Goal: Task Accomplishment & Management: Use online tool/utility

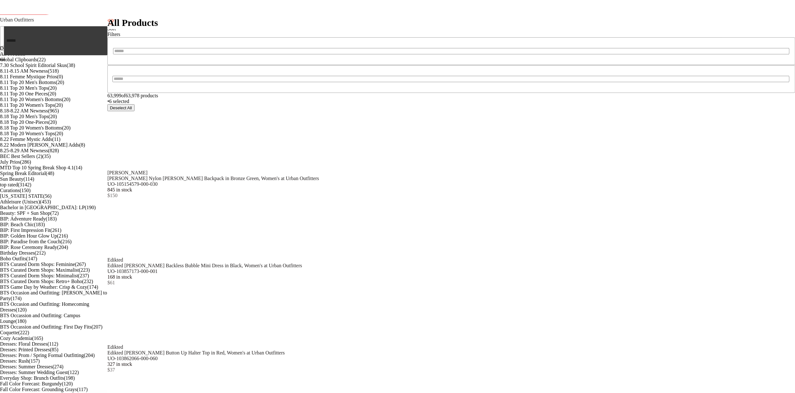
type input "***"
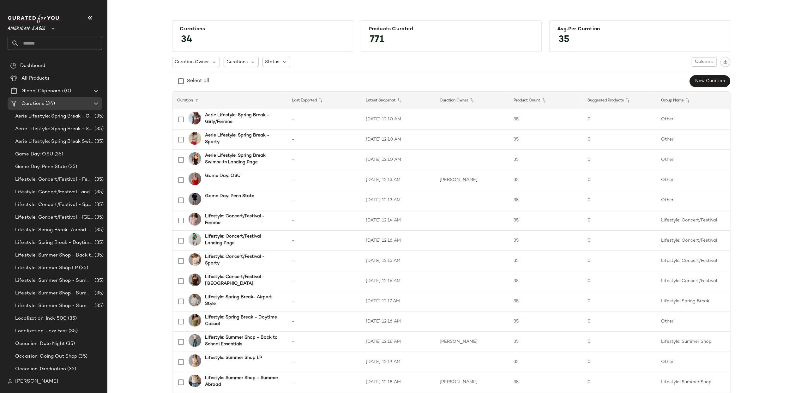
click at [23, 27] on span "American Eagle" at bounding box center [27, 26] width 38 height 11
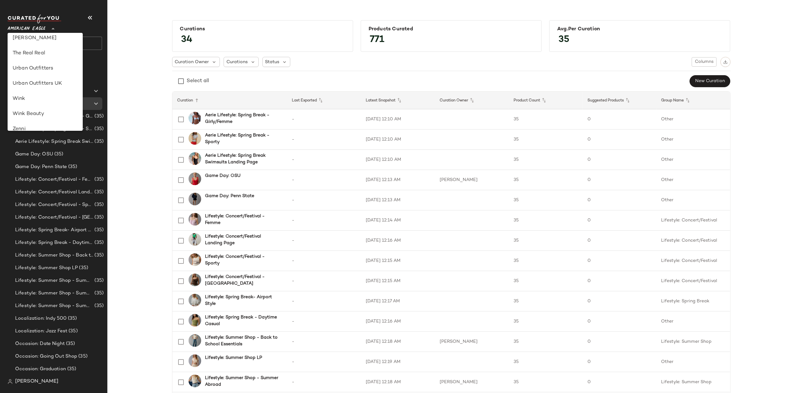
scroll to position [362, 0]
click at [34, 61] on div "Urban Outfitters" at bounding box center [45, 60] width 65 height 8
type input "**"
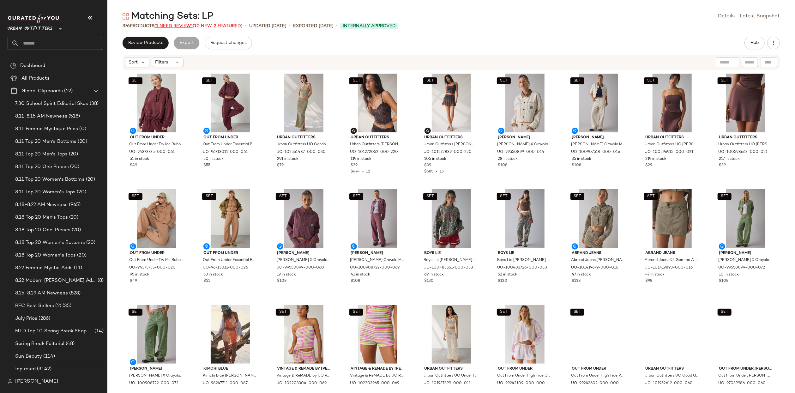
click at [163, 25] on span "(1 Need Review)" at bounding box center [173, 26] width 38 height 5
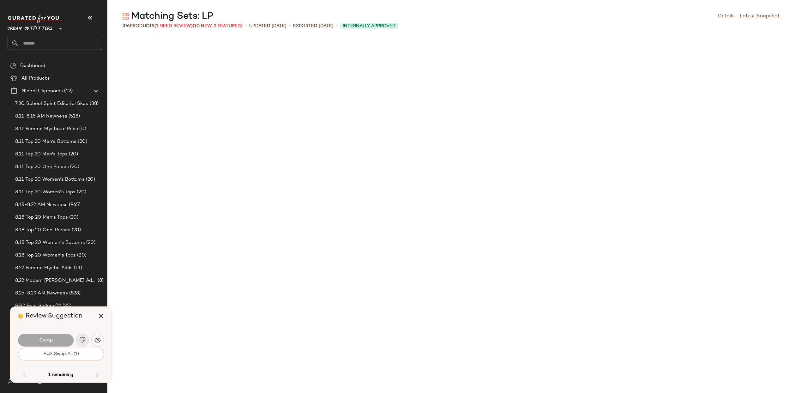
scroll to position [1387, 0]
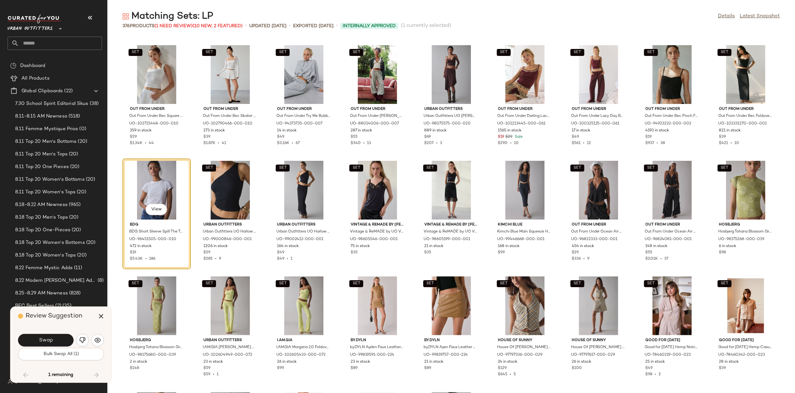
click at [189, 186] on div "View" at bounding box center [157, 190] width 64 height 59
click at [714, 104] on div "SET View" at bounding box center [746, 74] width 64 height 59
click at [100, 319] on icon "button" at bounding box center [101, 316] width 8 height 8
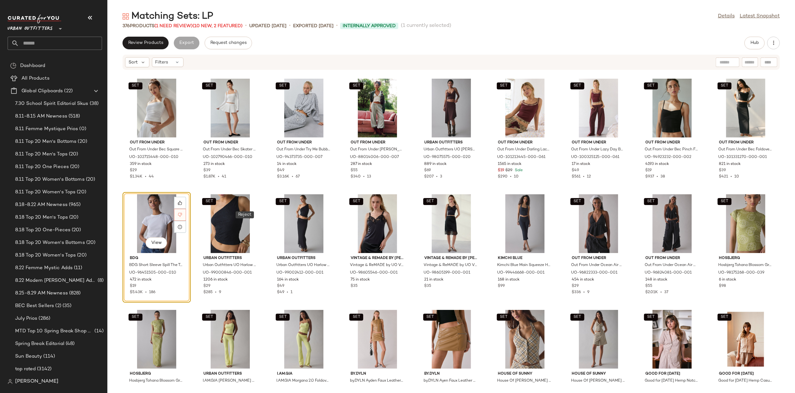
click at [182, 214] on icon at bounding box center [180, 215] width 4 height 4
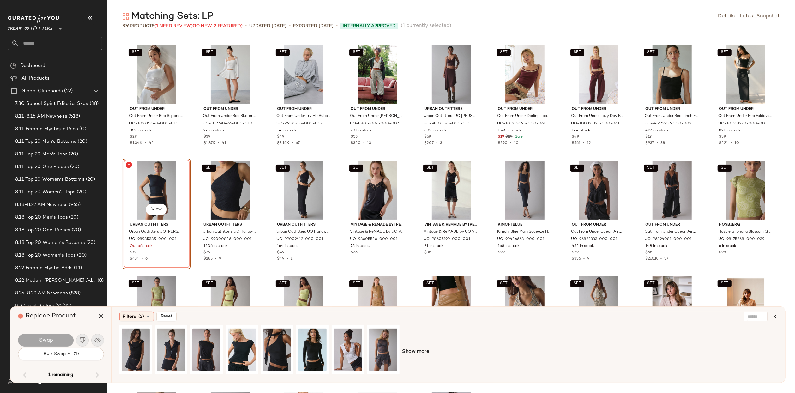
click at [189, 181] on div "View" at bounding box center [157, 190] width 64 height 59
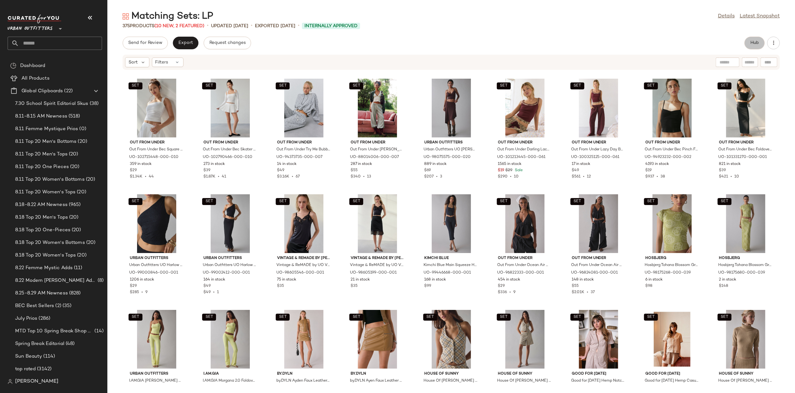
click at [752, 43] on span "Hub" at bounding box center [754, 42] width 9 height 5
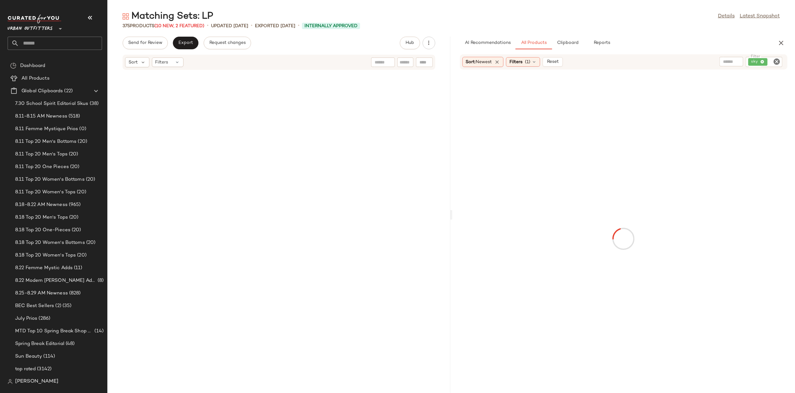
scroll to position [2659, 0]
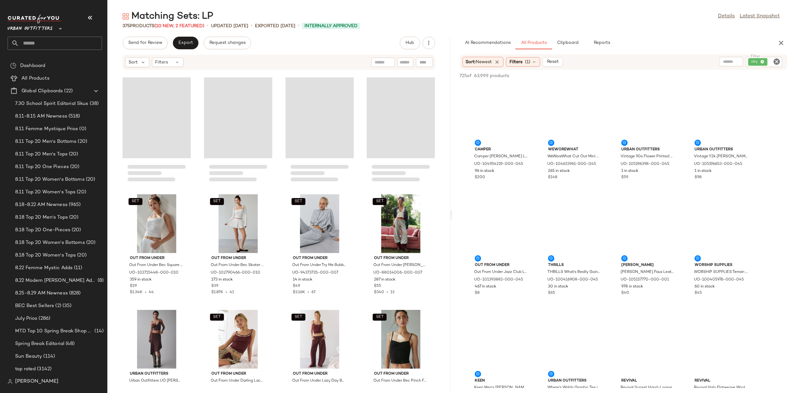
click at [773, 61] on icon "Clear Filter" at bounding box center [777, 62] width 8 height 8
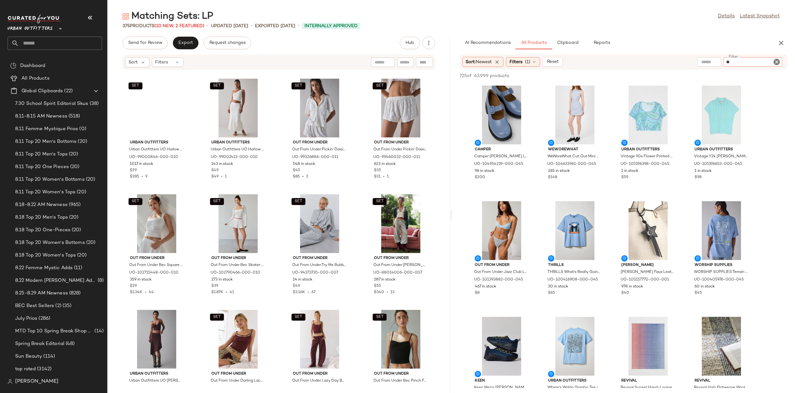
type input "***"
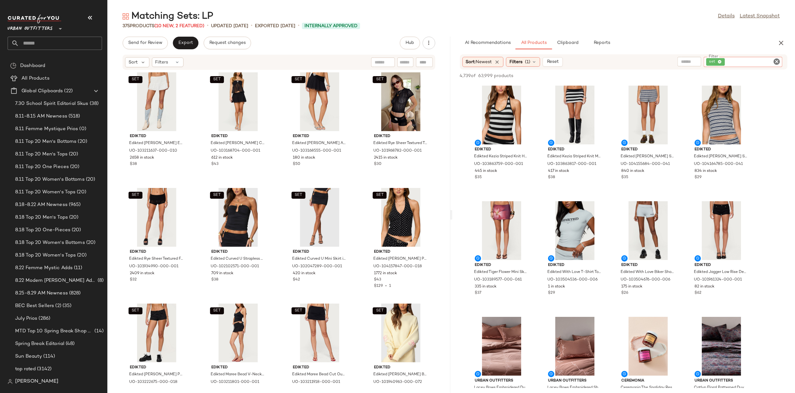
scroll to position [9915, 0]
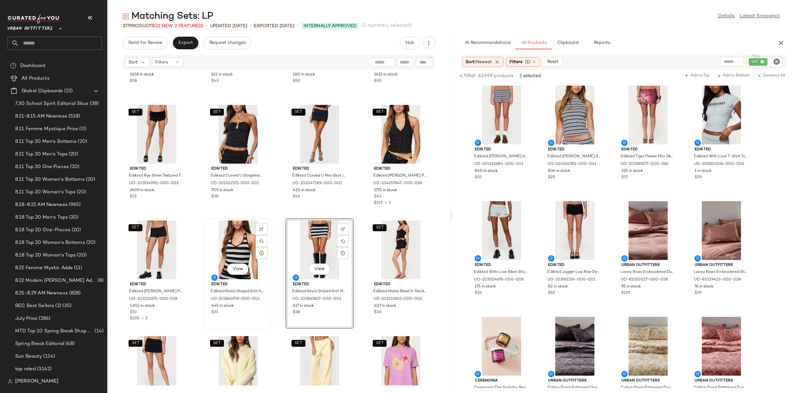
click at [236, 242] on div "View" at bounding box center [238, 249] width 64 height 59
click at [320, 240] on div "View" at bounding box center [320, 249] width 64 height 59
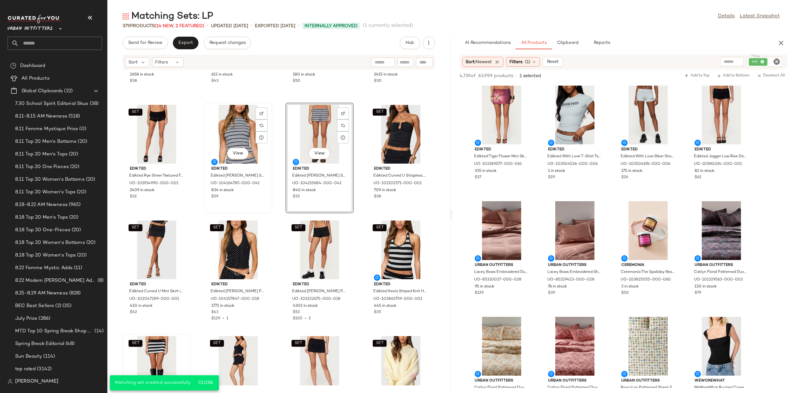
click at [237, 129] on div "View" at bounding box center [238, 134] width 64 height 59
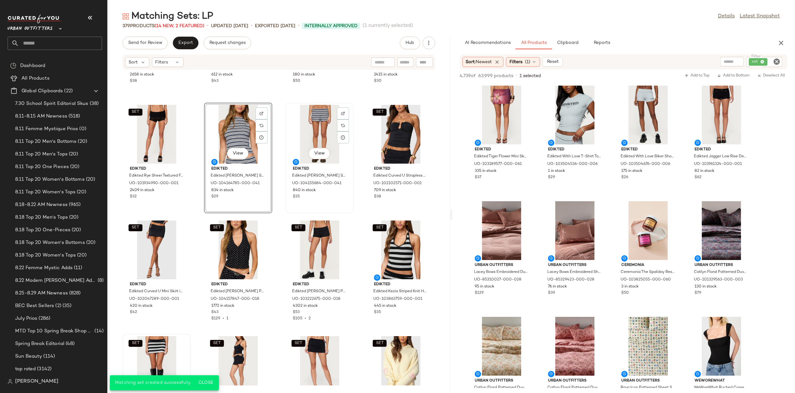
click at [317, 125] on div "View" at bounding box center [320, 134] width 64 height 59
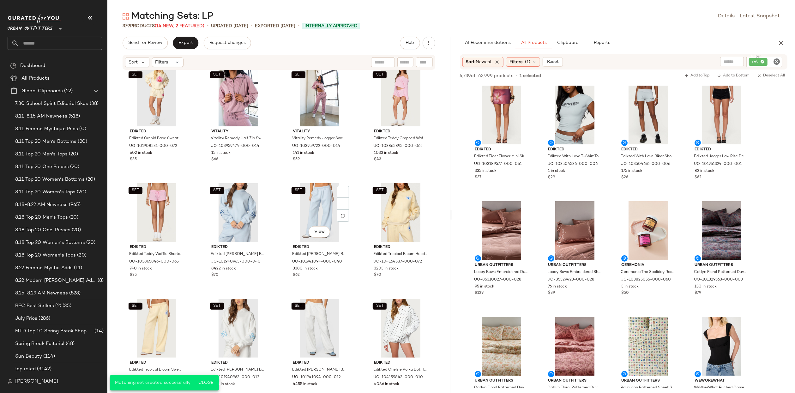
scroll to position [10462, 0]
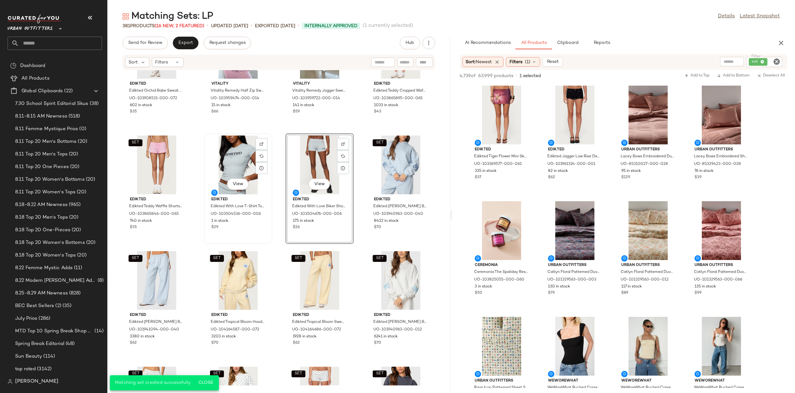
click at [234, 160] on div "View" at bounding box center [238, 164] width 64 height 59
click at [298, 158] on div "View" at bounding box center [320, 164] width 64 height 59
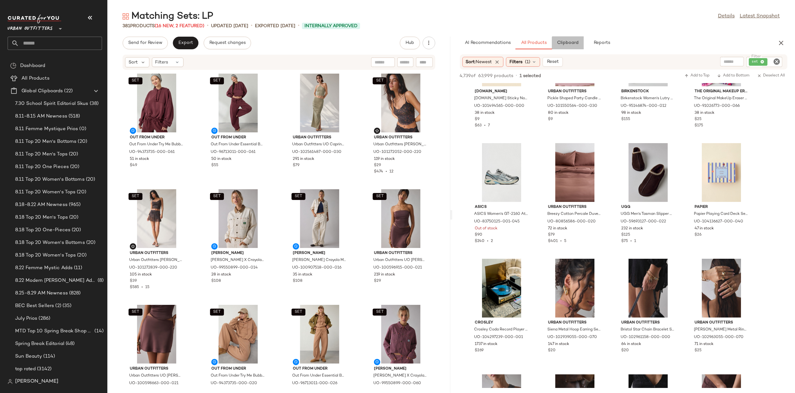
click at [567, 39] on button "Clipboard" at bounding box center [568, 43] width 32 height 13
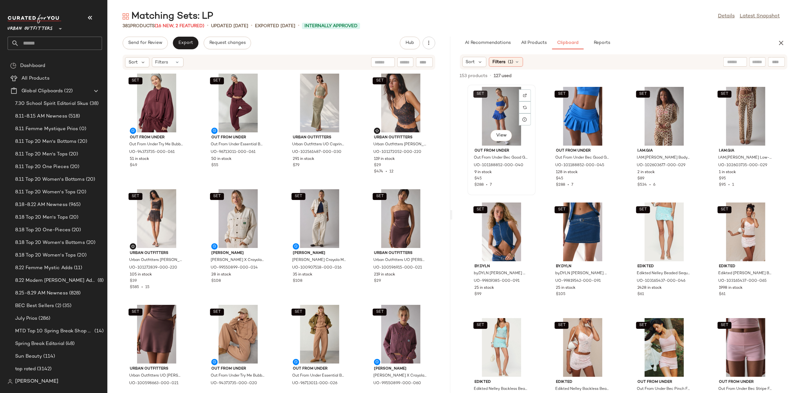
click at [477, 94] on span "SET" at bounding box center [480, 94] width 8 height 4
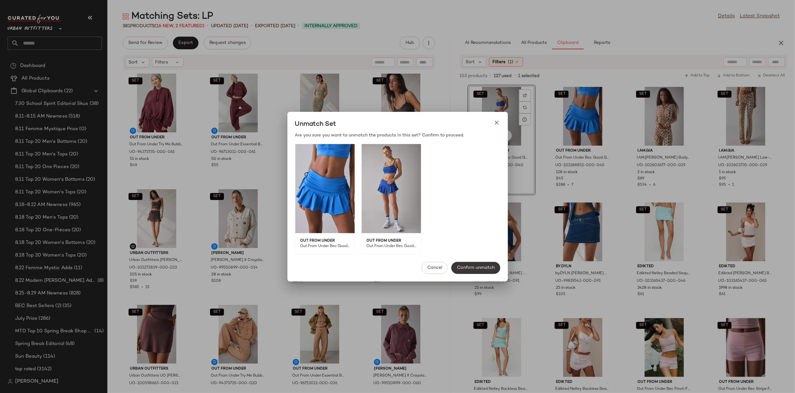
click at [470, 267] on span "Confirm unmatch" at bounding box center [476, 267] width 38 height 5
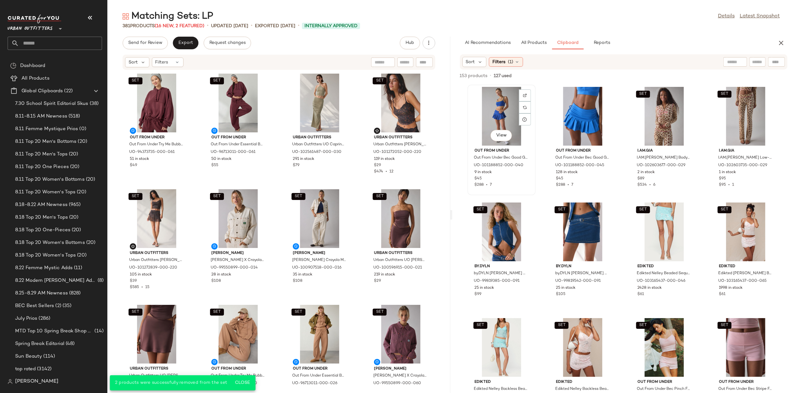
click at [491, 102] on div "View" at bounding box center [502, 116] width 64 height 59
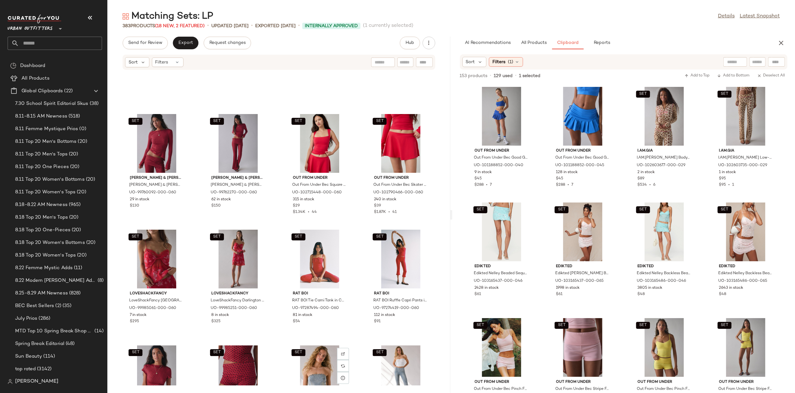
scroll to position [3923, 0]
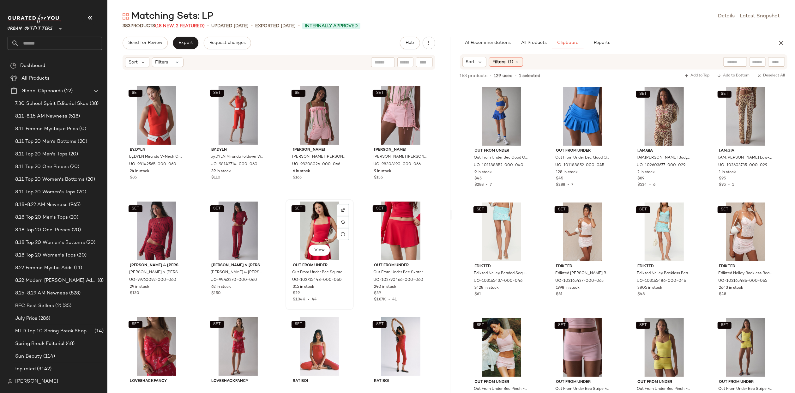
click at [314, 234] on div "SET View" at bounding box center [320, 231] width 64 height 59
click at [399, 236] on div "SET View" at bounding box center [401, 231] width 64 height 59
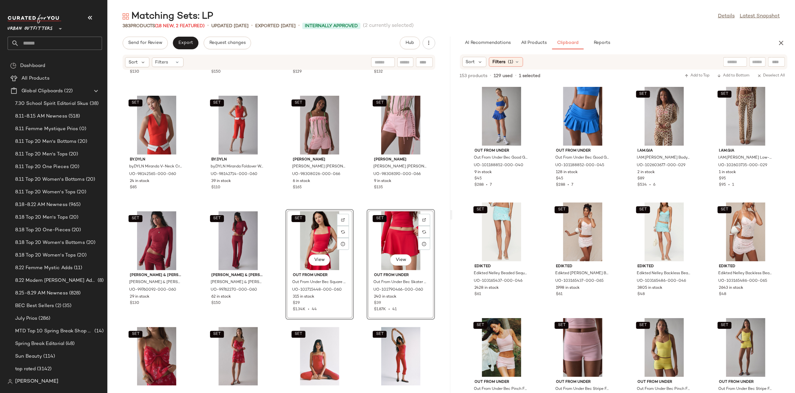
scroll to position [3877, 0]
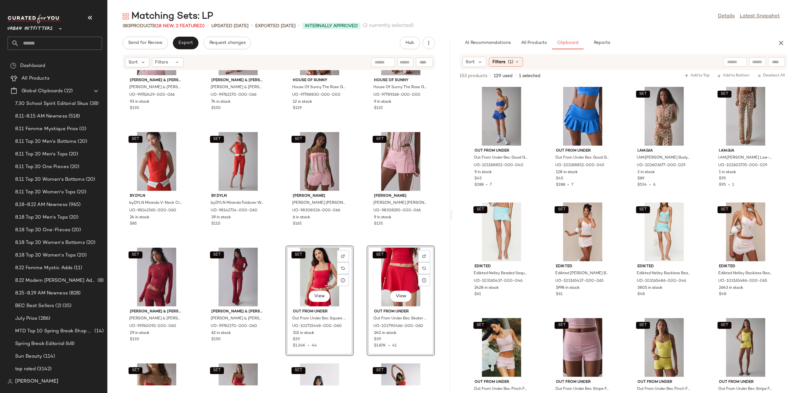
click at [304, 255] on div "SET View" at bounding box center [320, 277] width 64 height 59
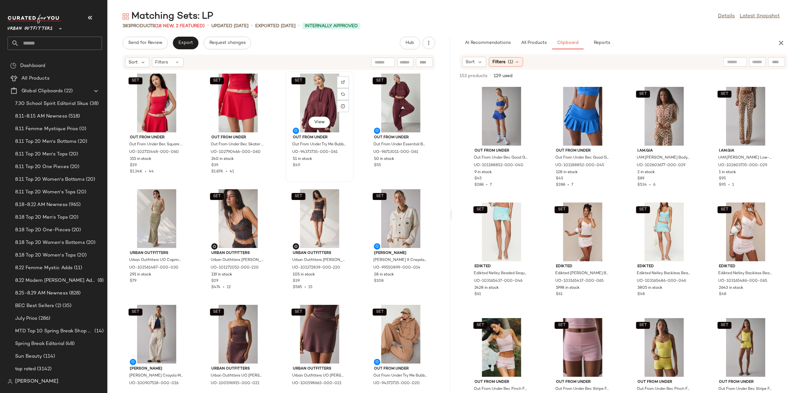
click at [317, 105] on div "SET View" at bounding box center [320, 103] width 64 height 59
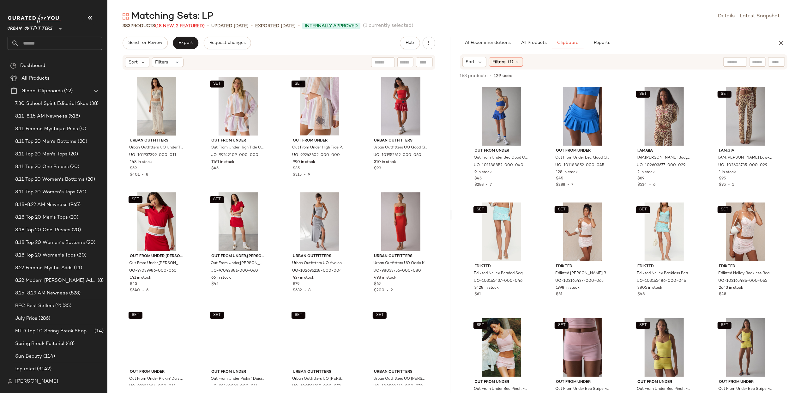
scroll to position [742, 0]
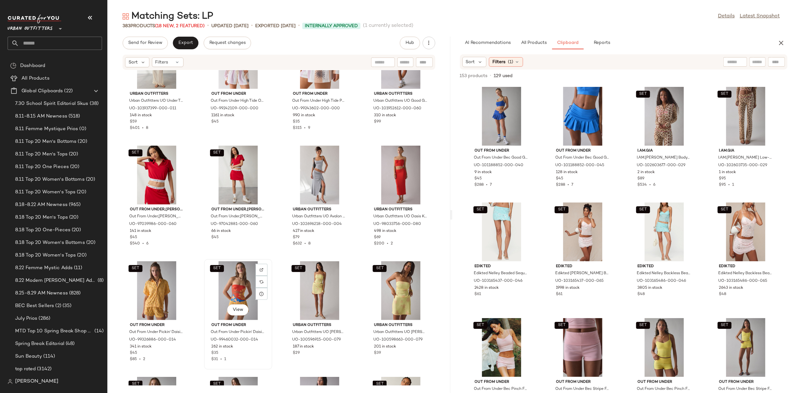
click at [227, 302] on div "SET View" at bounding box center [238, 290] width 64 height 59
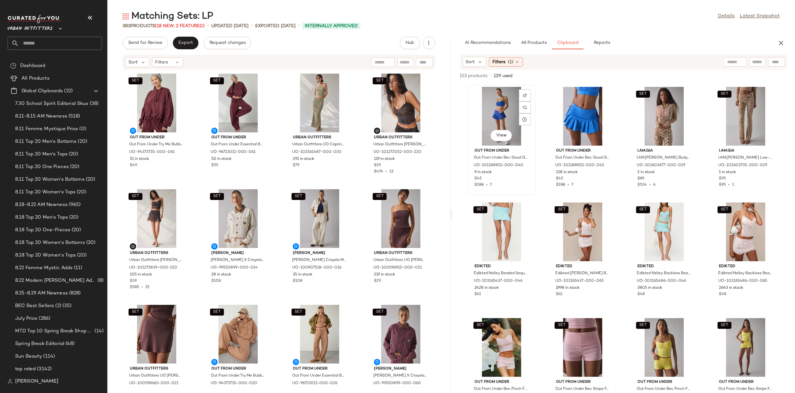
click at [494, 104] on div "View" at bounding box center [502, 116] width 64 height 59
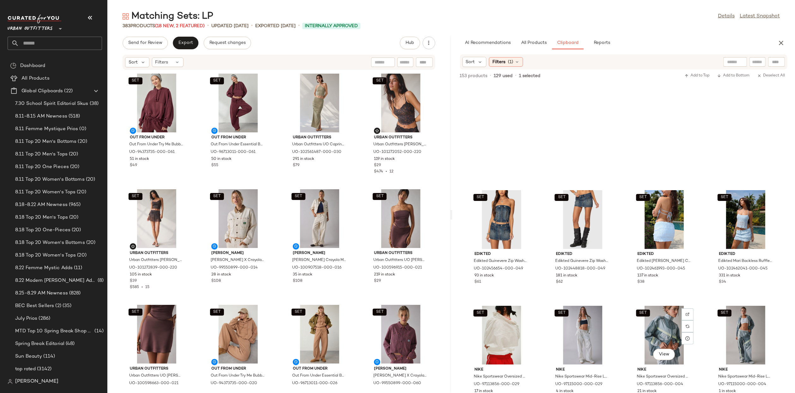
scroll to position [385, 0]
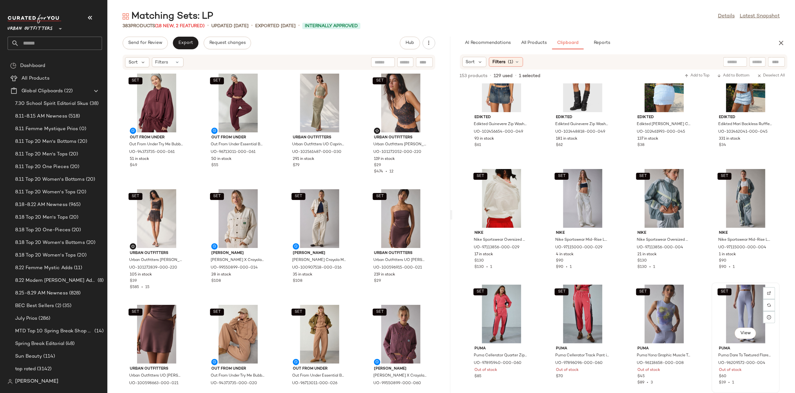
click at [743, 301] on div "SET View" at bounding box center [746, 314] width 64 height 59
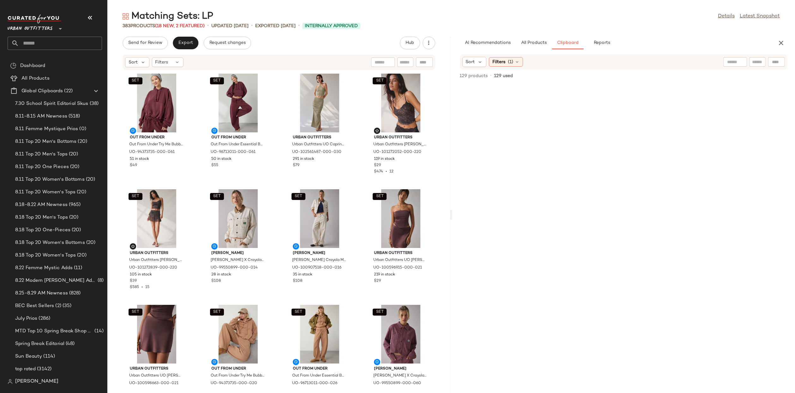
scroll to position [0, 0]
click at [534, 41] on span "All Products" at bounding box center [533, 42] width 26 height 5
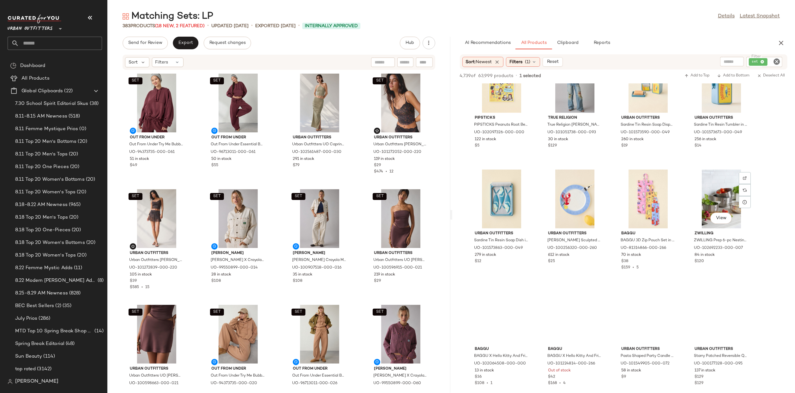
scroll to position [3096, 0]
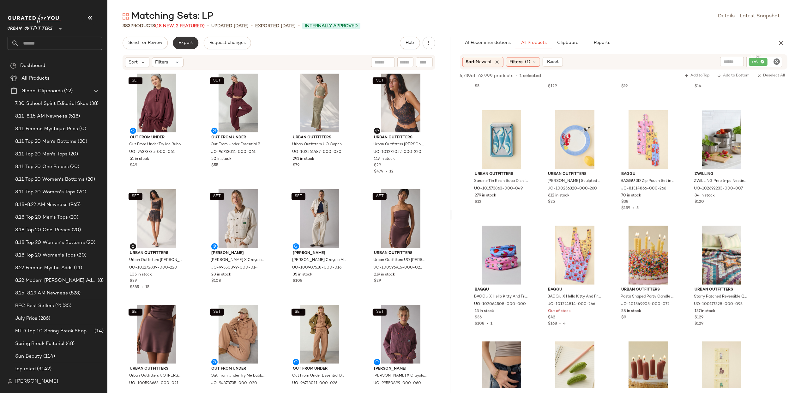
click at [186, 44] on span "Export" at bounding box center [185, 42] width 15 height 5
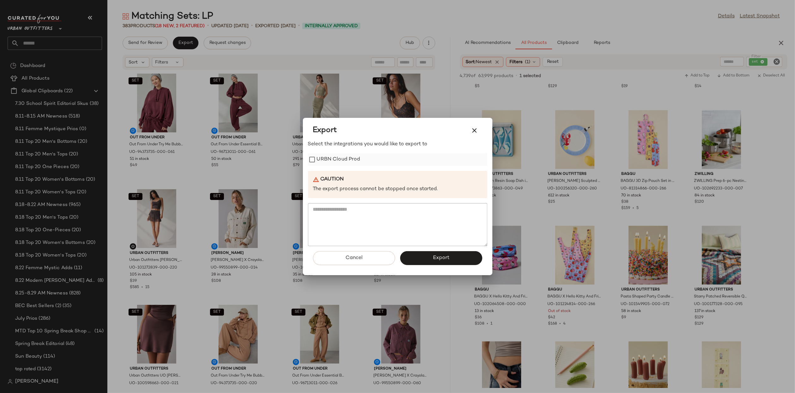
click at [351, 165] on label "URBN Cloud Prod" at bounding box center [339, 159] width 44 height 13
click at [434, 252] on button "Export" at bounding box center [441, 258] width 82 height 14
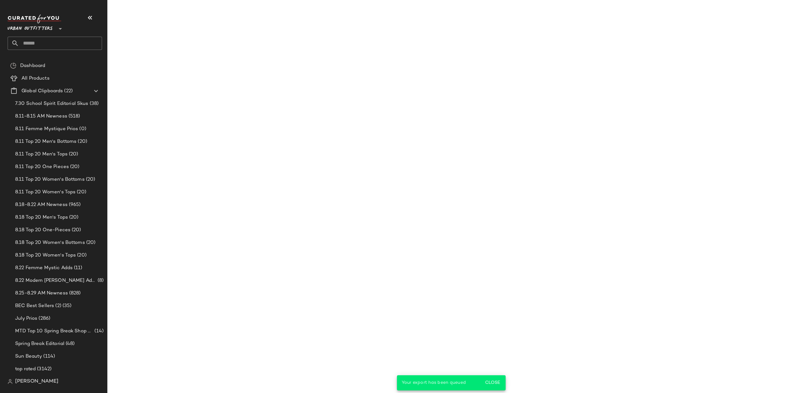
scroll to position [4021, 0]
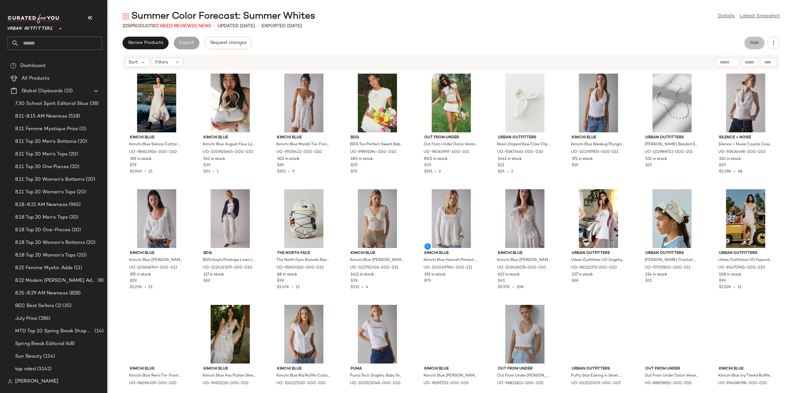
click at [754, 37] on button "Hub" at bounding box center [754, 43] width 20 height 13
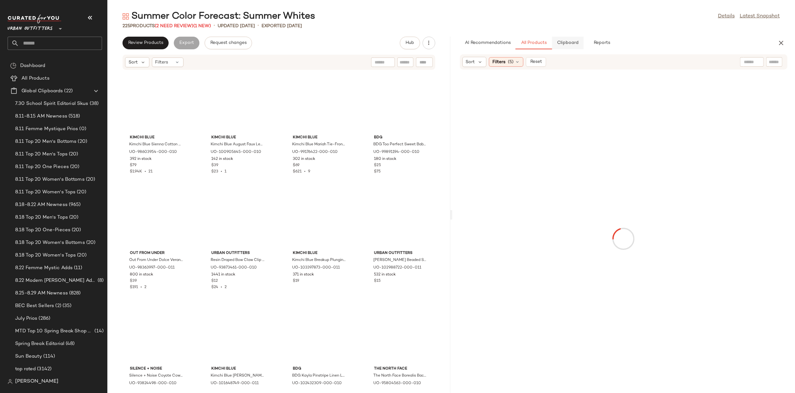
click at [556, 44] on button "Clipboard" at bounding box center [568, 43] width 32 height 13
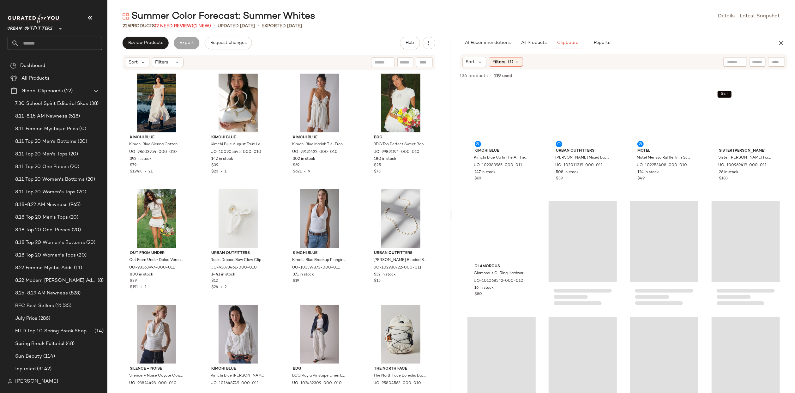
click at [493, 64] on span "Filters" at bounding box center [498, 62] width 13 height 7
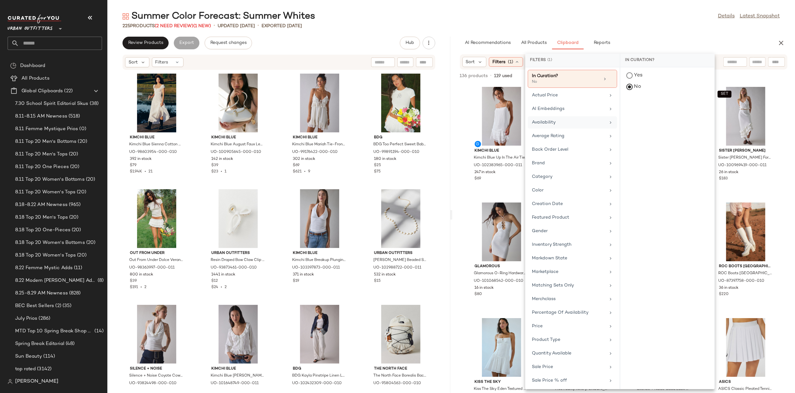
click at [545, 119] on div "Availability" at bounding box center [569, 122] width 74 height 7
click at [656, 120] on div "out_of_stock" at bounding box center [667, 121] width 94 height 15
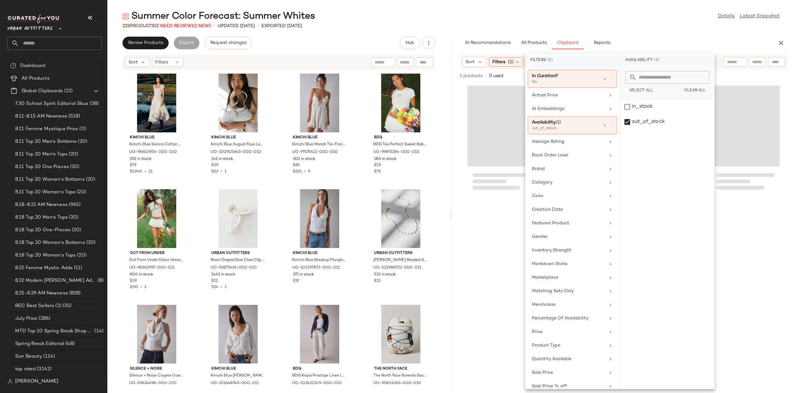
click at [676, 46] on div "AI Recommendations All Products Clipboard Reports" at bounding box center [614, 43] width 308 height 13
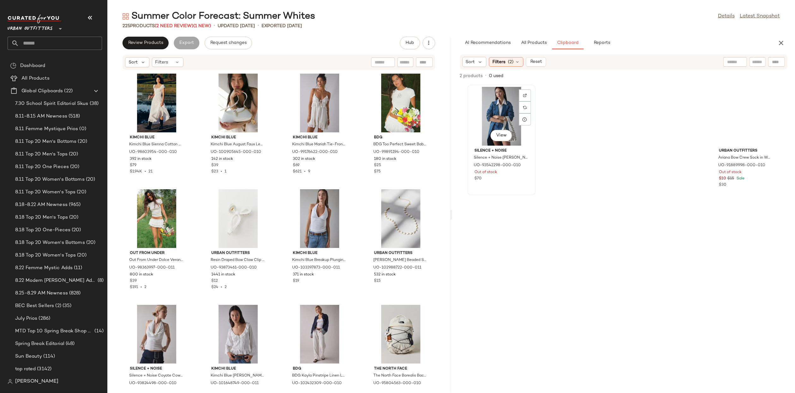
click at [496, 118] on div "View" at bounding box center [502, 116] width 64 height 59
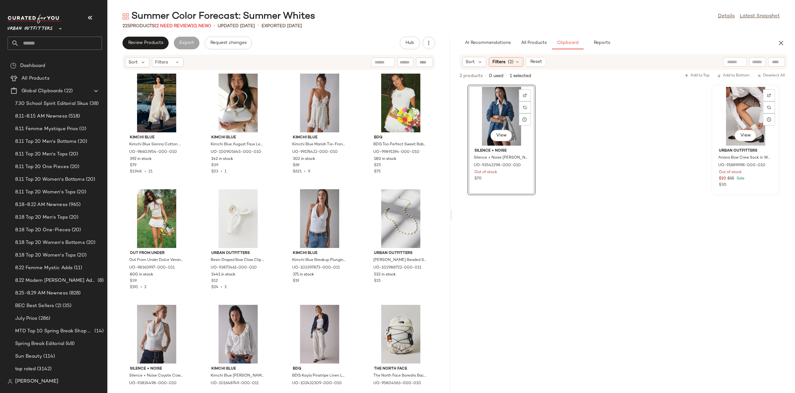
click at [736, 106] on div "View" at bounding box center [746, 116] width 64 height 59
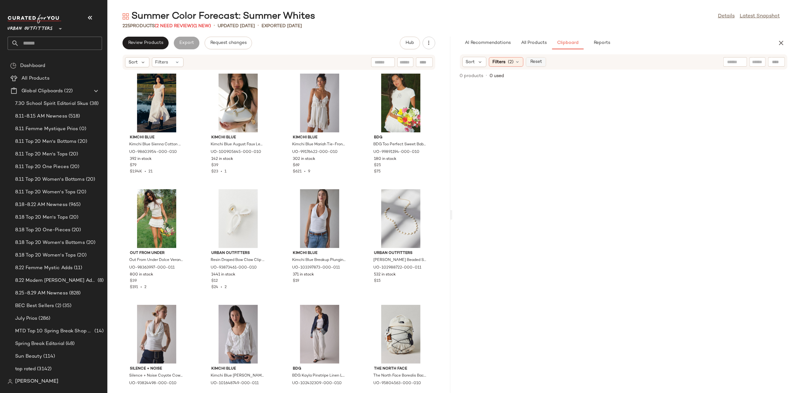
click at [537, 62] on span "Reset" at bounding box center [536, 61] width 12 height 5
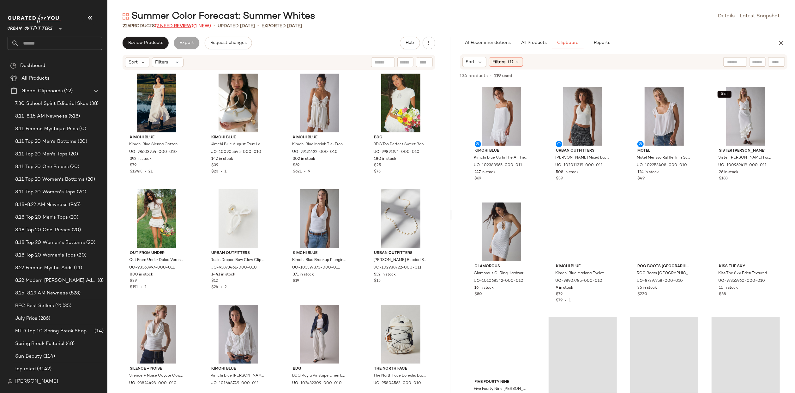
click at [185, 26] on span "(2 Need Review)" at bounding box center [174, 26] width 39 height 5
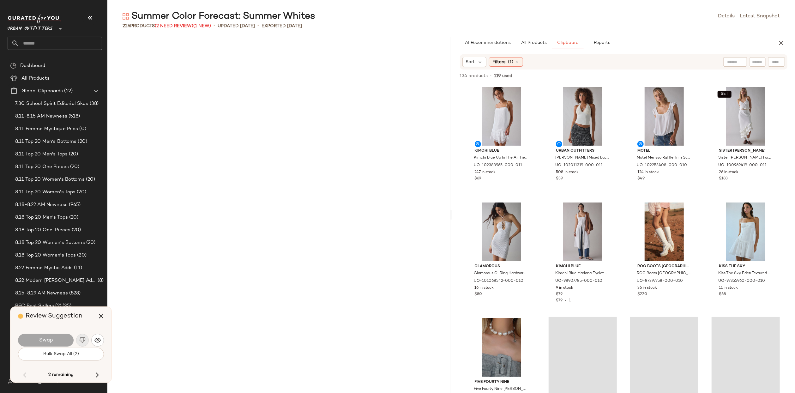
scroll to position [2427, 0]
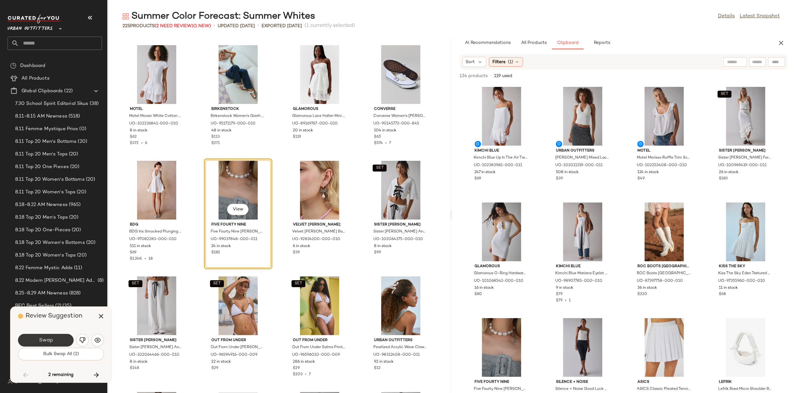
click at [45, 336] on button "Swap" at bounding box center [46, 340] width 56 height 13
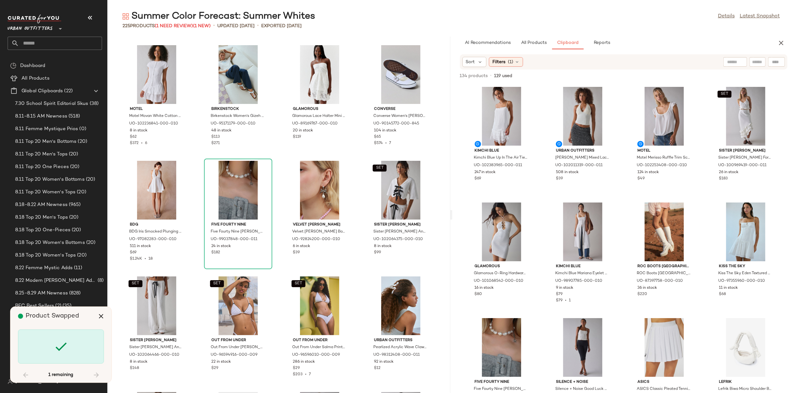
scroll to position [2774, 0]
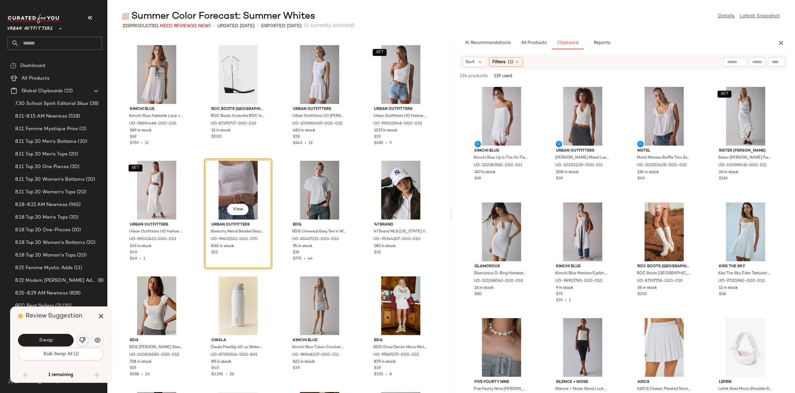
click at [87, 343] on button "button" at bounding box center [82, 340] width 13 height 13
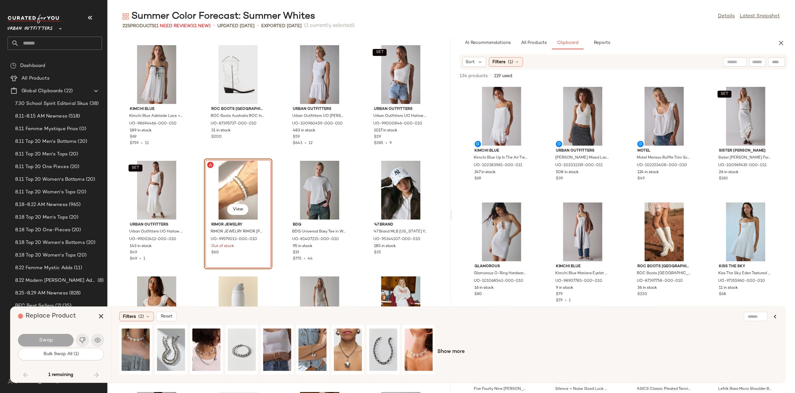
click at [127, 311] on div "Filters (2) Reset Show more" at bounding box center [448, 345] width 674 height 76
click at [133, 315] on span "Filters" at bounding box center [129, 316] width 13 height 7
click at [135, 319] on span "Filters" at bounding box center [129, 316] width 13 height 7
click at [148, 316] on icon at bounding box center [147, 316] width 5 height 5
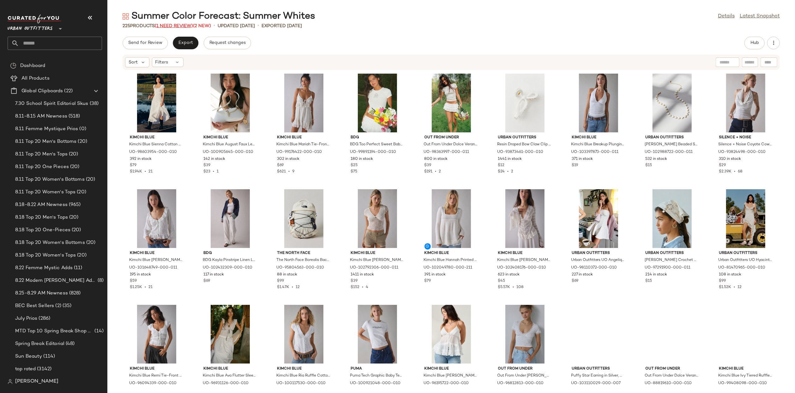
click at [177, 27] on span "(1 Need Review)" at bounding box center [174, 26] width 38 height 5
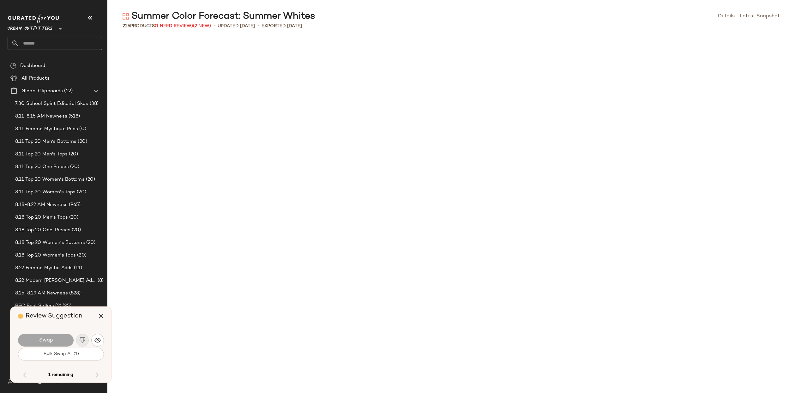
scroll to position [1272, 0]
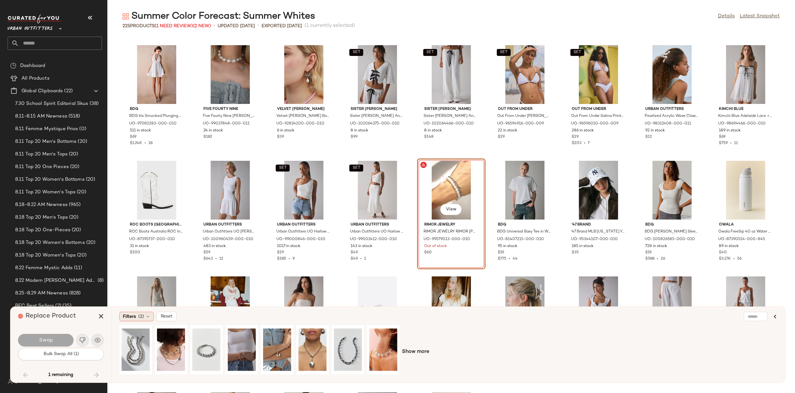
click at [133, 319] on span "Filters" at bounding box center [129, 316] width 13 height 7
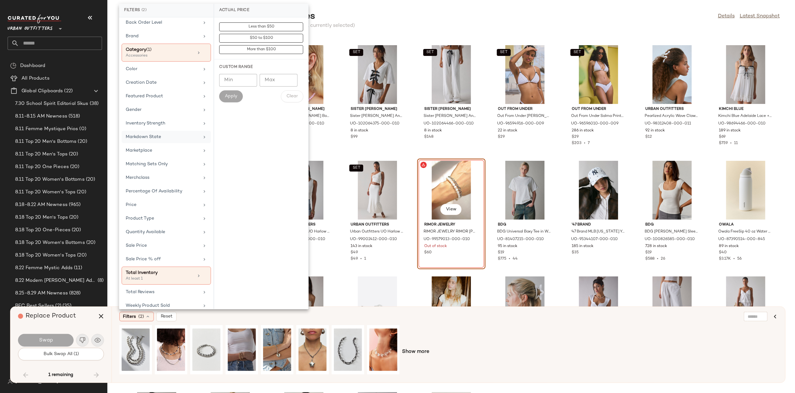
scroll to position [54, 0]
click at [158, 70] on div "Color" at bounding box center [163, 73] width 74 height 7
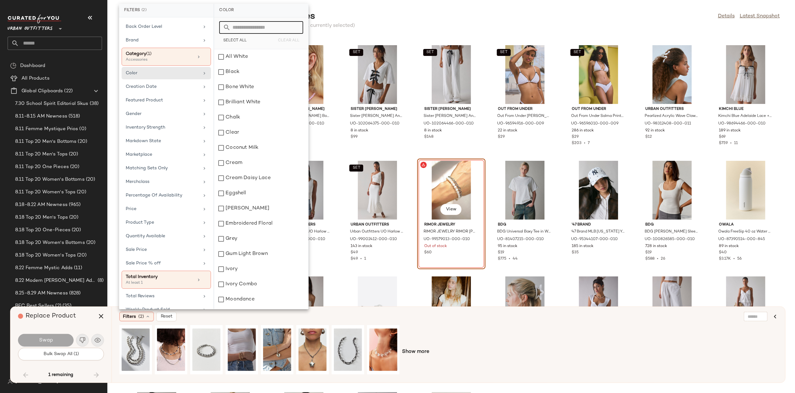
click at [276, 27] on input "text" at bounding box center [265, 27] width 69 height 13
type input "*****"
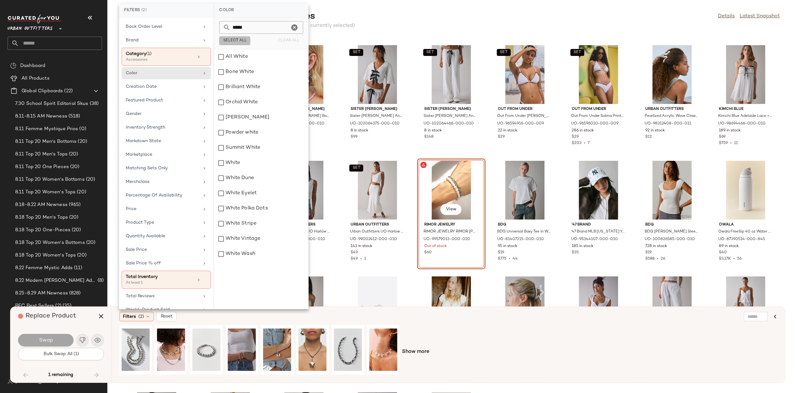
click at [243, 41] on span "Select All" at bounding box center [235, 41] width 24 height 4
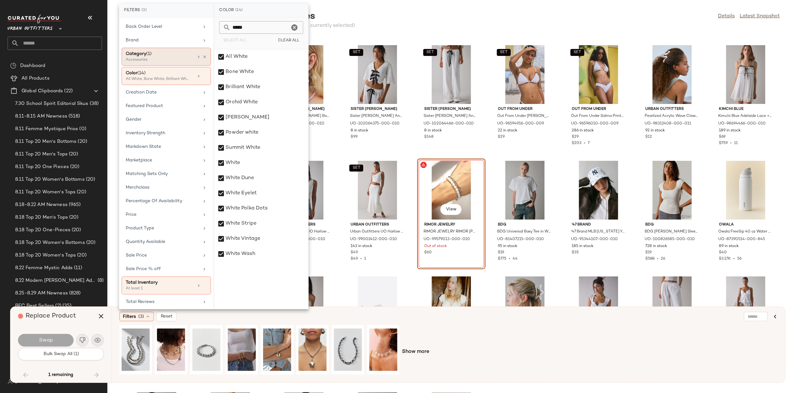
click at [173, 52] on div "Category (1)" at bounding box center [160, 54] width 68 height 7
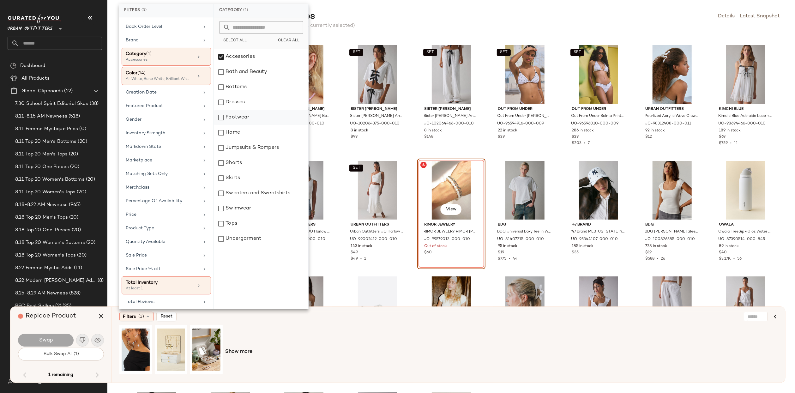
click at [248, 121] on div "Footwear" at bounding box center [261, 117] width 94 height 15
click at [235, 349] on span "Show more" at bounding box center [238, 352] width 27 height 8
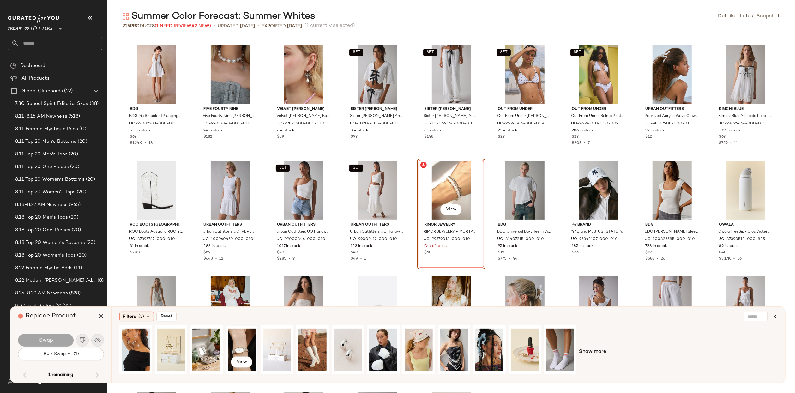
click at [247, 344] on div "View" at bounding box center [242, 349] width 28 height 45
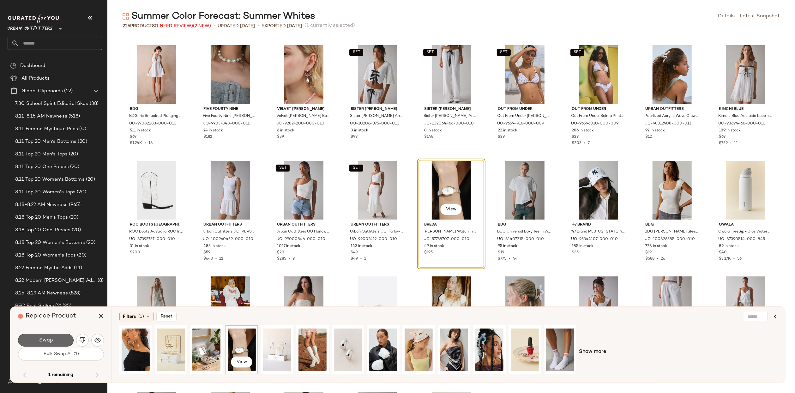
click at [40, 341] on span "Swap" at bounding box center [46, 340] width 14 height 6
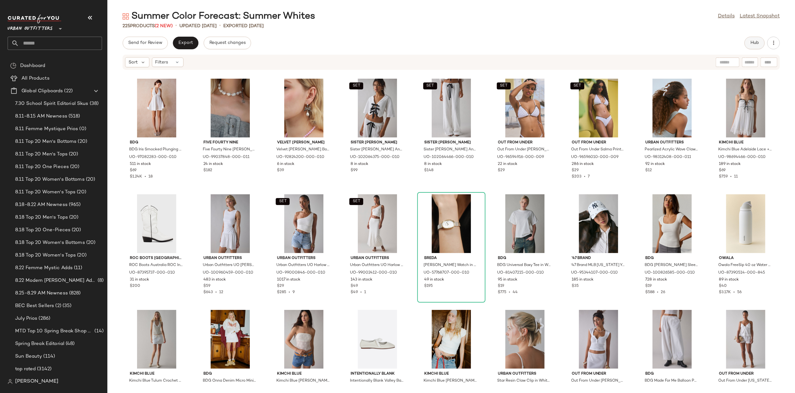
click at [756, 37] on button "Hub" at bounding box center [754, 43] width 20 height 13
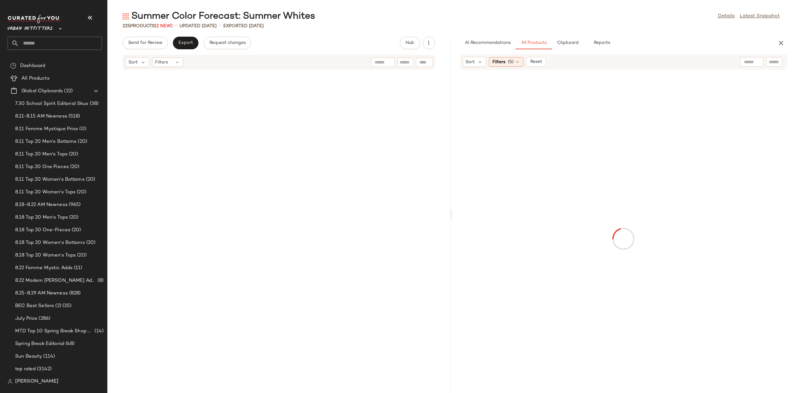
scroll to position [2427, 0]
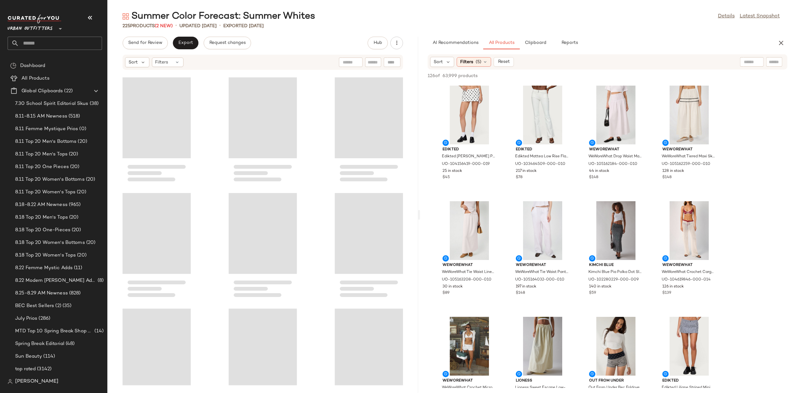
drag, startPoint x: 450, startPoint y: 214, endPoint x: 419, endPoint y: 223, distance: 32.3
click at [419, 223] on div "Summer Color Forecast: Summer Whites Details Latest Snapshot 225 Products (2 Ne…" at bounding box center [451, 201] width 688 height 383
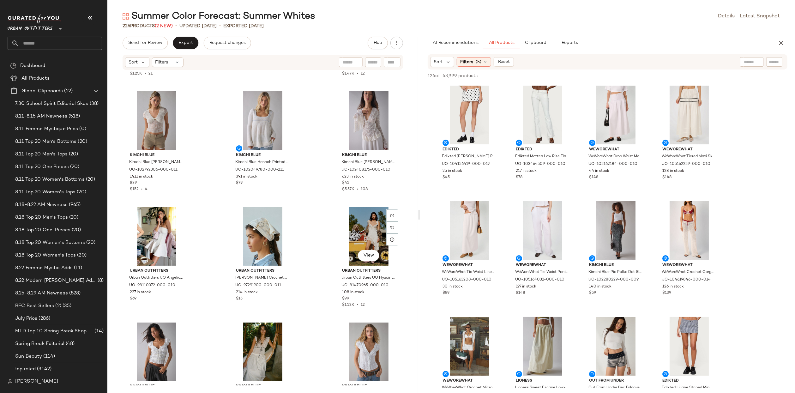
scroll to position [0, 0]
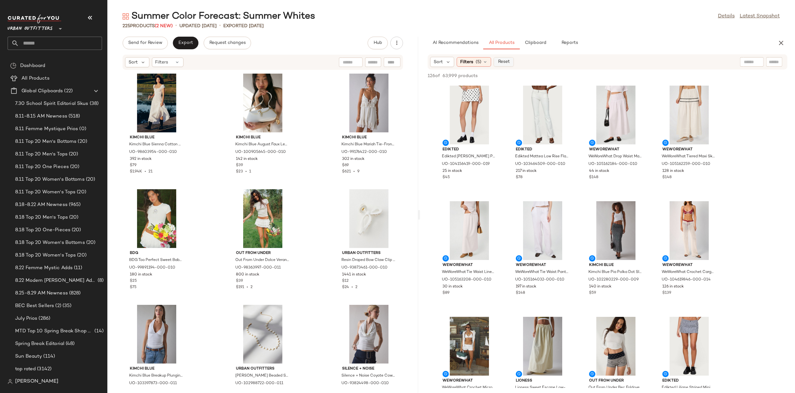
click at [508, 61] on span "Reset" at bounding box center [504, 61] width 12 height 5
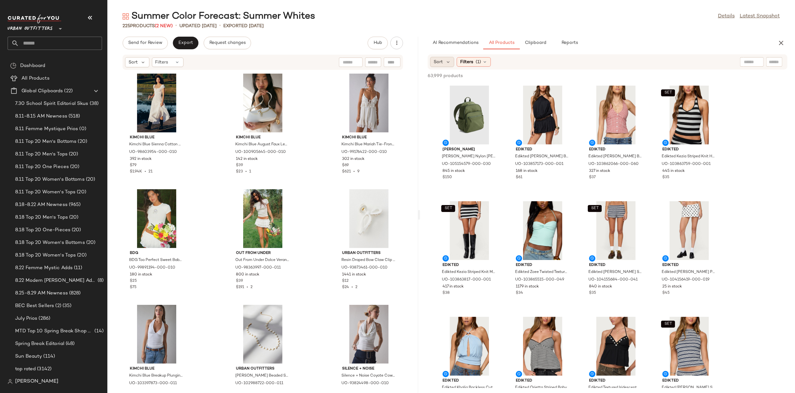
click at [443, 60] on div "Sort" at bounding box center [442, 62] width 24 height 10
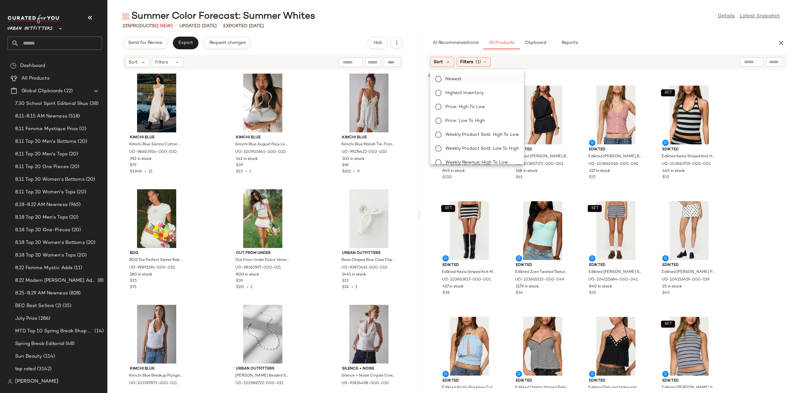
click at [459, 78] on span "Newest" at bounding box center [453, 79] width 16 height 7
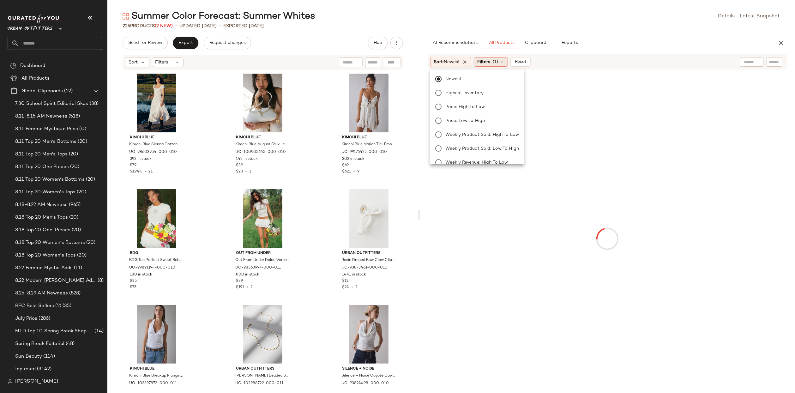
click at [487, 59] on span "Filters" at bounding box center [483, 62] width 13 height 7
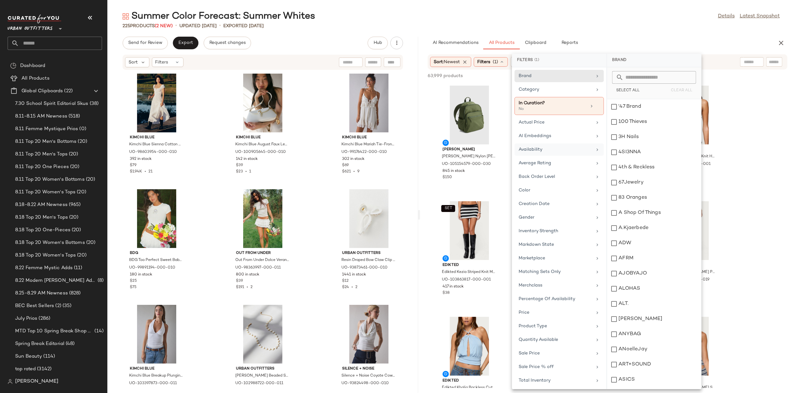
click at [549, 153] on div "Availability" at bounding box center [558, 149] width 89 height 12
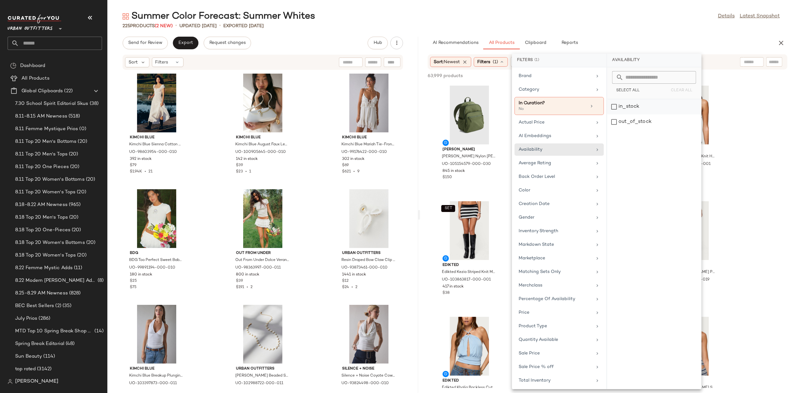
click at [621, 109] on div "in_stock" at bounding box center [654, 106] width 94 height 15
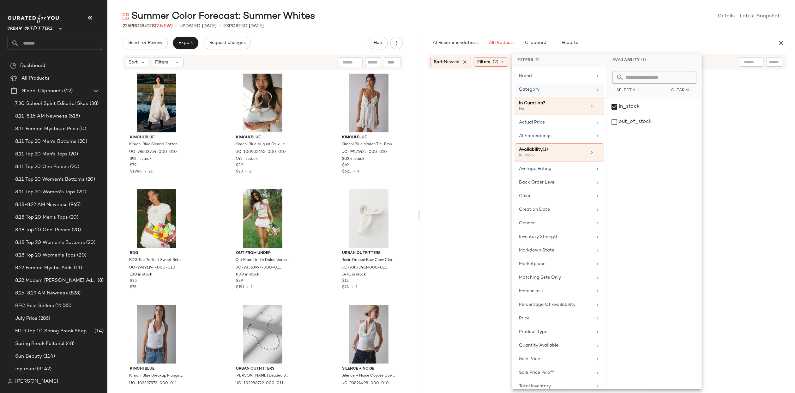
click at [560, 91] on div "Category" at bounding box center [556, 89] width 74 height 7
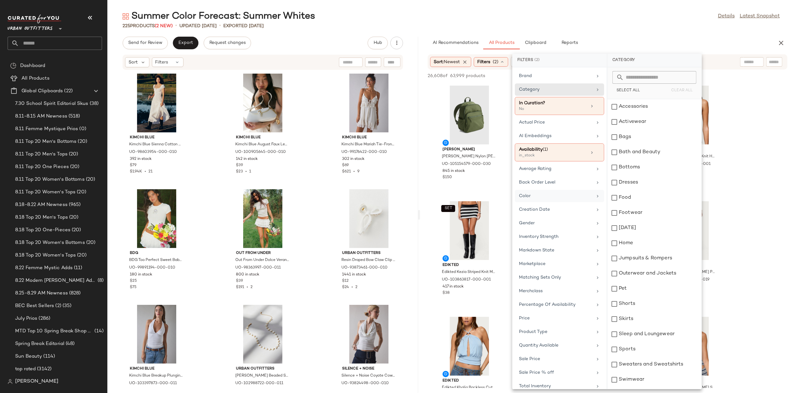
click at [541, 196] on div "Color" at bounding box center [556, 196] width 74 height 7
click at [648, 75] on input "text" at bounding box center [658, 77] width 69 height 13
click at [648, 75] on input "*****" at bounding box center [658, 77] width 69 height 13
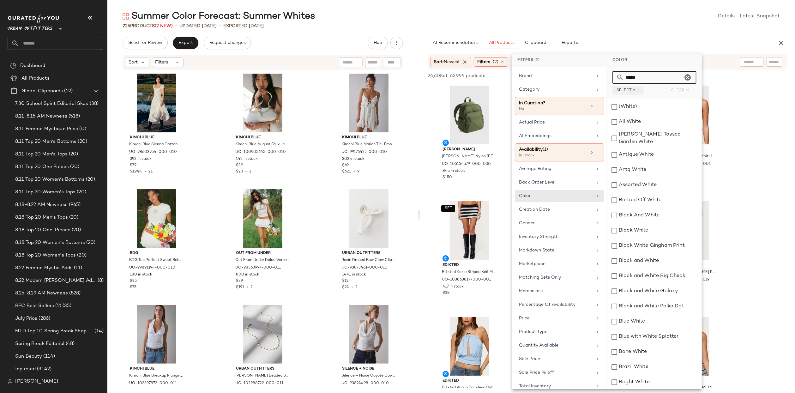
type input "*****"
click at [623, 90] on span "Select All" at bounding box center [628, 90] width 24 height 4
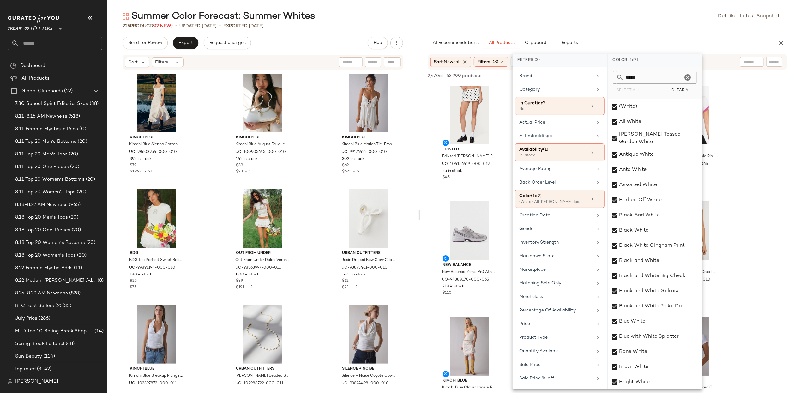
click at [681, 37] on div "AI Recommendations All Products Clipboard Reports" at bounding box center [598, 43] width 340 height 13
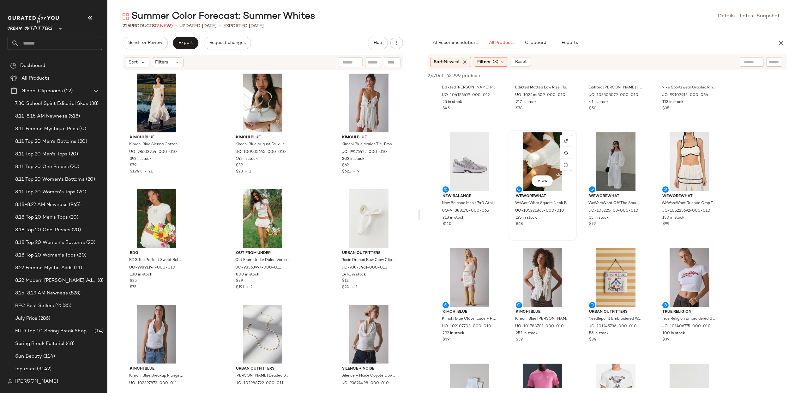
scroll to position [170, 0]
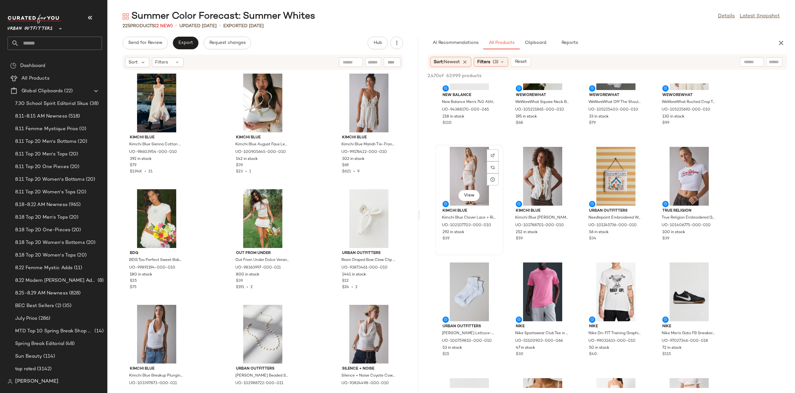
click at [478, 171] on div "View" at bounding box center [469, 176] width 64 height 59
click at [523, 171] on div "View" at bounding box center [543, 176] width 64 height 59
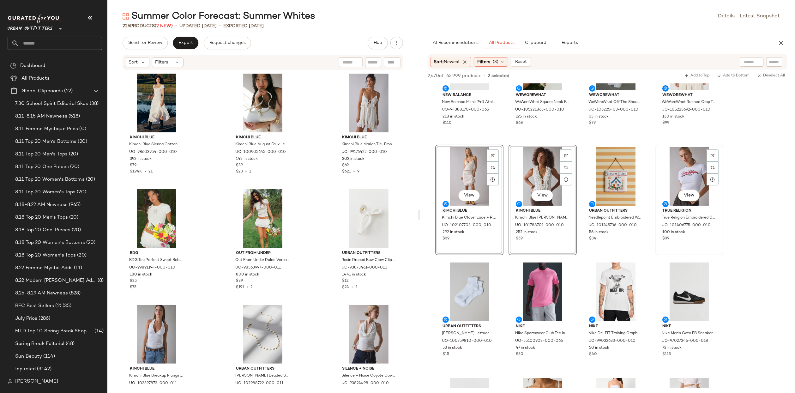
click at [678, 180] on div "View" at bounding box center [689, 176] width 64 height 59
click at [440, 288] on div "View" at bounding box center [469, 291] width 64 height 59
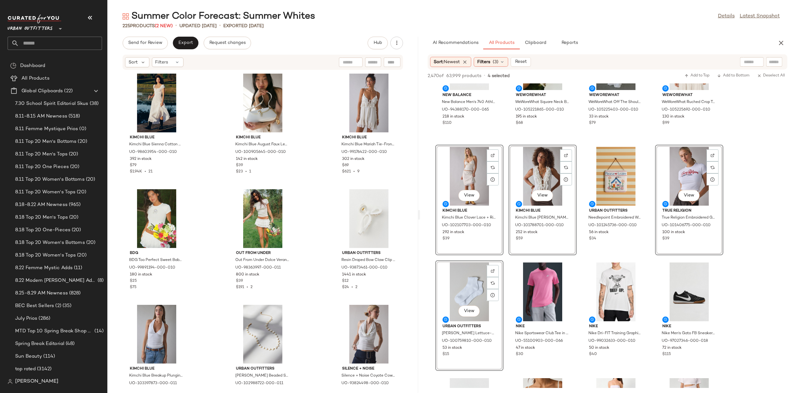
click at [676, 171] on div "View" at bounding box center [689, 176] width 64 height 59
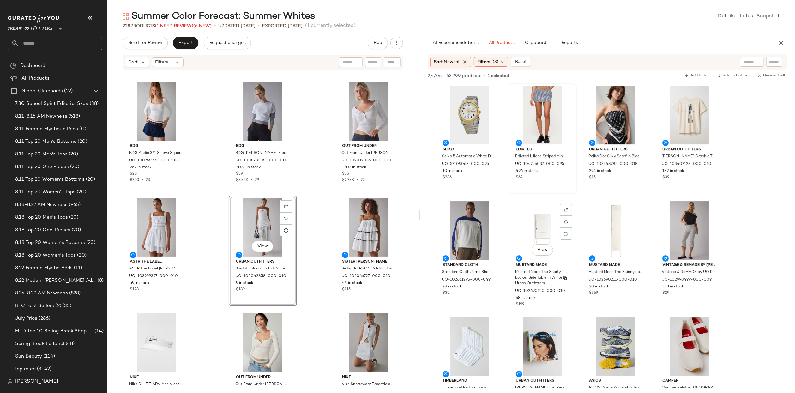
scroll to position [2109, 0]
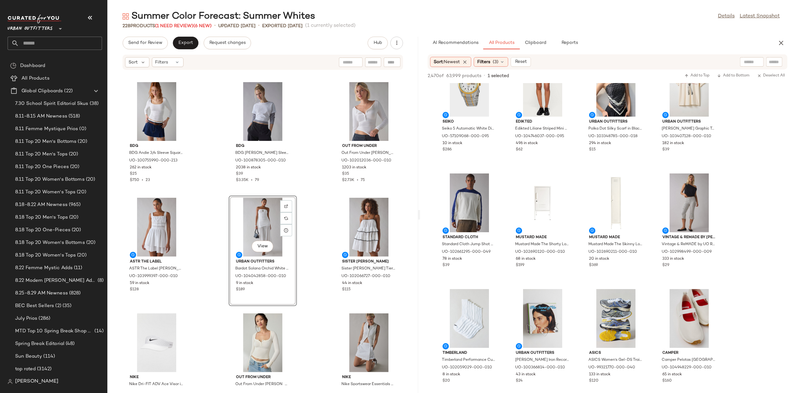
click at [542, 35] on div "Summer Color Forecast: Summer Whites Details Latest Snapshot 228 Products (1 Ne…" at bounding box center [451, 201] width 688 height 383
click at [542, 45] on span "Clipboard" at bounding box center [536, 42] width 22 height 5
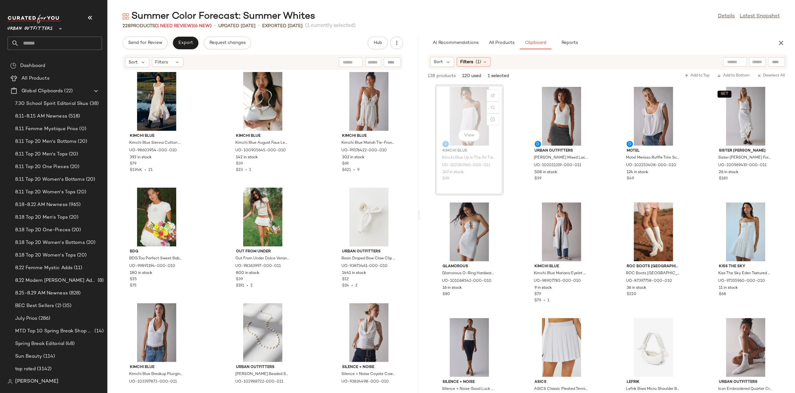
scroll to position [0, 0]
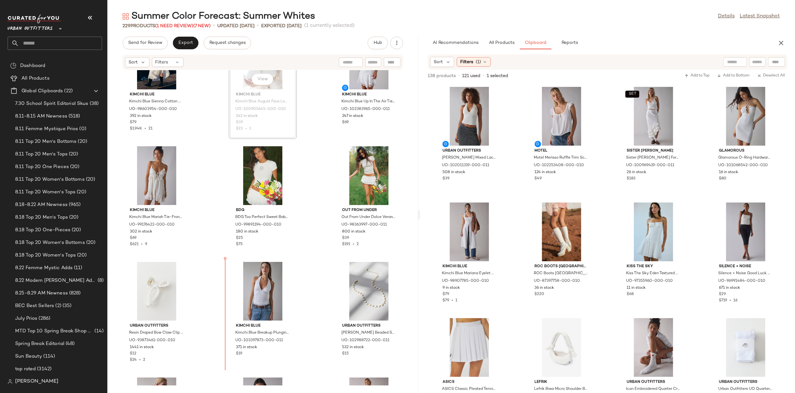
scroll to position [45, 0]
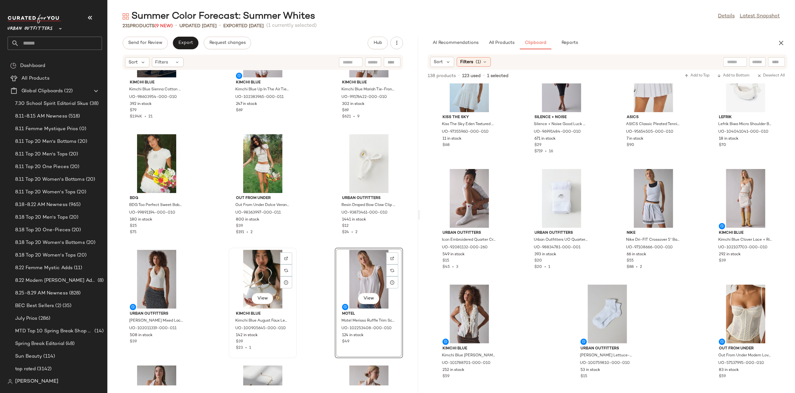
scroll to position [131, 0]
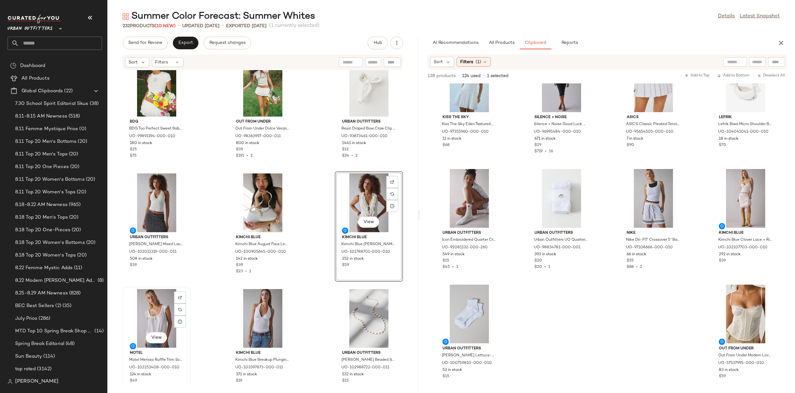
click at [160, 306] on div "View" at bounding box center [157, 318] width 64 height 59
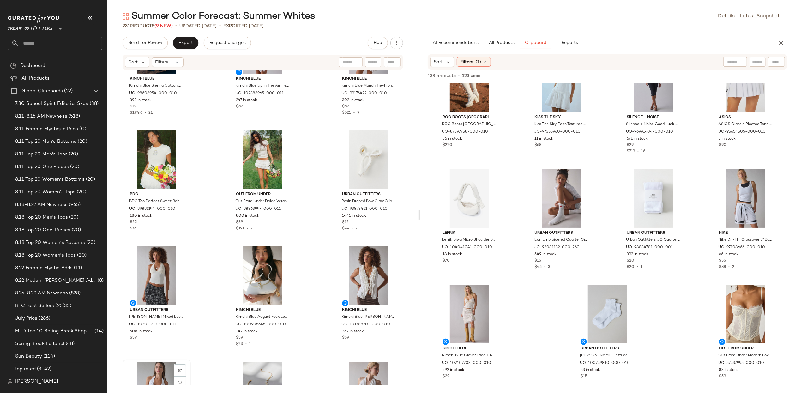
scroll to position [6, 0]
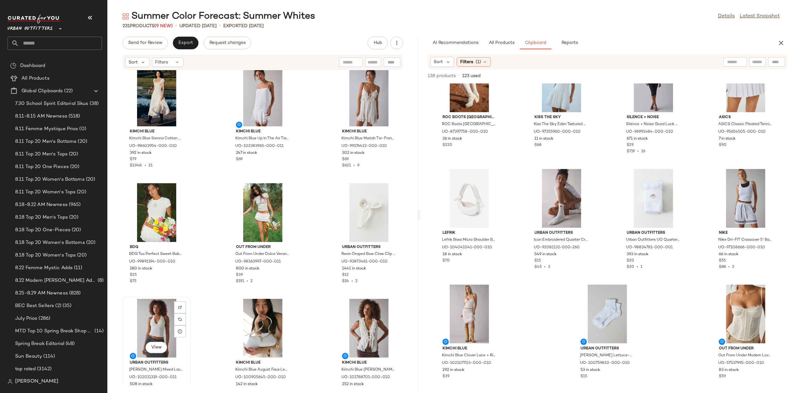
click at [150, 330] on div "View" at bounding box center [157, 328] width 64 height 59
click at [344, 326] on div "View" at bounding box center [369, 328] width 64 height 59
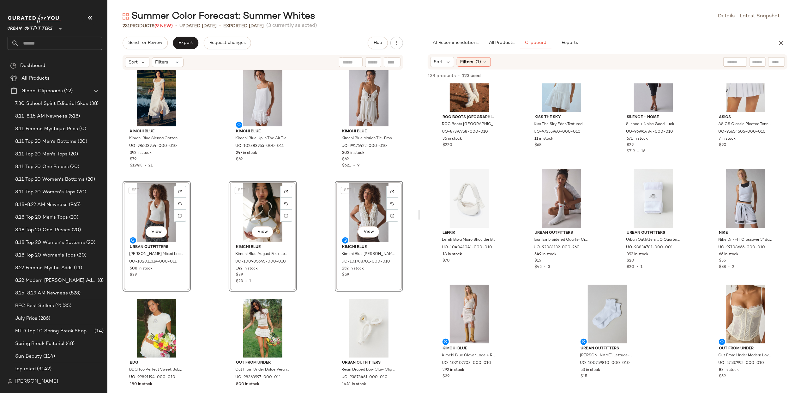
click at [216, 250] on div "Kimchi Blue Kimchi Blue Sienna Cotton Smocked Milkmaid Maxi Dress in White, Wom…" at bounding box center [262, 227] width 311 height 315
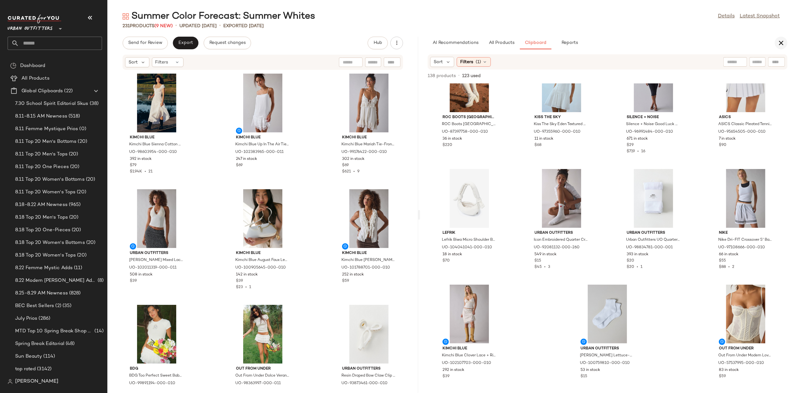
click at [783, 42] on icon "button" at bounding box center [781, 43] width 8 height 8
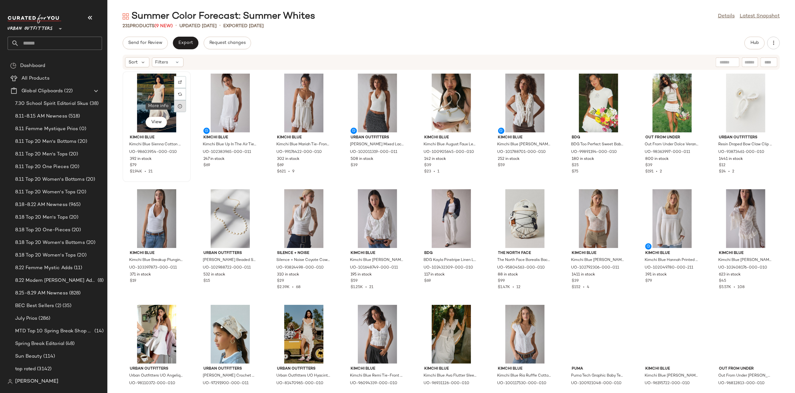
click at [178, 105] on icon at bounding box center [179, 106] width 5 height 5
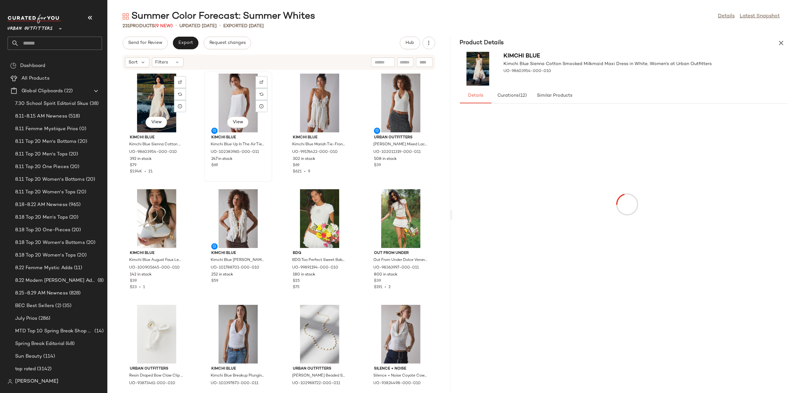
click at [238, 105] on div "View" at bounding box center [238, 103] width 64 height 59
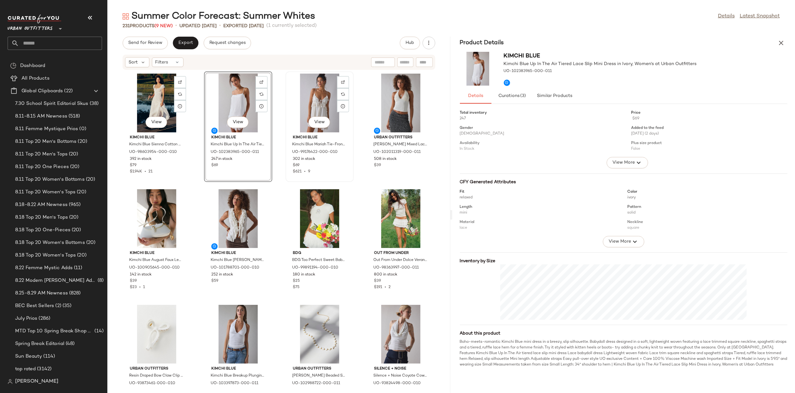
click at [316, 100] on div "View" at bounding box center [320, 103] width 64 height 59
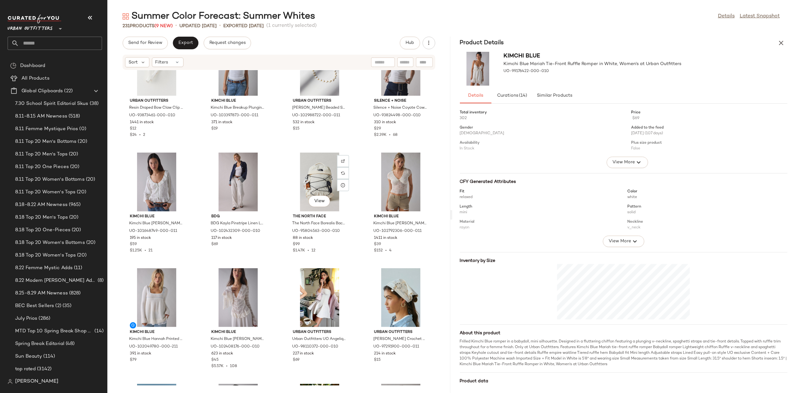
scroll to position [274, 0]
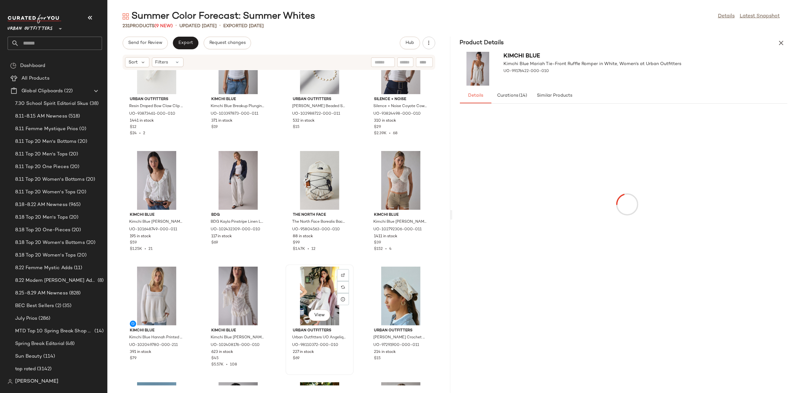
click at [299, 294] on div "View" at bounding box center [320, 296] width 64 height 59
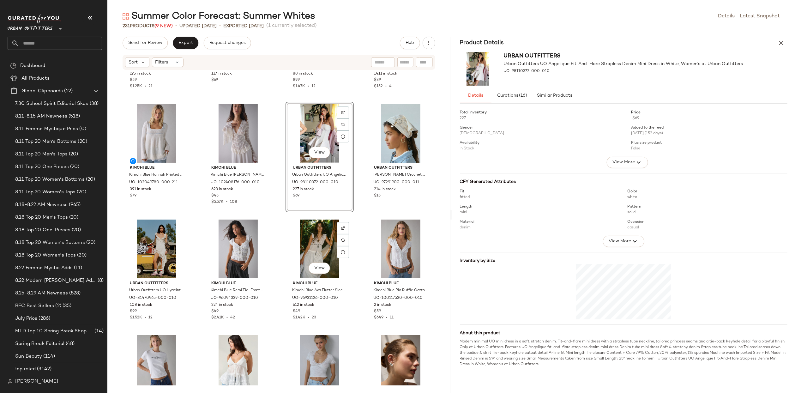
scroll to position [476, 0]
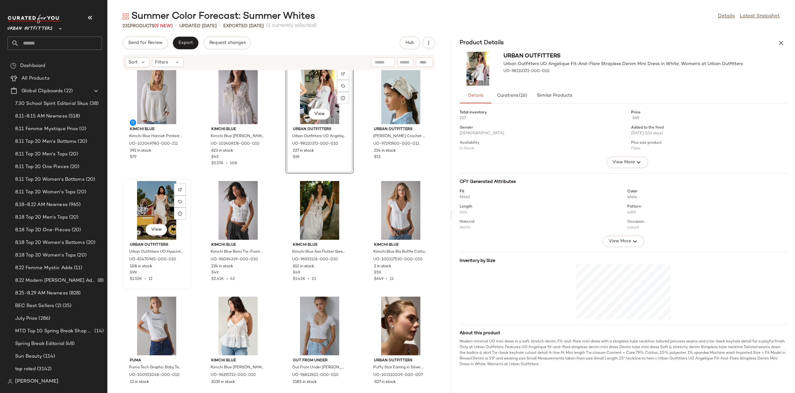
click at [142, 214] on div "View" at bounding box center [157, 210] width 64 height 59
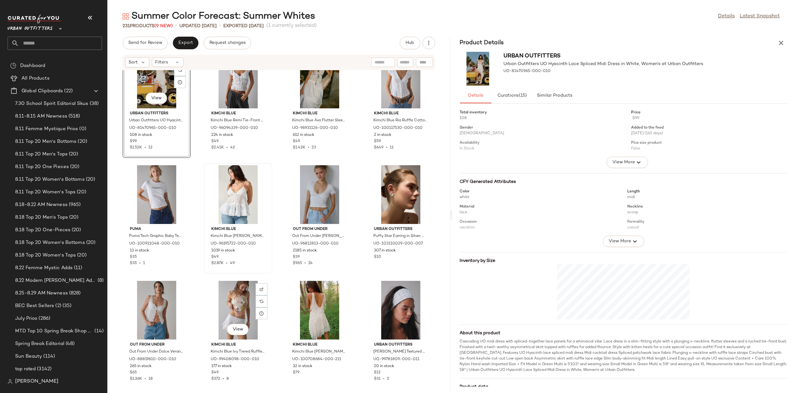
scroll to position [640, 0]
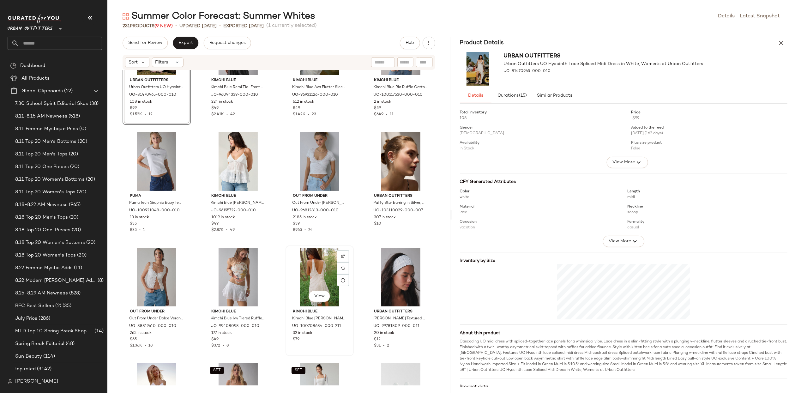
click at [295, 272] on div "View" at bounding box center [320, 277] width 64 height 59
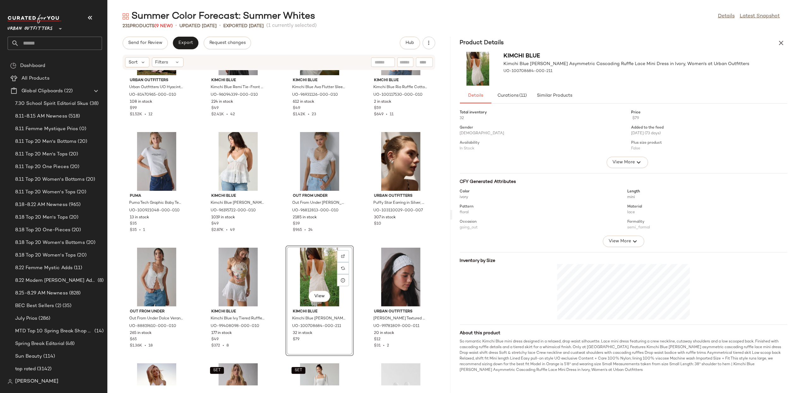
scroll to position [796, 0]
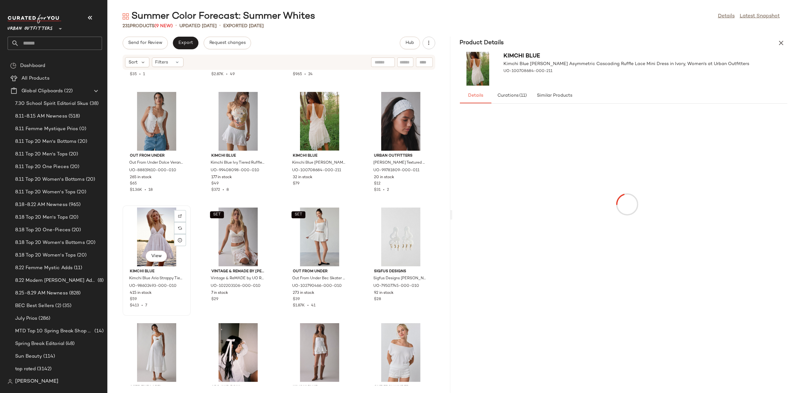
click at [155, 238] on div "View" at bounding box center [157, 237] width 64 height 59
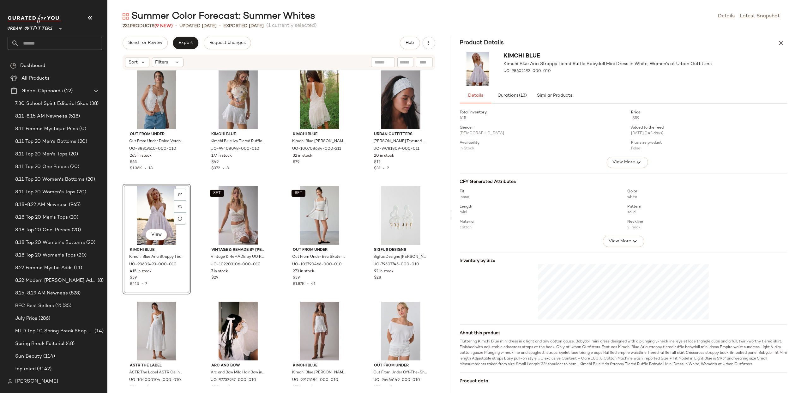
scroll to position [825, 0]
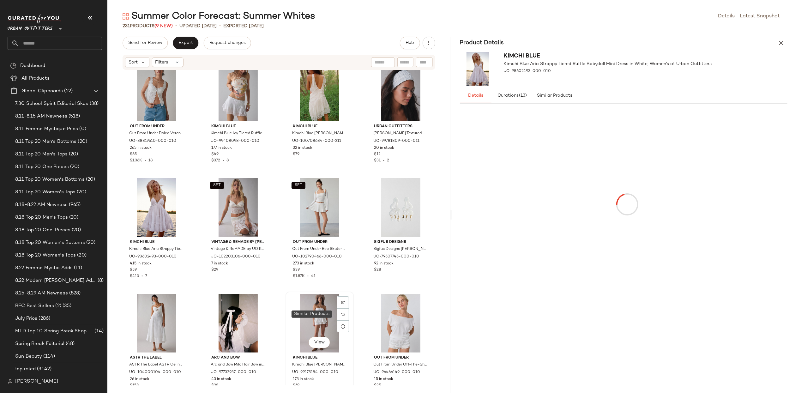
click at [315, 317] on div "View" at bounding box center [320, 323] width 64 height 59
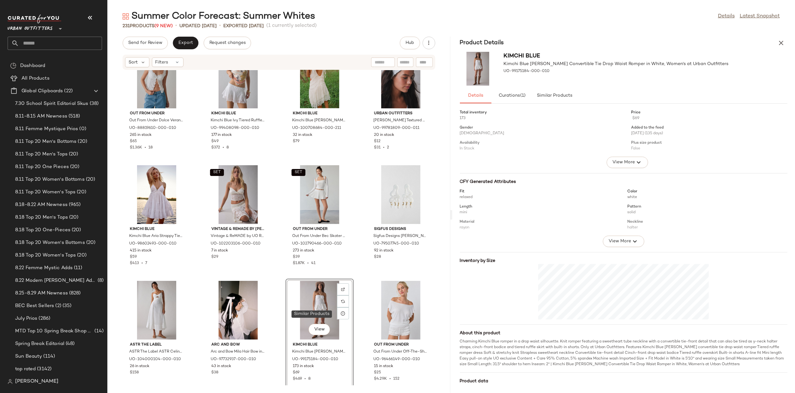
scroll to position [951, 0]
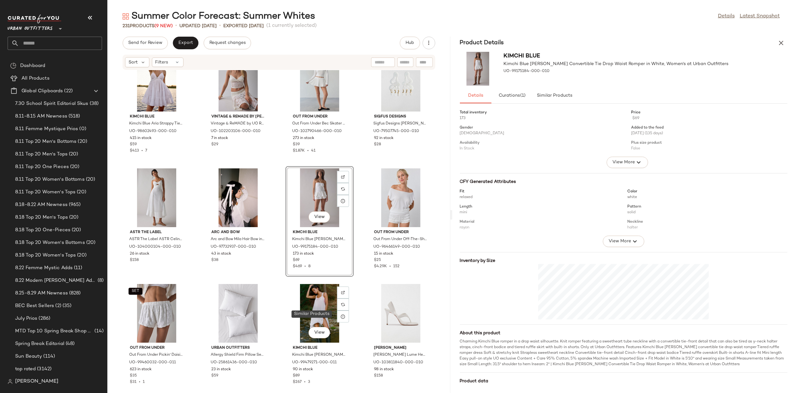
click at [315, 317] on div "View" at bounding box center [320, 313] width 64 height 59
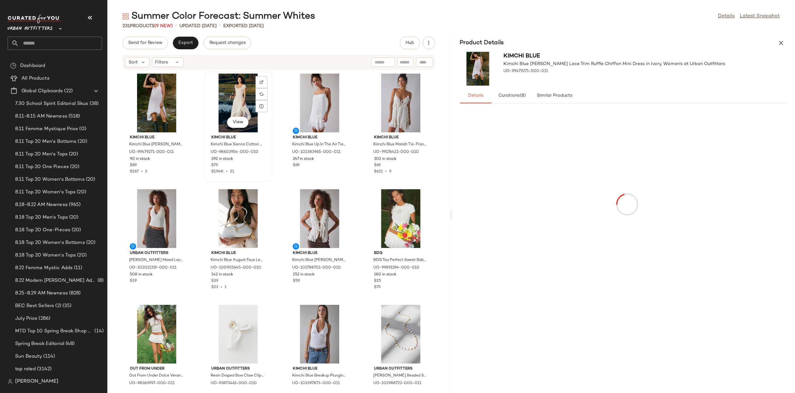
click at [236, 97] on div "View" at bounding box center [238, 103] width 64 height 59
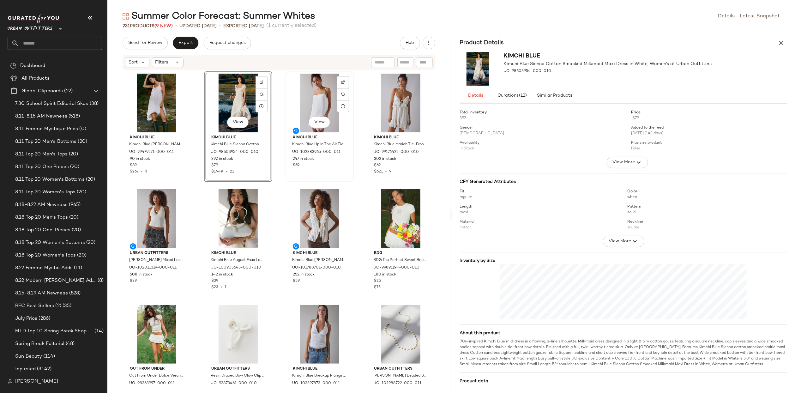
click at [311, 106] on div "View" at bounding box center [320, 103] width 64 height 59
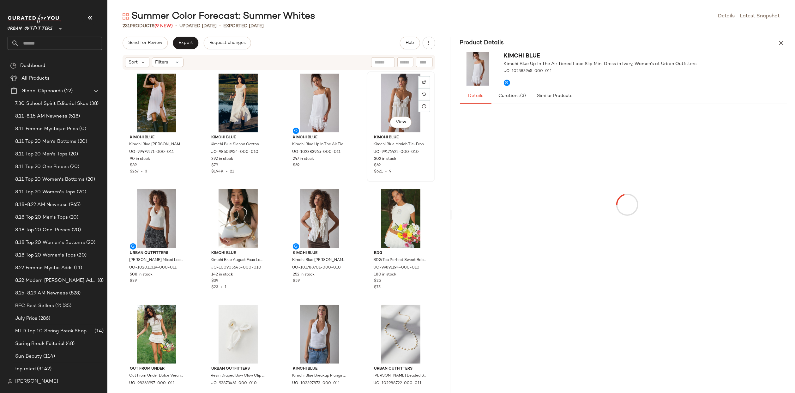
click at [387, 115] on div "View" at bounding box center [401, 103] width 64 height 59
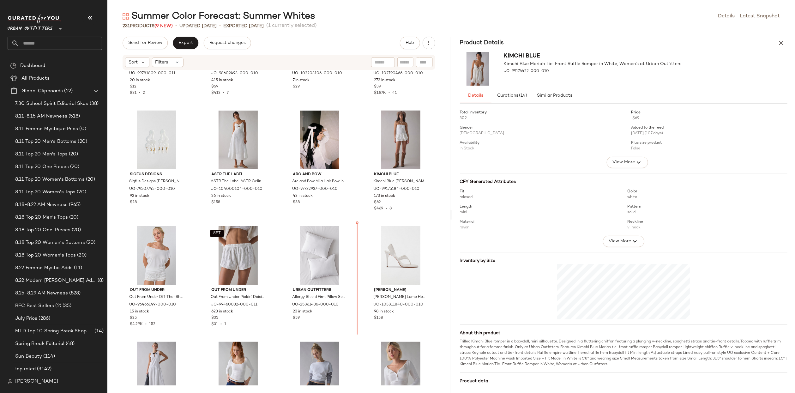
scroll to position [1012, 0]
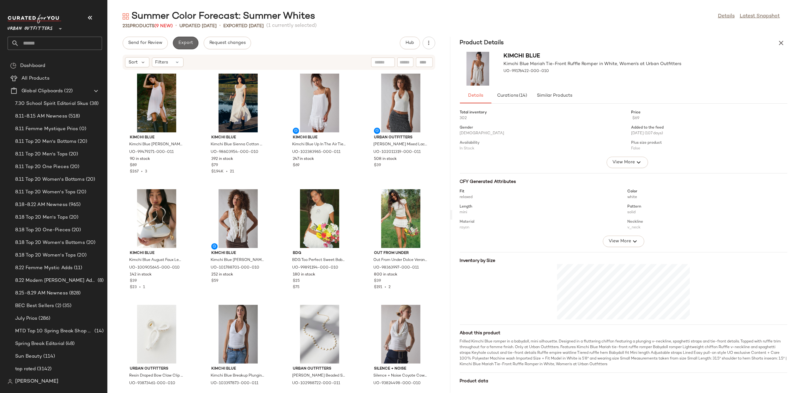
click at [184, 37] on button "Export" at bounding box center [186, 43] width 26 height 13
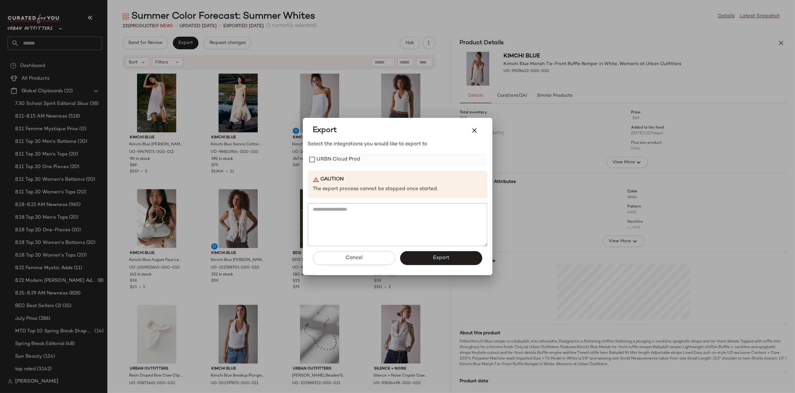
click at [330, 164] on label "URBN Cloud Prod" at bounding box center [339, 159] width 44 height 13
click at [430, 262] on button "Export" at bounding box center [441, 258] width 82 height 14
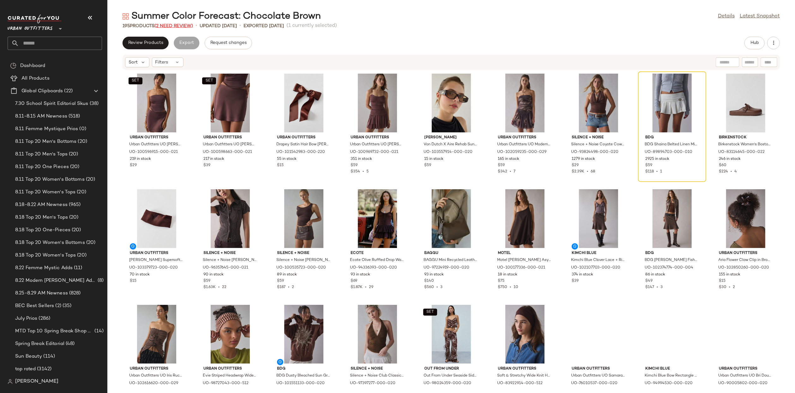
click at [174, 26] on span "(2 Need Review)" at bounding box center [173, 26] width 39 height 5
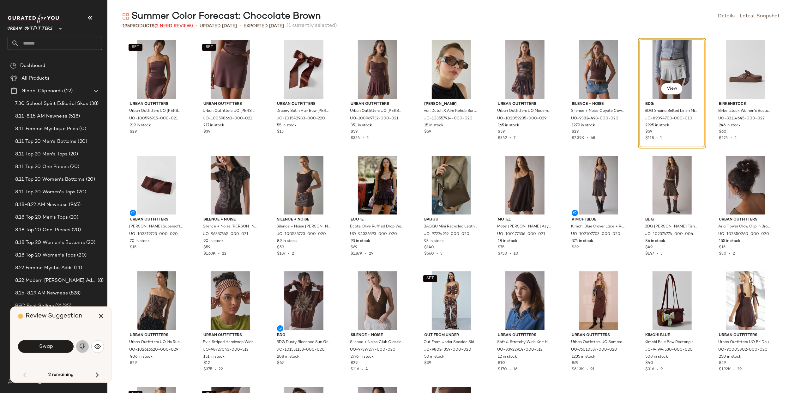
click at [76, 346] on button "button" at bounding box center [82, 346] width 13 height 13
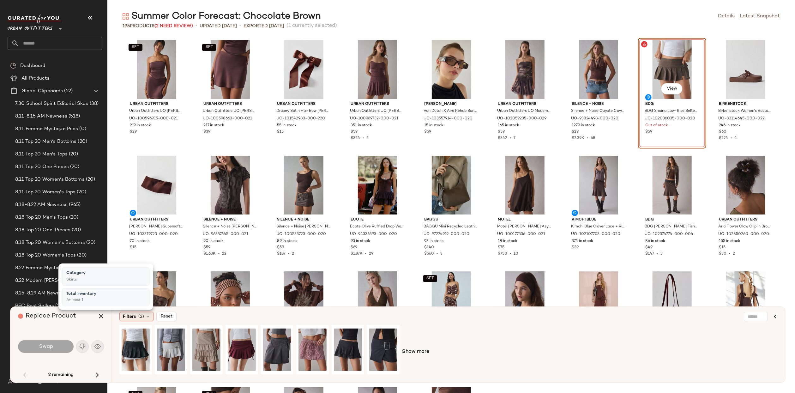
click at [130, 316] on span "Filters" at bounding box center [129, 316] width 13 height 7
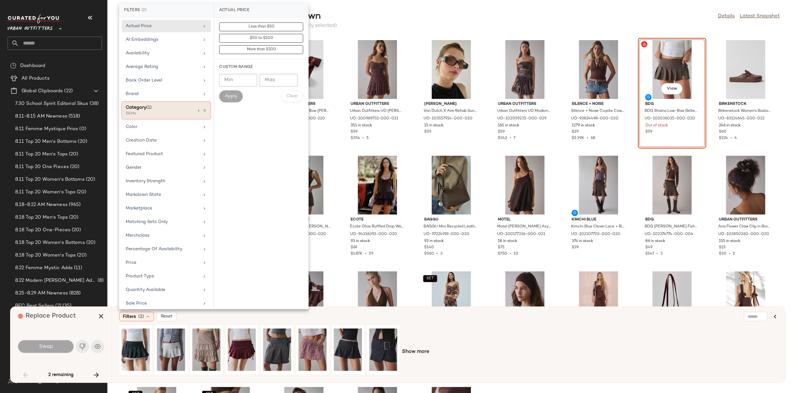
click at [176, 114] on div "Skirts" at bounding box center [157, 114] width 63 height 6
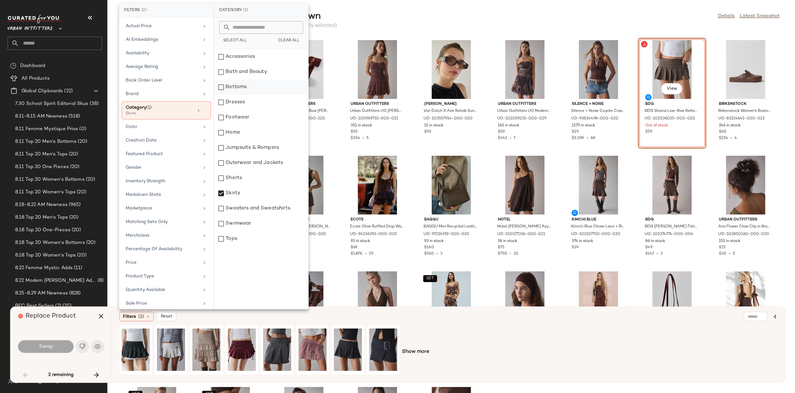
click at [247, 88] on div "Bottoms" at bounding box center [261, 87] width 94 height 15
click at [248, 178] on div "Shorts" at bounding box center [261, 178] width 94 height 15
click at [178, 127] on div "Color" at bounding box center [163, 126] width 74 height 7
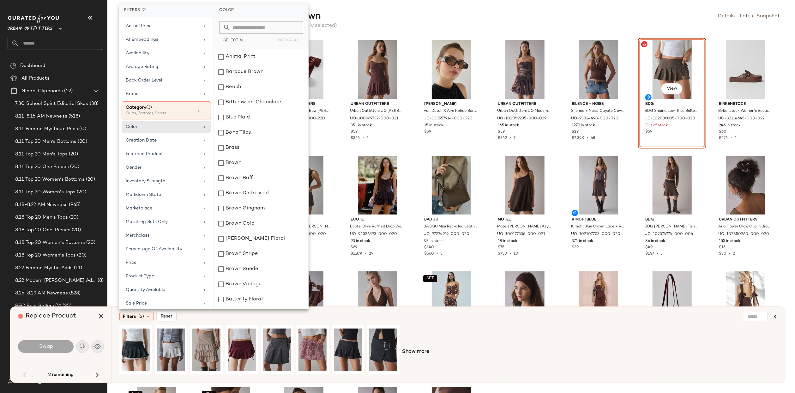
click at [256, 32] on input "text" at bounding box center [265, 27] width 69 height 13
type input "*****"
click at [240, 38] on button "Select All" at bounding box center [234, 40] width 31 height 9
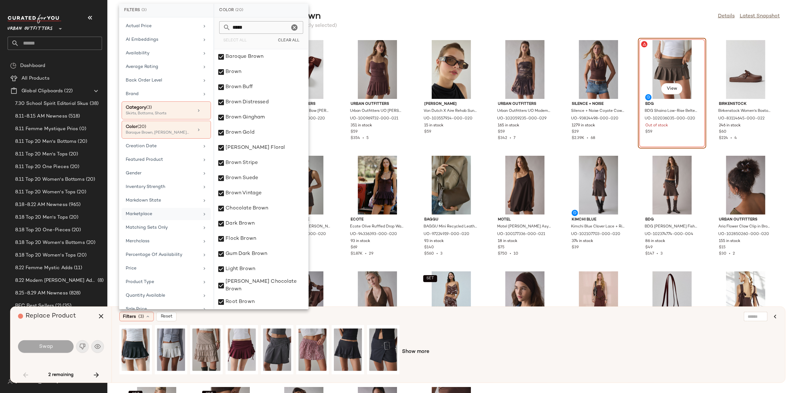
click at [170, 211] on div "Marketplace" at bounding box center [163, 214] width 74 height 7
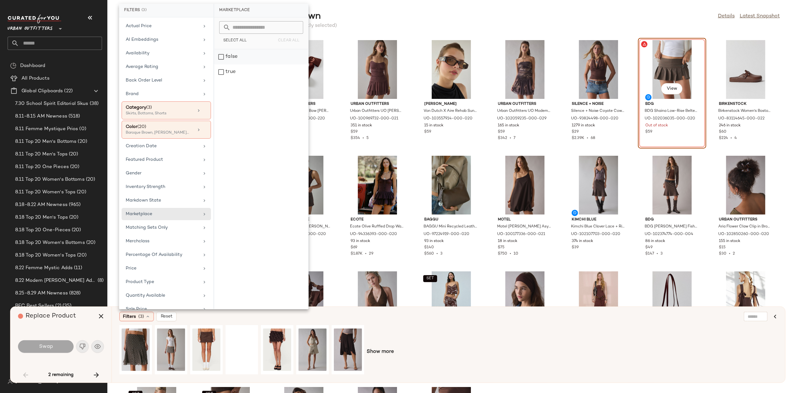
click at [253, 55] on div "false" at bounding box center [261, 56] width 94 height 15
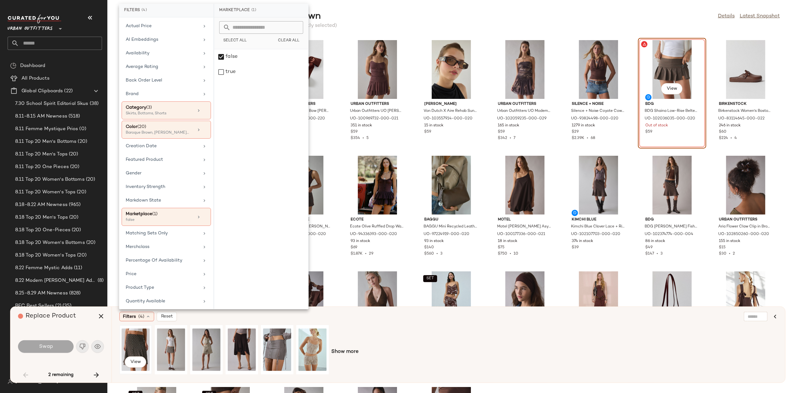
click at [134, 341] on div "View" at bounding box center [136, 349] width 28 height 45
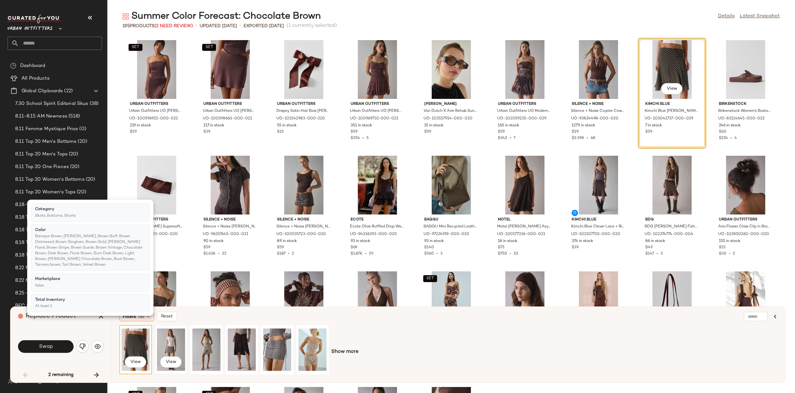
click at [173, 343] on div "View" at bounding box center [171, 349] width 28 height 45
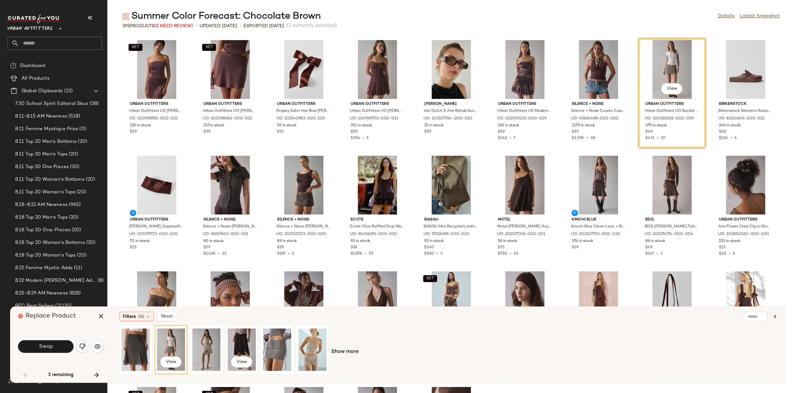
click at [239, 334] on div "View" at bounding box center [242, 349] width 28 height 45
click at [336, 350] on span "Show more" at bounding box center [344, 352] width 27 height 8
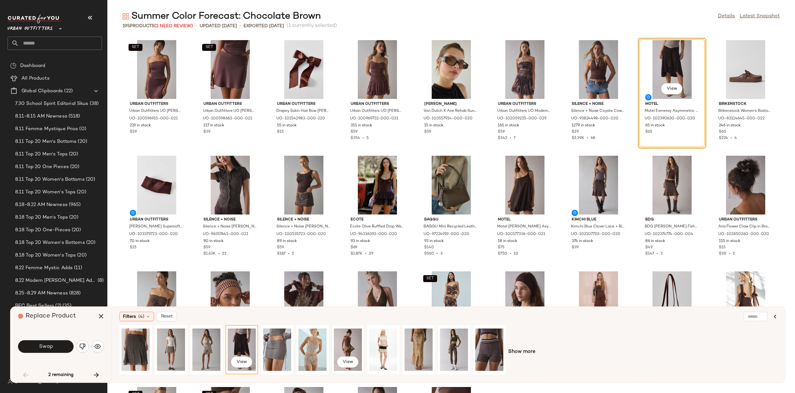
click at [347, 345] on div "View" at bounding box center [348, 349] width 28 height 45
click at [683, 85] on button "View" at bounding box center [671, 88] width 21 height 11
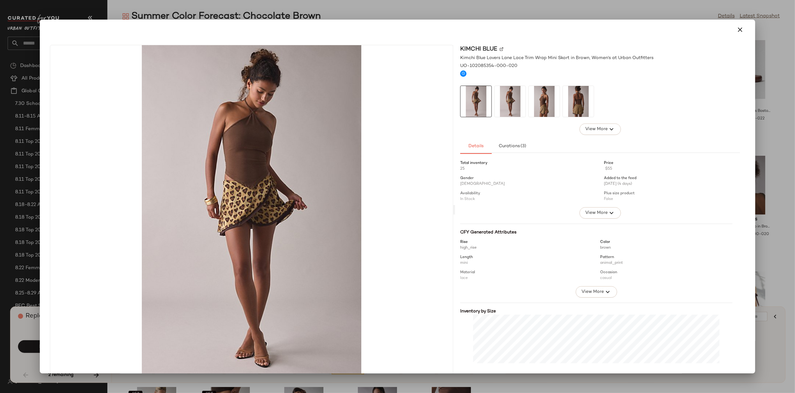
click at [500, 104] on img at bounding box center [510, 101] width 31 height 31
click at [554, 101] on img at bounding box center [544, 101] width 31 height 31
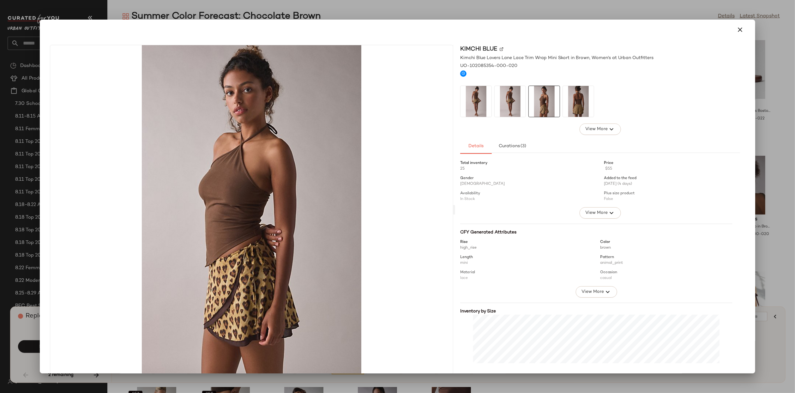
click at [568, 101] on img at bounding box center [578, 101] width 31 height 31
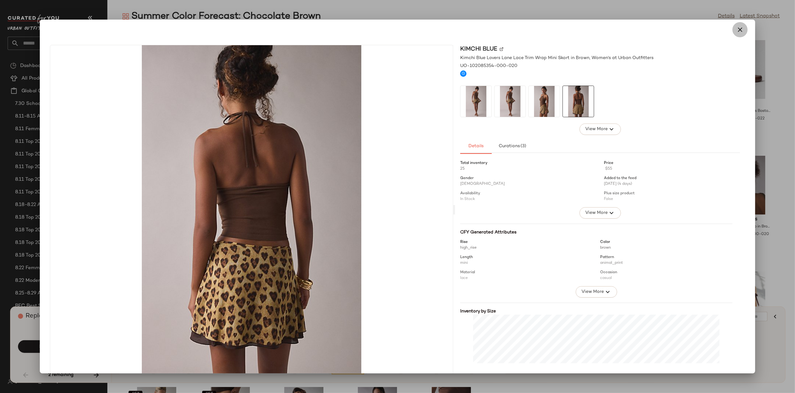
click at [736, 31] on icon "button" at bounding box center [740, 30] width 8 height 8
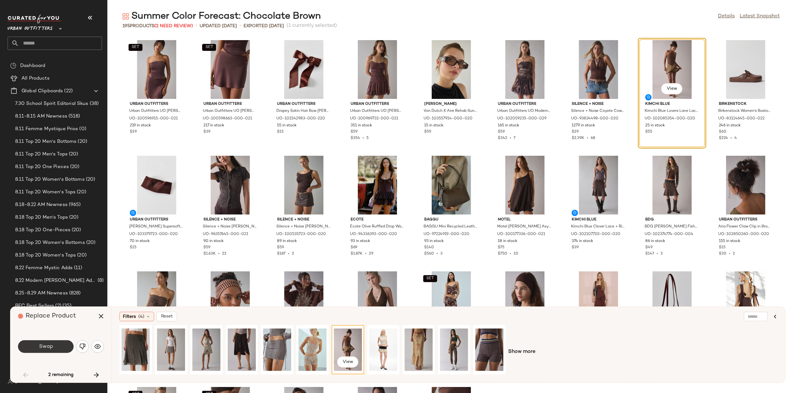
click at [51, 346] on span "Swap" at bounding box center [46, 347] width 14 height 6
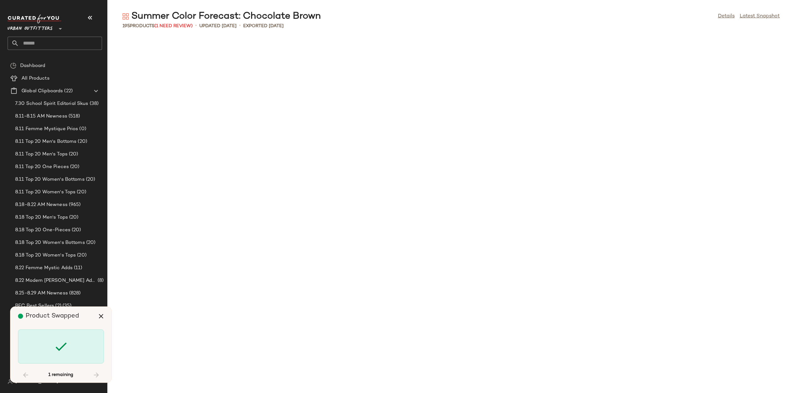
scroll to position [809, 0]
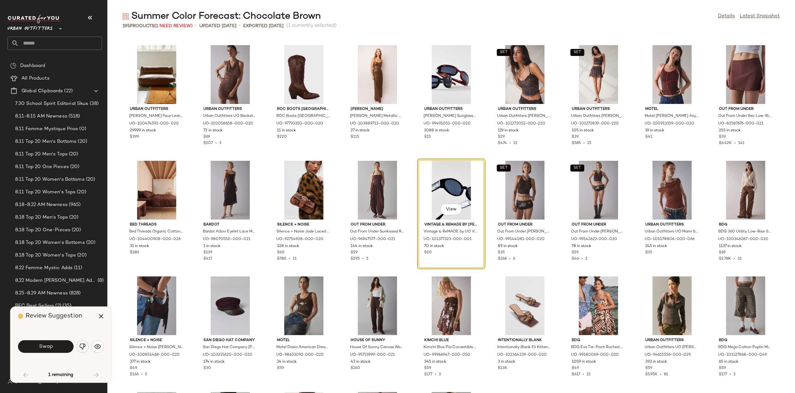
click at [79, 346] on button "button" at bounding box center [82, 346] width 13 height 13
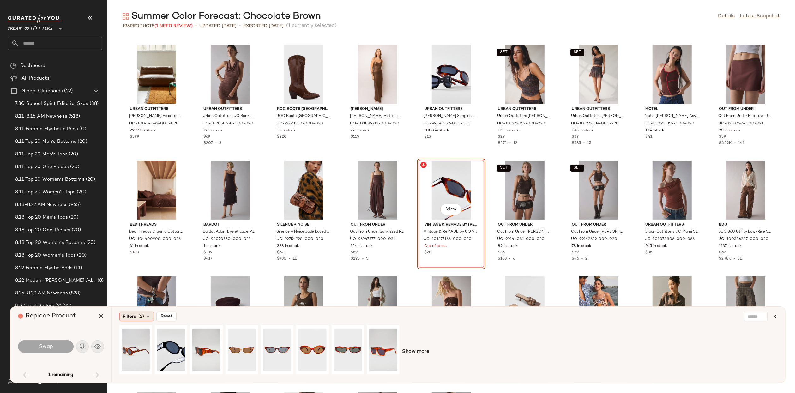
click at [143, 317] on span "(2)" at bounding box center [141, 316] width 6 height 7
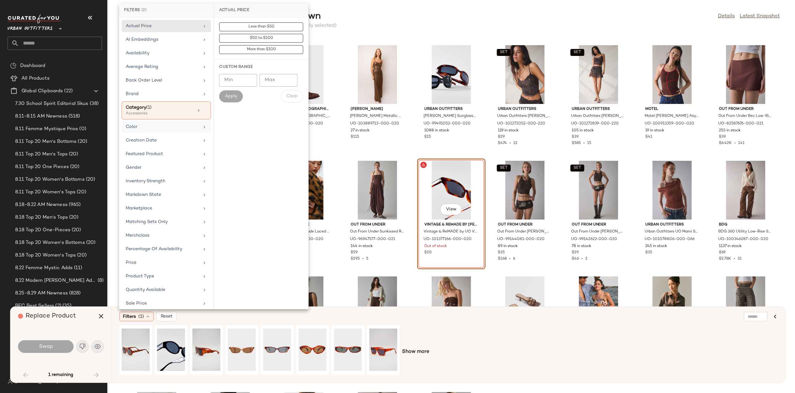
click at [139, 123] on div "Color" at bounding box center [163, 126] width 74 height 7
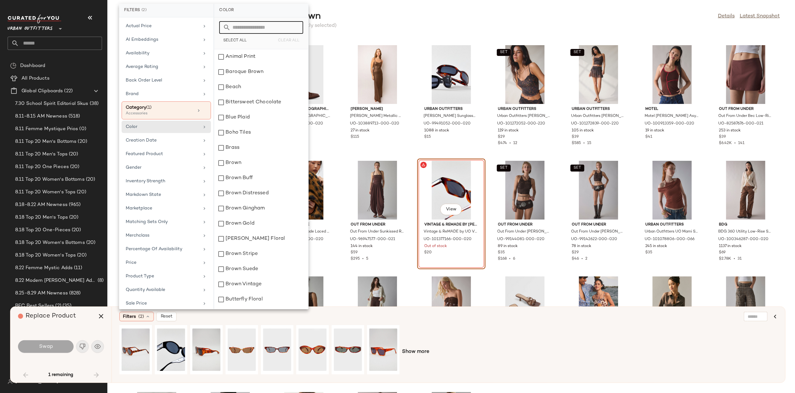
click at [280, 27] on input "text" at bounding box center [265, 27] width 69 height 13
type input "*****"
click at [230, 37] on button "Select All" at bounding box center [234, 40] width 31 height 9
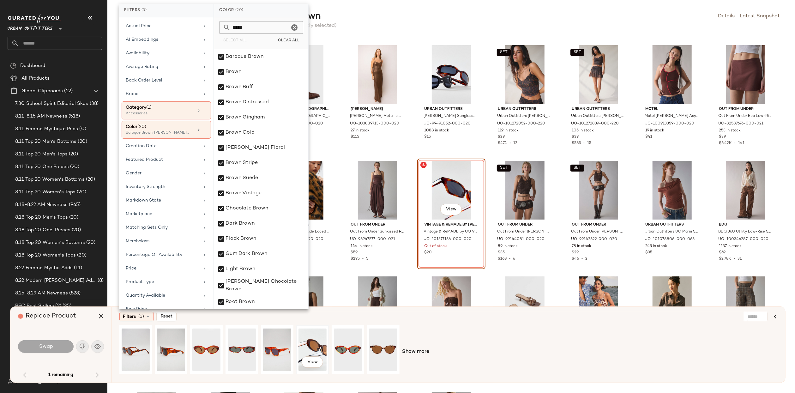
click at [313, 340] on div "View" at bounding box center [312, 349] width 28 height 45
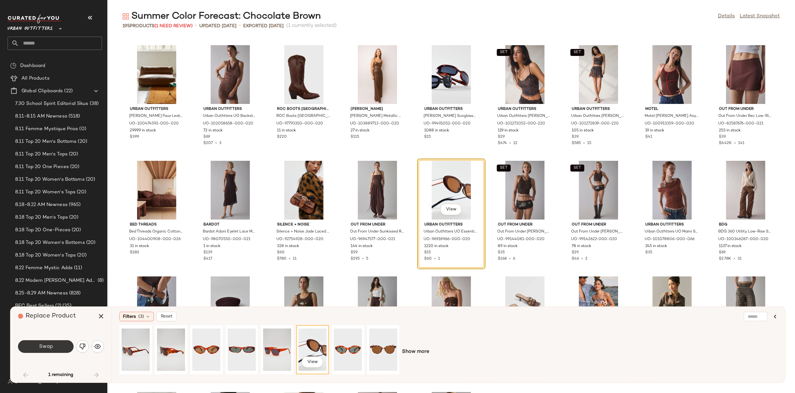
click at [55, 352] on button "Swap" at bounding box center [46, 346] width 56 height 13
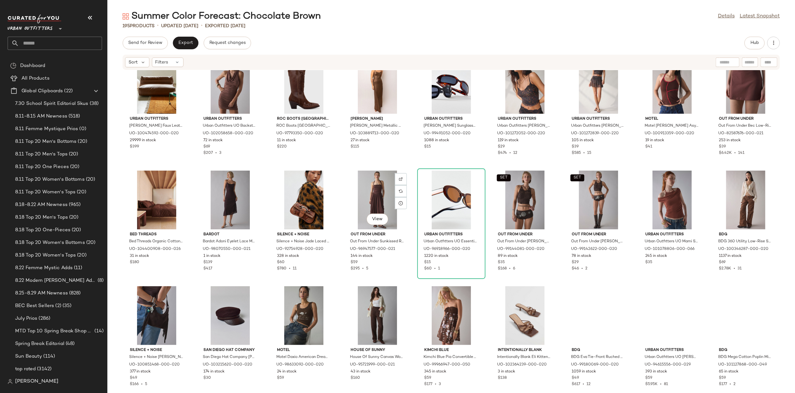
scroll to position [786, 0]
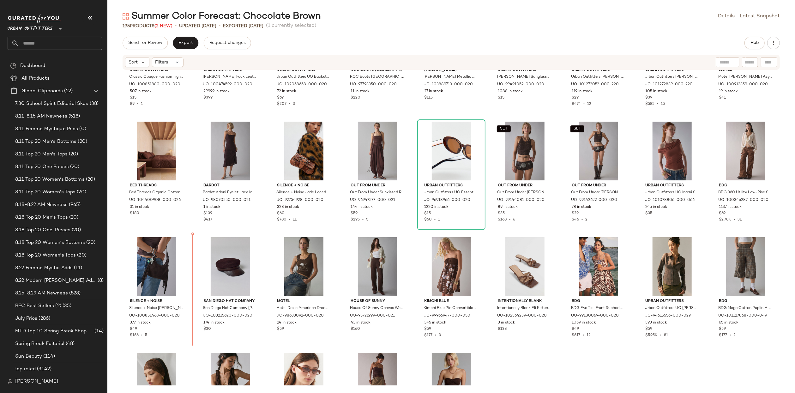
scroll to position [890, 0]
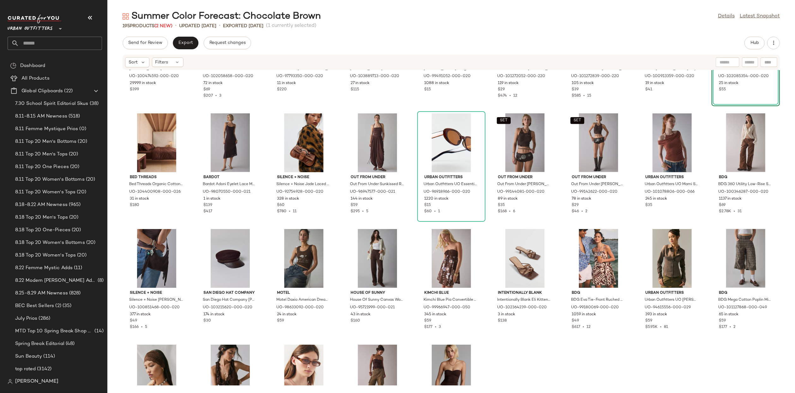
click at [200, 228] on div "Urban Outfitters Dylan Faux Leather Bean Bag Sofa in Brown at Urban Outfitters …" at bounding box center [451, 227] width 688 height 315
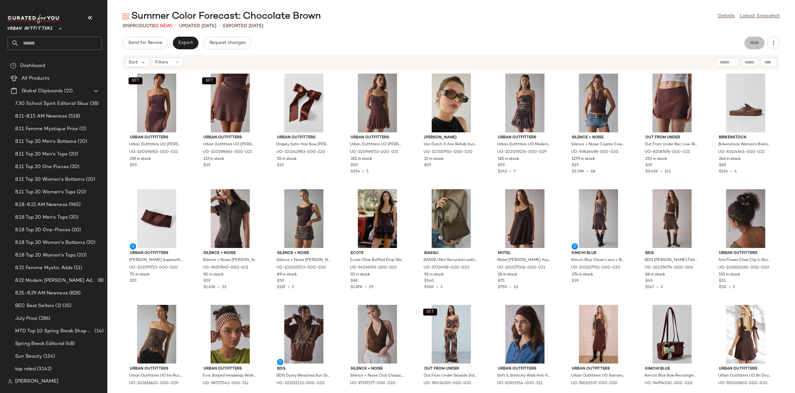
click at [758, 48] on button "Hub" at bounding box center [754, 43] width 20 height 13
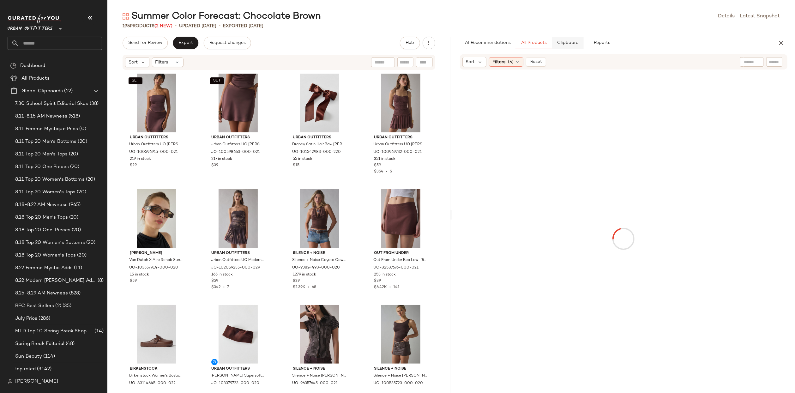
click at [566, 39] on button "Clipboard" at bounding box center [568, 43] width 32 height 13
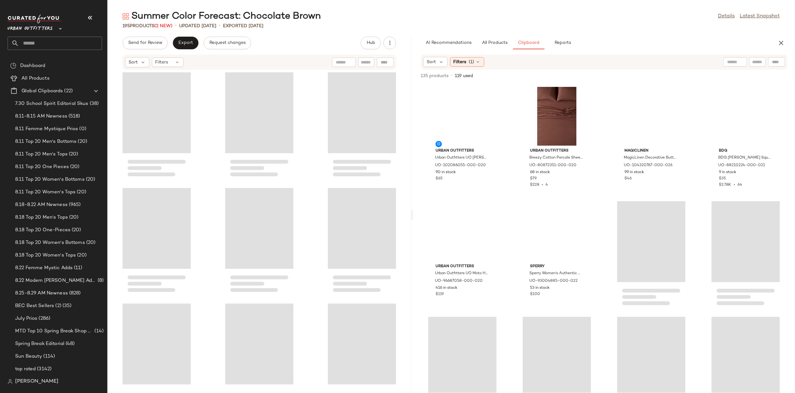
drag, startPoint x: 450, startPoint y: 210, endPoint x: 412, endPoint y: 222, distance: 39.8
click at [412, 222] on div "Summer Color Forecast: Chocolate Brown Details Latest Snapshot 195 Products (2 …" at bounding box center [451, 201] width 688 height 383
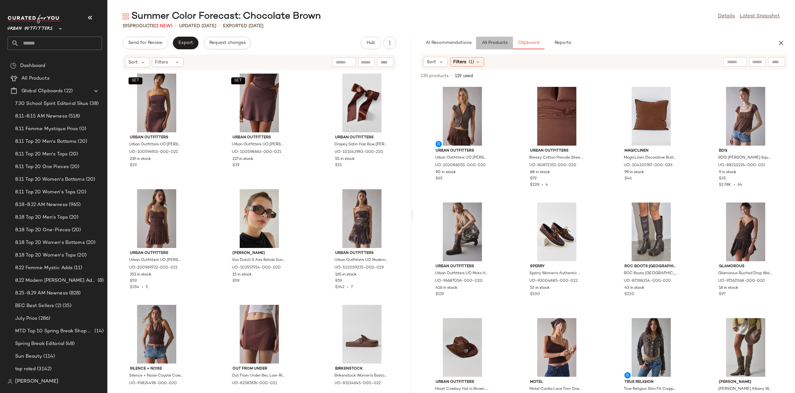
click at [490, 40] on span "All Products" at bounding box center [495, 42] width 26 height 5
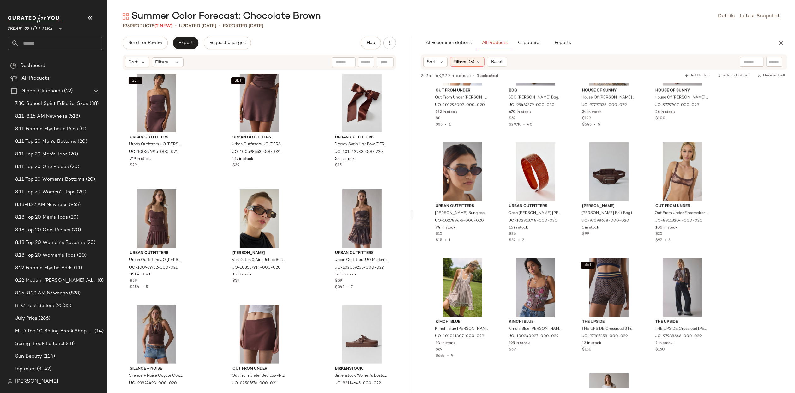
scroll to position [1201, 0]
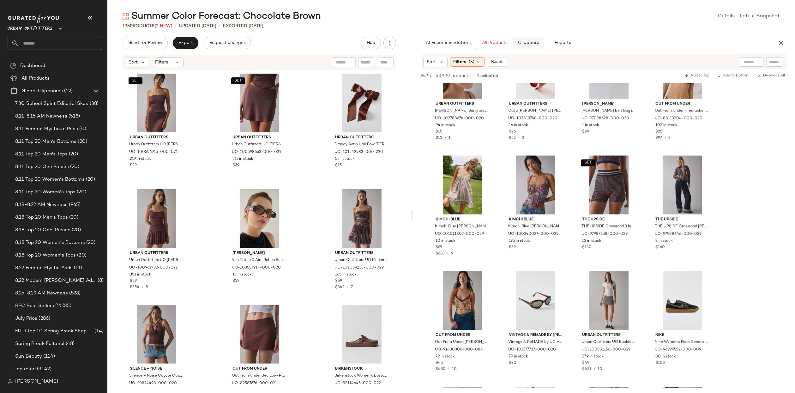
click at [532, 43] on span "Clipboard" at bounding box center [529, 42] width 22 height 5
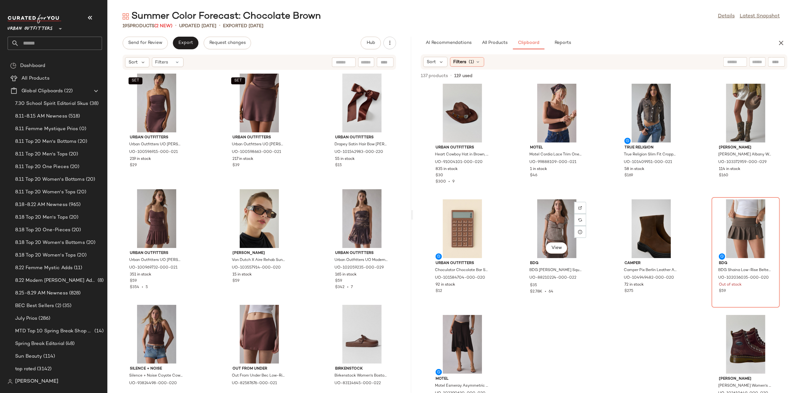
scroll to position [0, 0]
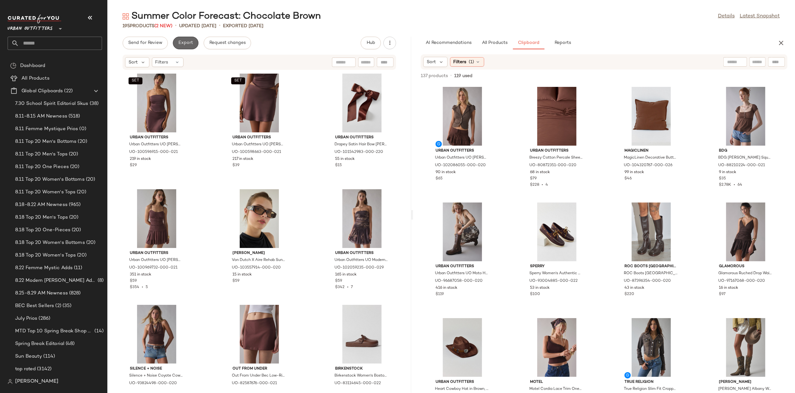
click at [184, 40] on button "Export" at bounding box center [186, 43] width 26 height 13
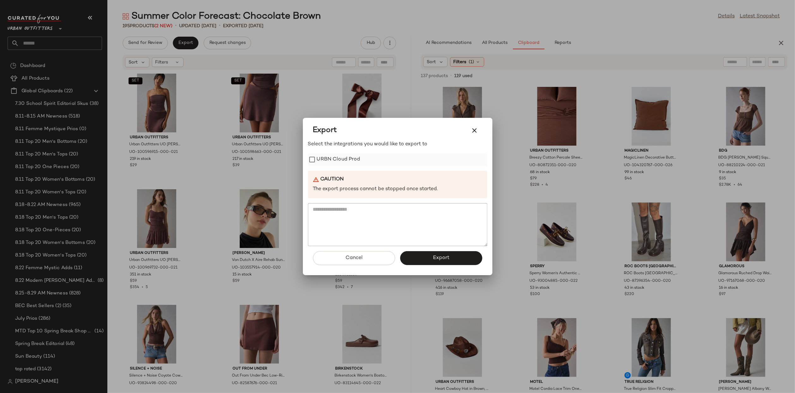
click at [334, 162] on label "URBN Cloud Prod" at bounding box center [339, 159] width 44 height 13
click at [430, 259] on button "Export" at bounding box center [441, 258] width 82 height 14
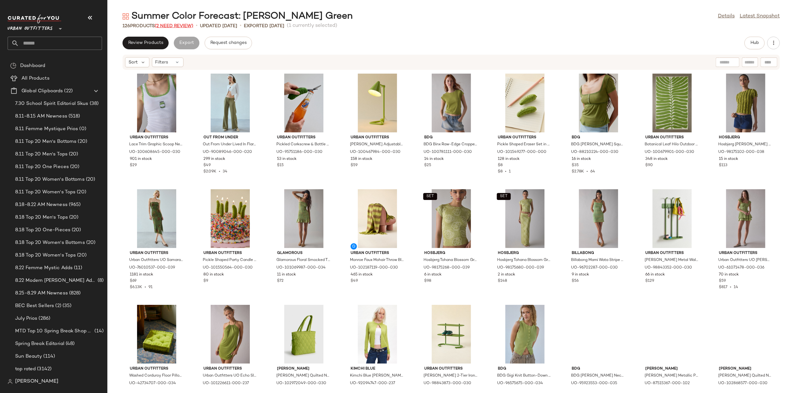
click at [182, 27] on span "(2 Need Review)" at bounding box center [174, 26] width 39 height 5
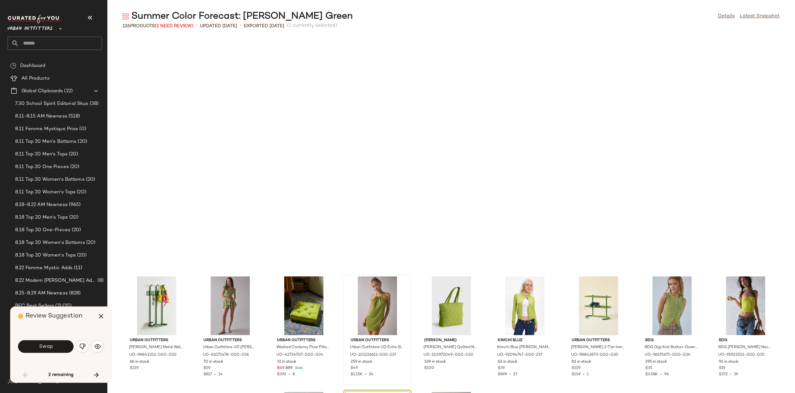
scroll to position [236, 0]
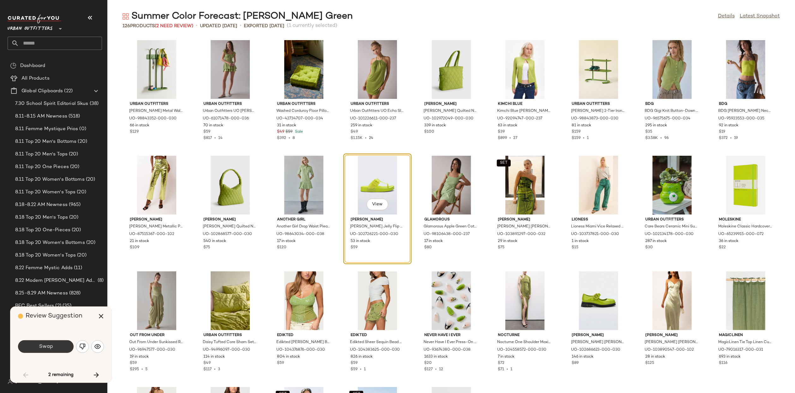
click at [48, 343] on button "Swap" at bounding box center [46, 346] width 56 height 13
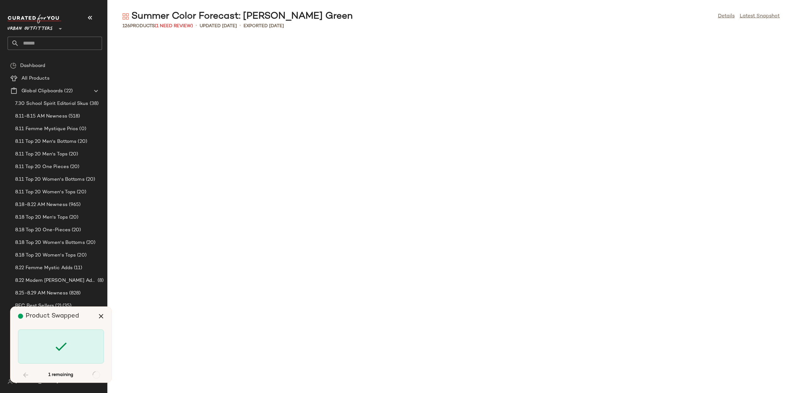
scroll to position [1387, 0]
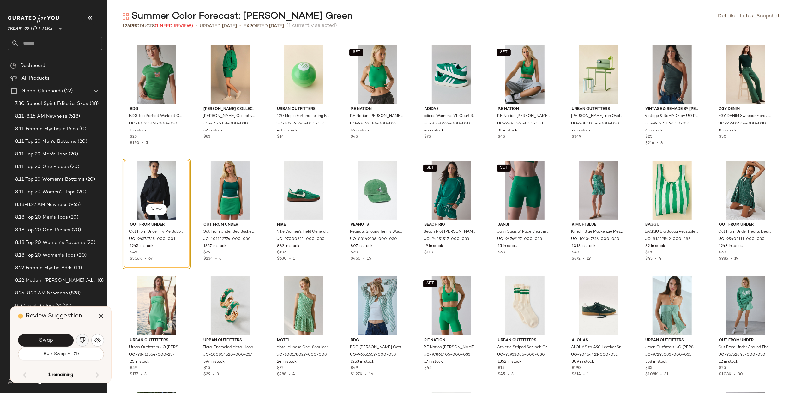
click at [82, 343] on img "button" at bounding box center [82, 340] width 6 height 6
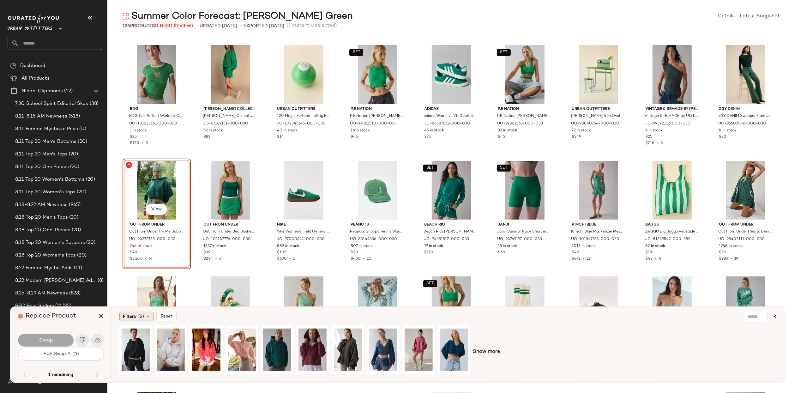
click at [139, 314] on span "(2)" at bounding box center [141, 316] width 6 height 7
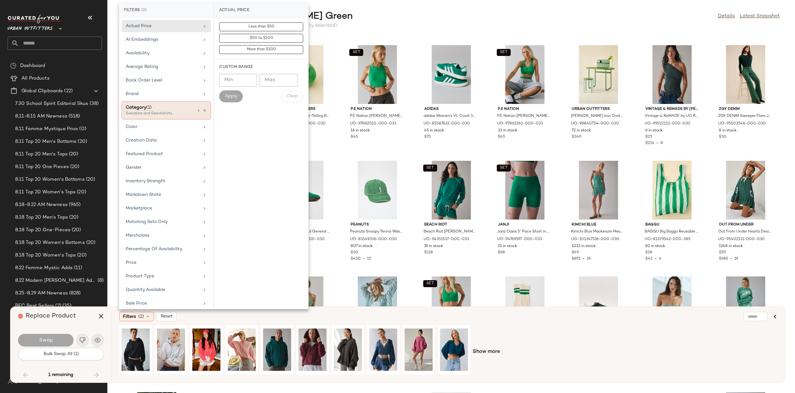
click at [168, 111] on div "Sweaters and Sweatshirts" at bounding box center [157, 114] width 63 height 6
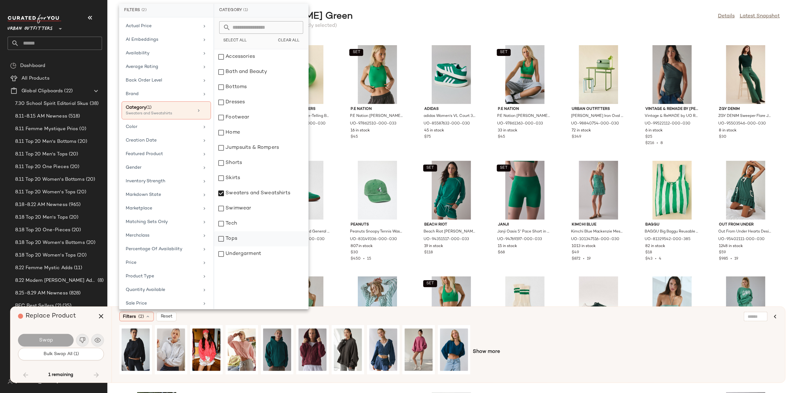
click at [249, 232] on div "Tops" at bounding box center [261, 238] width 94 height 15
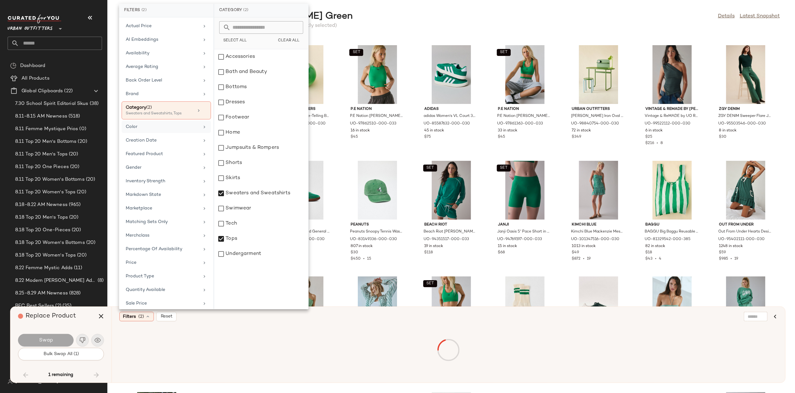
click at [160, 123] on div "Color" at bounding box center [163, 126] width 74 height 7
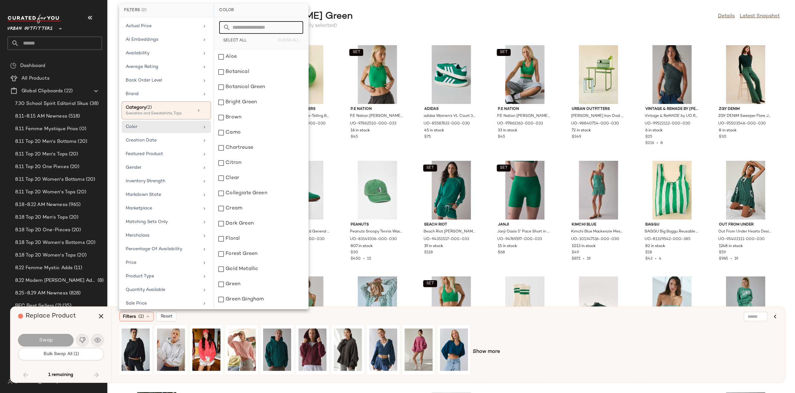
click at [259, 31] on input "text" at bounding box center [265, 27] width 69 height 13
type input "*****"
click at [238, 39] on span "Select All" at bounding box center [235, 41] width 24 height 4
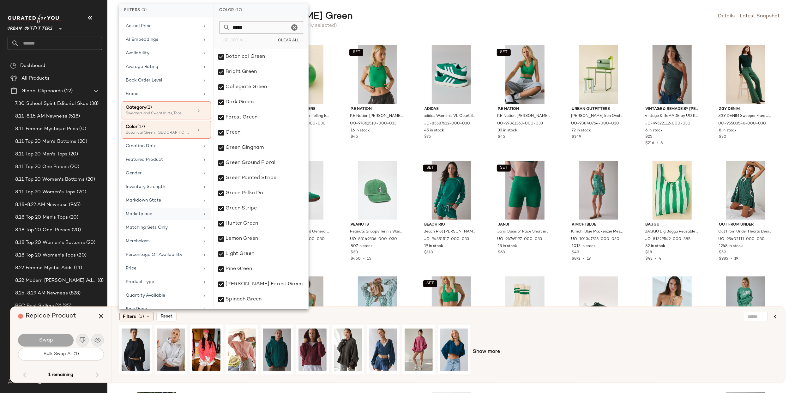
click at [158, 208] on div "Marketplace" at bounding box center [166, 214] width 89 height 12
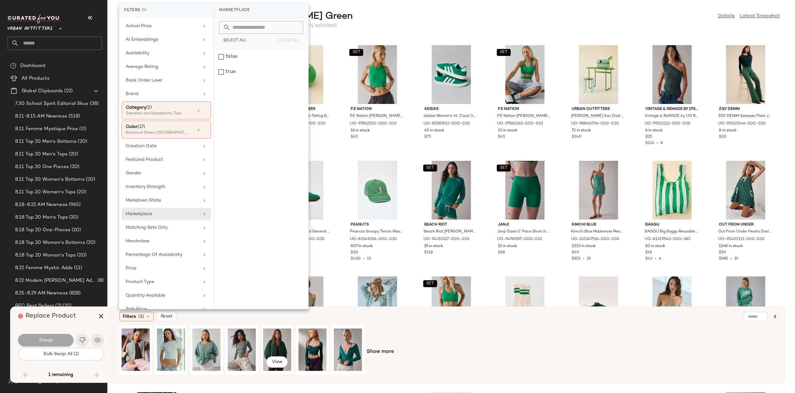
click at [281, 344] on div "View" at bounding box center [277, 349] width 28 height 45
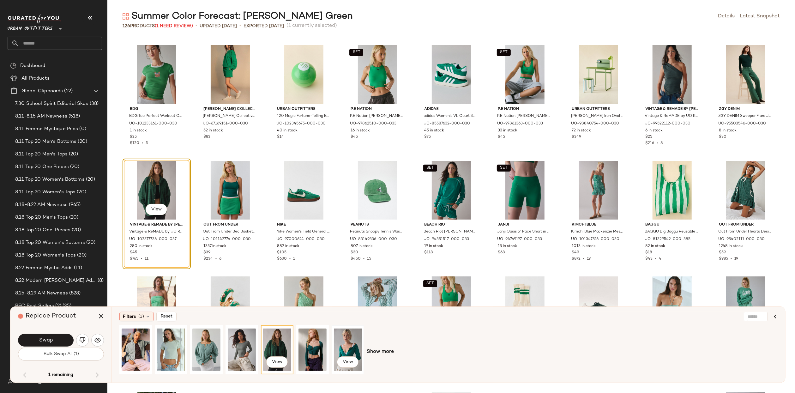
click at [342, 338] on div "View" at bounding box center [348, 349] width 28 height 45
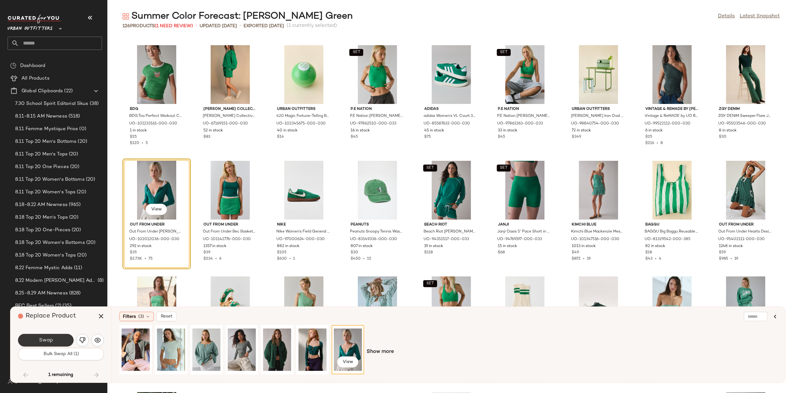
click at [43, 339] on span "Swap" at bounding box center [46, 340] width 14 height 6
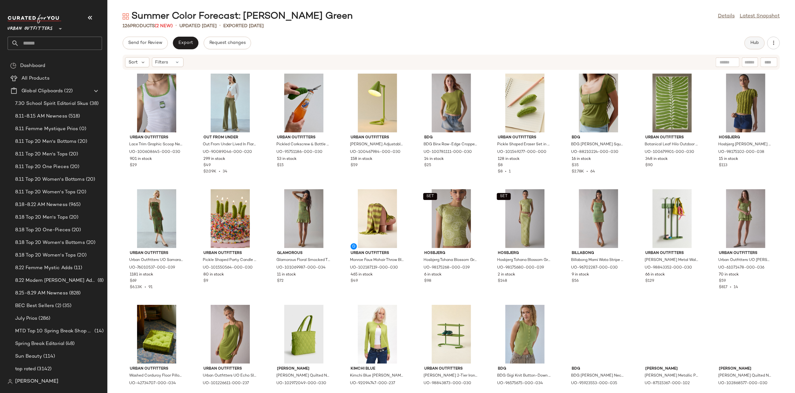
click at [760, 43] on button "Hub" at bounding box center [754, 43] width 20 height 13
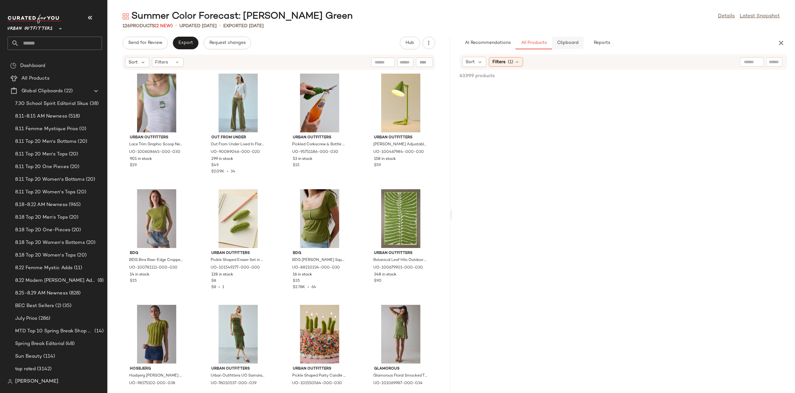
click at [563, 44] on span "Clipboard" at bounding box center [568, 42] width 22 height 5
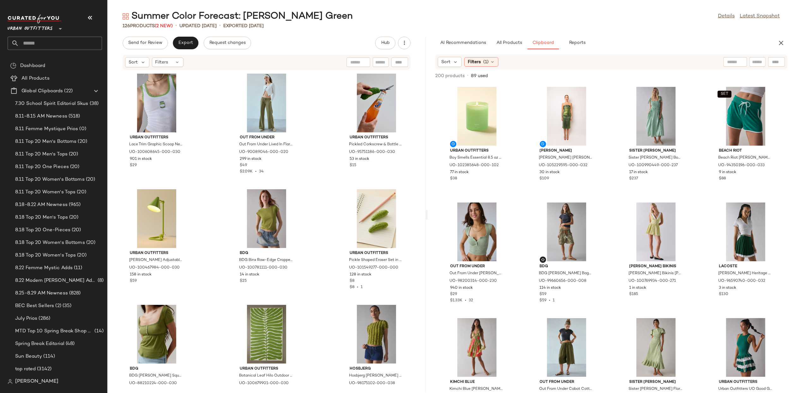
drag, startPoint x: 451, startPoint y: 214, endPoint x: 427, endPoint y: 221, distance: 24.6
click at [427, 221] on div "Summer Color Forecast: Dill Green Details Latest Snapshot 126 Products (2 New) …" at bounding box center [451, 201] width 688 height 383
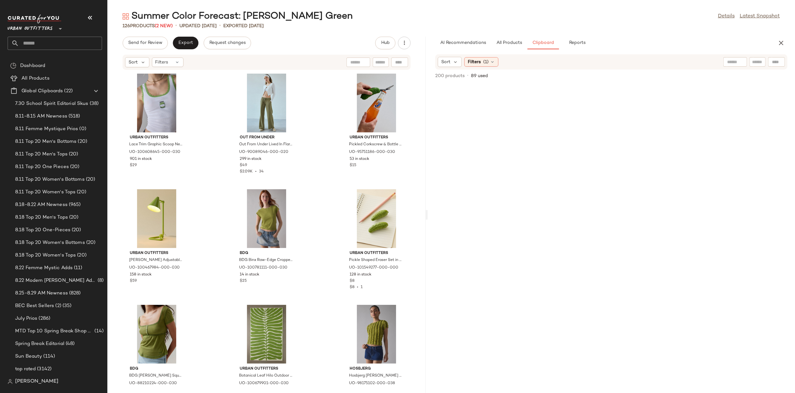
scroll to position [2928, 0]
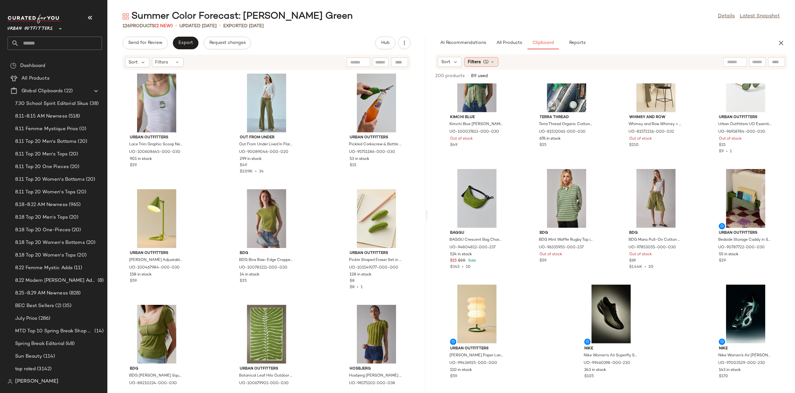
click at [479, 62] on span "Filters" at bounding box center [474, 62] width 13 height 7
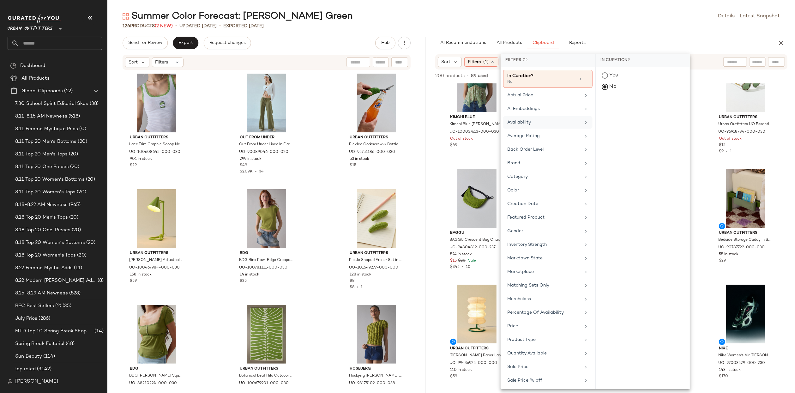
click at [547, 125] on div "Availability" at bounding box center [547, 122] width 89 height 12
click at [610, 122] on div "out_of_stock" at bounding box center [643, 121] width 94 height 15
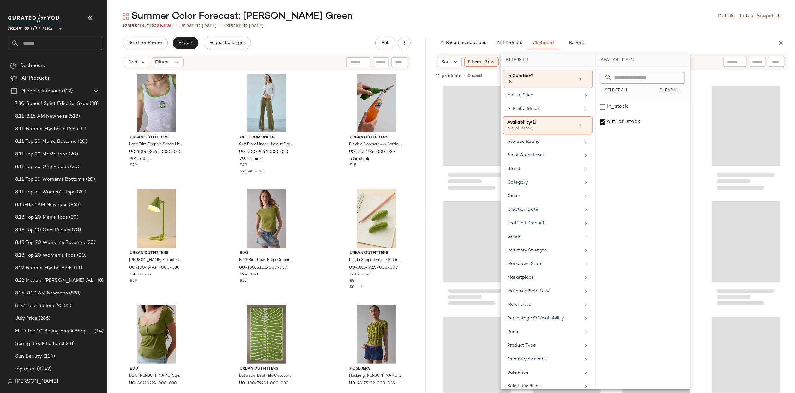
click at [663, 35] on div "Summer Color Forecast: Dill Green Details Latest Snapshot 126 Products (2 New) …" at bounding box center [451, 201] width 688 height 383
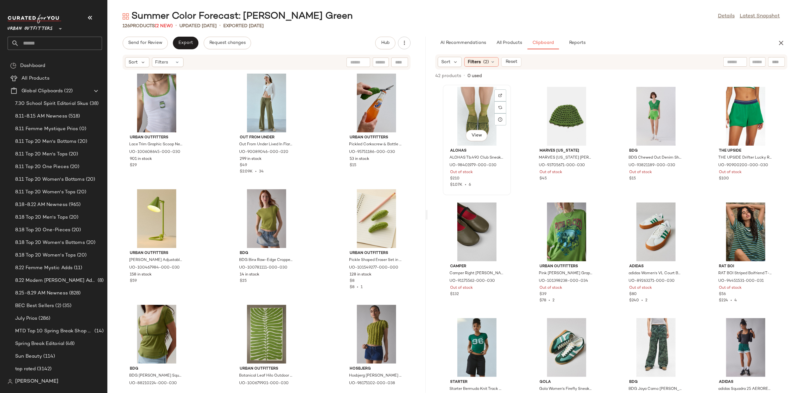
click at [469, 105] on div "View" at bounding box center [477, 116] width 64 height 59
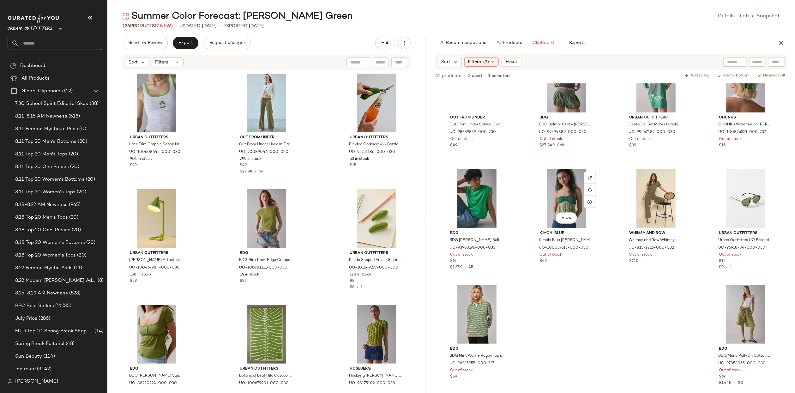
scroll to position [963, 0]
click at [738, 302] on div "View" at bounding box center [746, 314] width 64 height 59
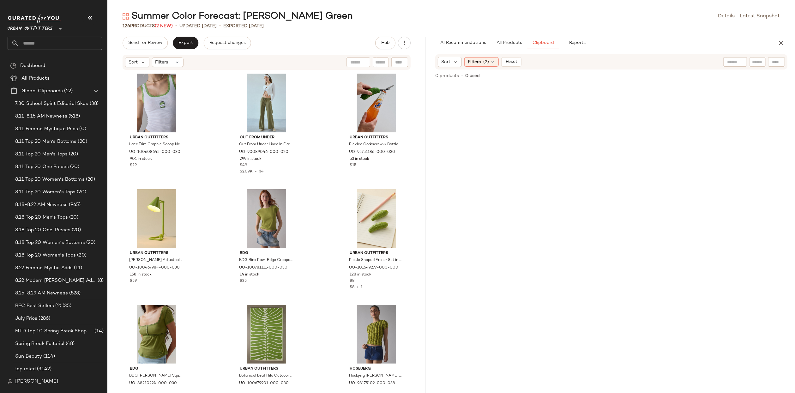
scroll to position [0, 0]
click at [514, 60] on span "Reset" at bounding box center [511, 61] width 12 height 5
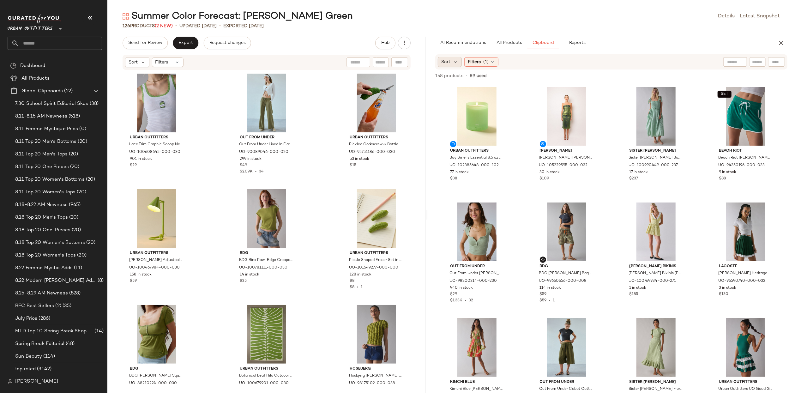
click at [444, 59] on span "Sort" at bounding box center [445, 62] width 9 height 7
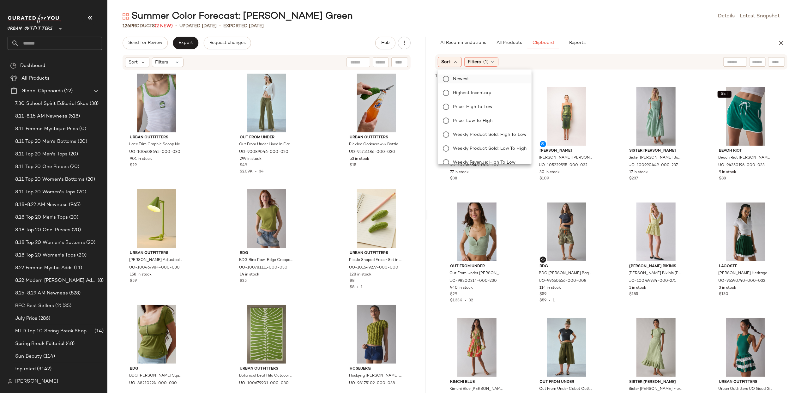
click at [466, 77] on span "Newest" at bounding box center [461, 79] width 16 height 7
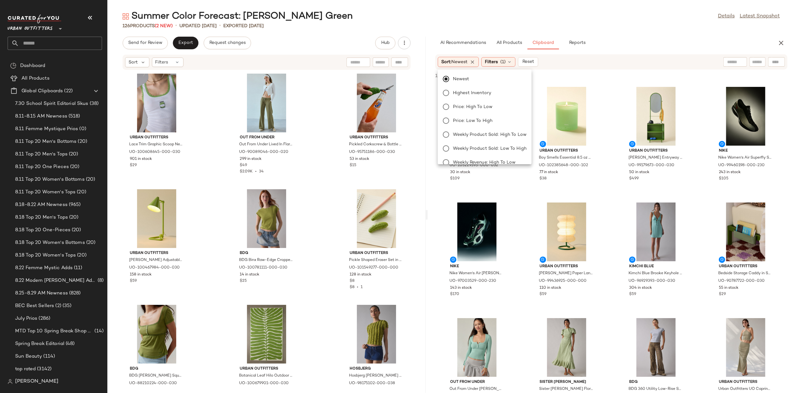
click at [653, 37] on div "AI Recommendations All Products Clipboard Reports" at bounding box center [601, 43] width 332 height 13
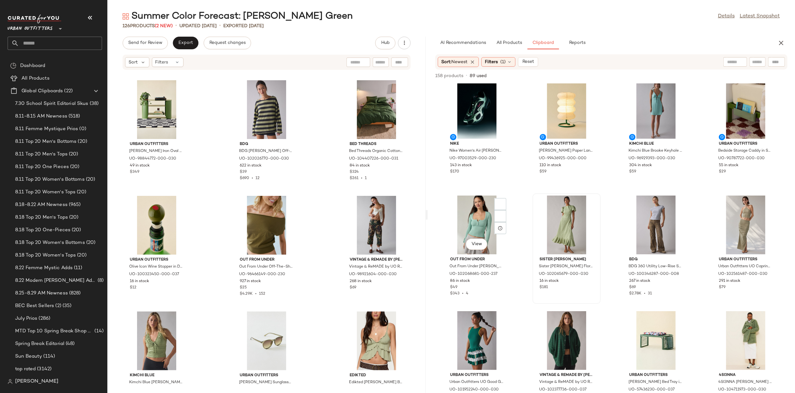
scroll to position [2186, 0]
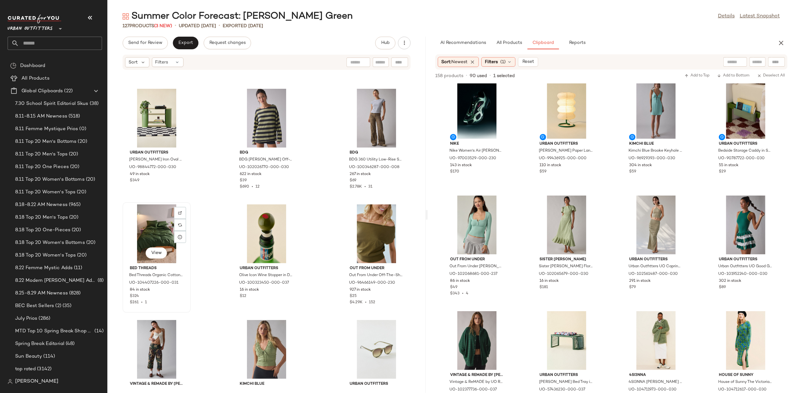
click at [160, 237] on div "View" at bounding box center [157, 233] width 64 height 59
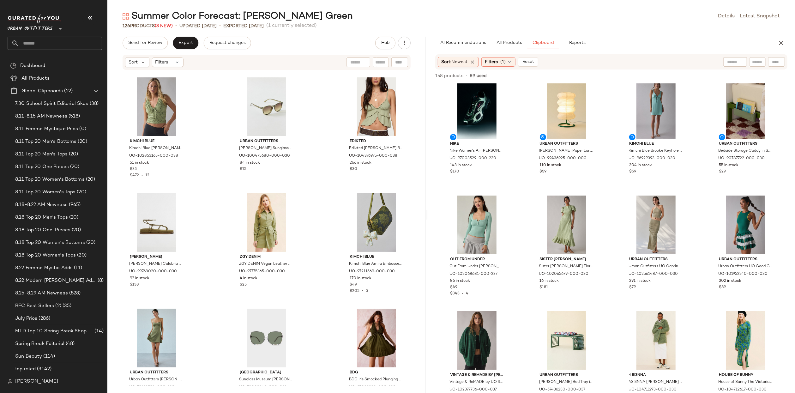
scroll to position [2431, 0]
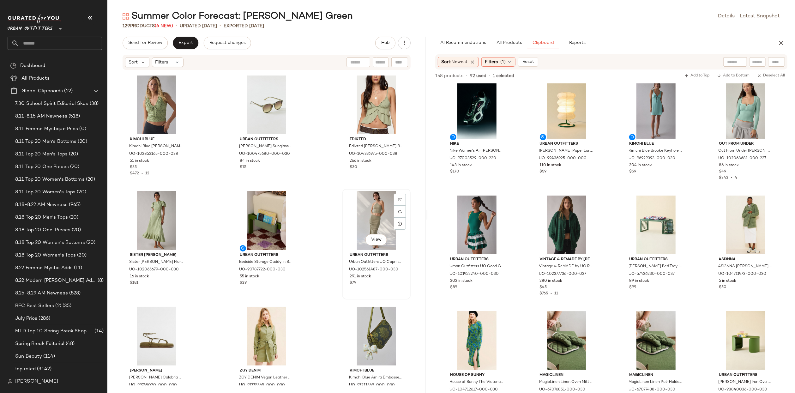
click at [346, 258] on div "Urban Outfitters Urban Outfitters UO Caprina Ruched Knit Skirt 2-Piece Set in G…" at bounding box center [377, 268] width 64 height 37
click at [182, 43] on span "Export" at bounding box center [185, 42] width 15 height 5
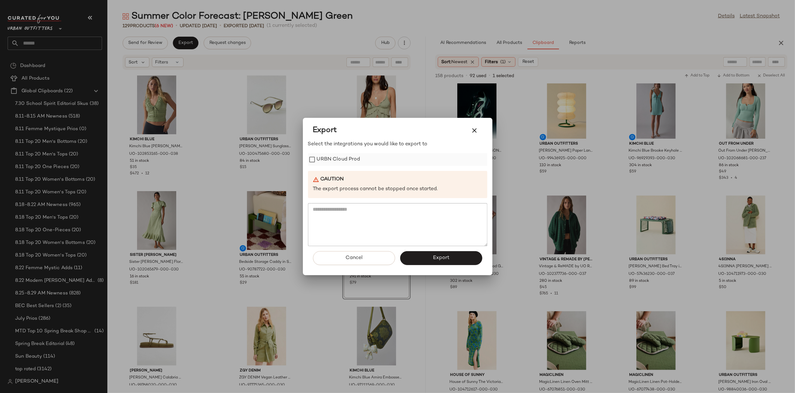
click at [363, 163] on div "URBN Cloud Prod" at bounding box center [397, 159] width 179 height 13
click at [356, 160] on label "URBN Cloud Prod" at bounding box center [339, 159] width 44 height 13
click at [432, 256] on button "Export" at bounding box center [441, 258] width 82 height 14
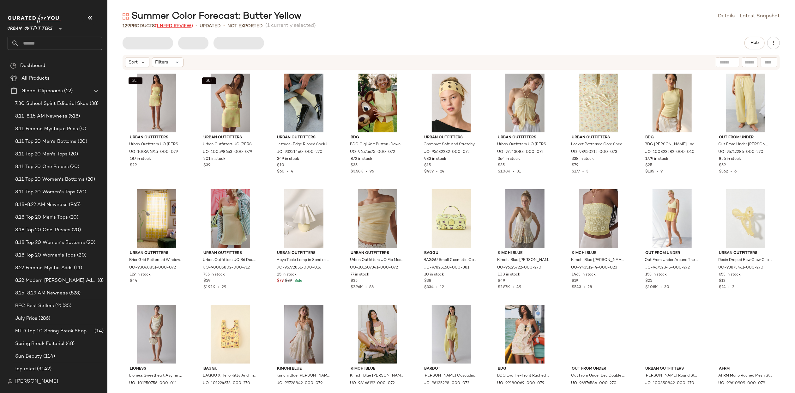
click at [177, 24] on span "(1 Need Review)" at bounding box center [174, 26] width 38 height 5
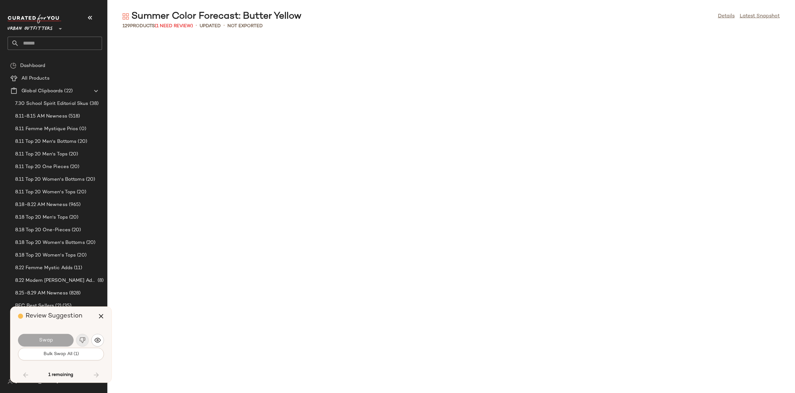
scroll to position [1272, 0]
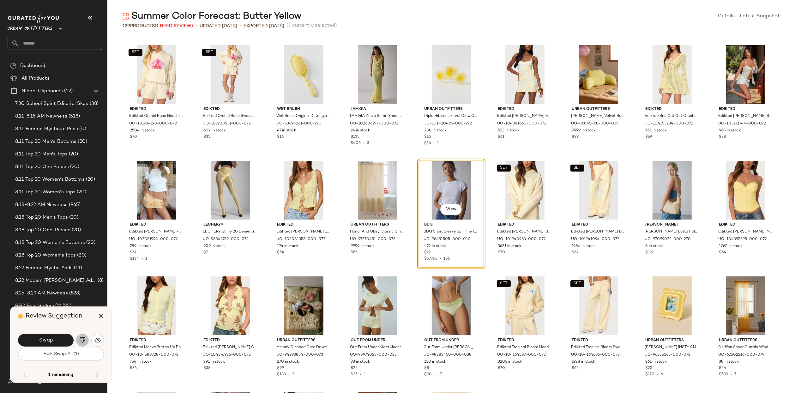
click at [80, 335] on button "button" at bounding box center [82, 340] width 13 height 13
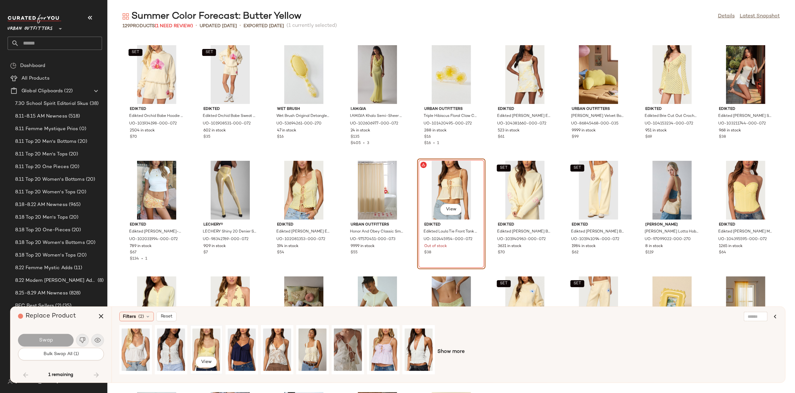
click at [199, 339] on div "View" at bounding box center [206, 349] width 28 height 45
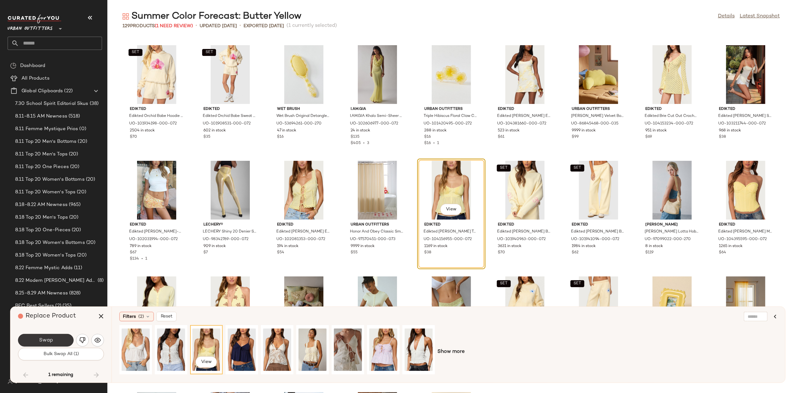
click at [59, 339] on button "Swap" at bounding box center [46, 340] width 56 height 13
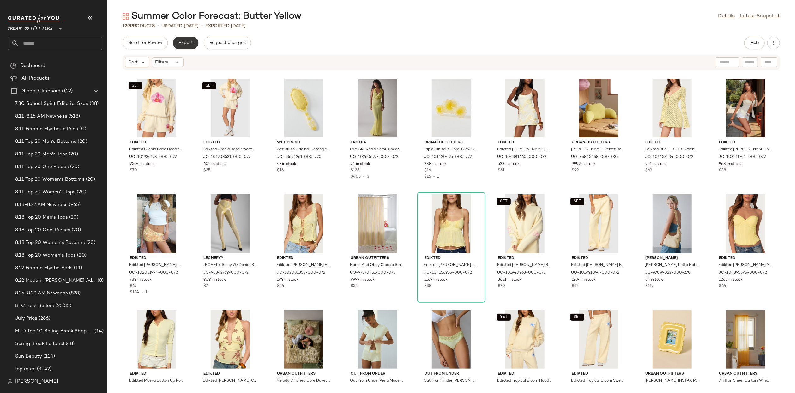
click at [184, 40] on button "Export" at bounding box center [186, 43] width 26 height 13
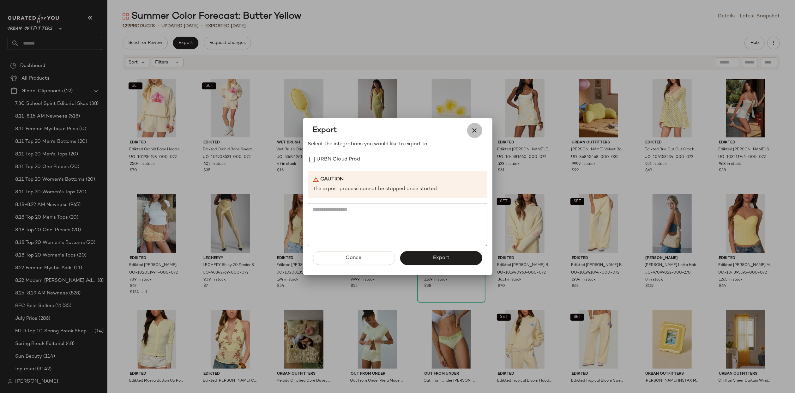
click at [478, 132] on icon "button" at bounding box center [475, 131] width 8 height 8
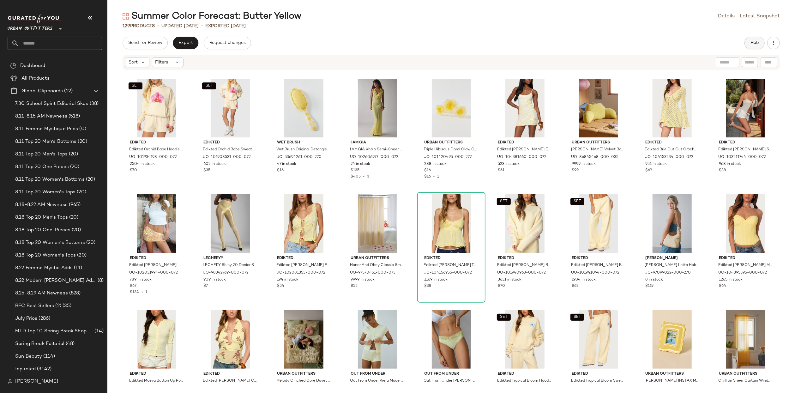
click at [752, 46] on button "Hub" at bounding box center [754, 43] width 20 height 13
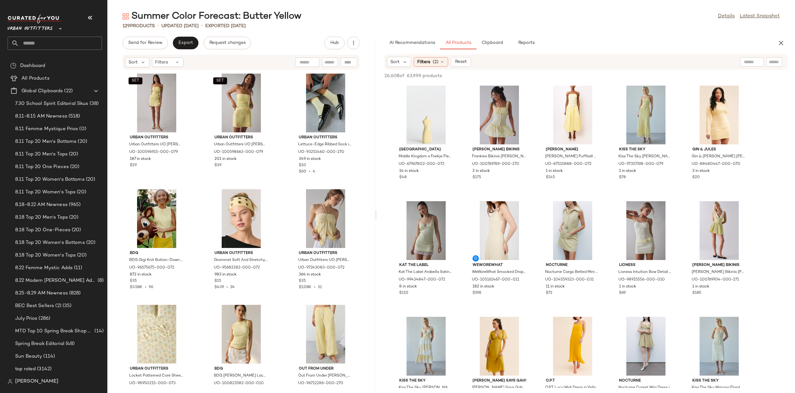
drag, startPoint x: 451, startPoint y: 213, endPoint x: 377, endPoint y: 237, distance: 78.1
click at [377, 237] on div "Summer Color Forecast: Butter Yellow Details Latest Snapshot 129 Products • upd…" at bounding box center [451, 201] width 688 height 383
click at [455, 59] on span "Reset" at bounding box center [461, 61] width 12 height 5
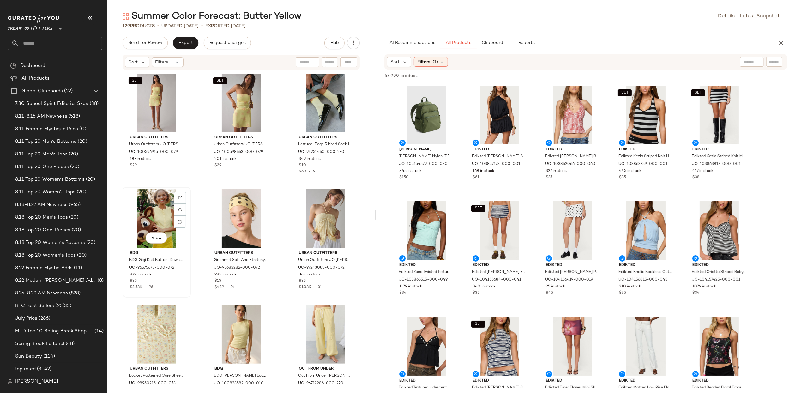
click at [164, 208] on div "View" at bounding box center [157, 218] width 64 height 59
click at [332, 219] on div "View" at bounding box center [326, 218] width 64 height 59
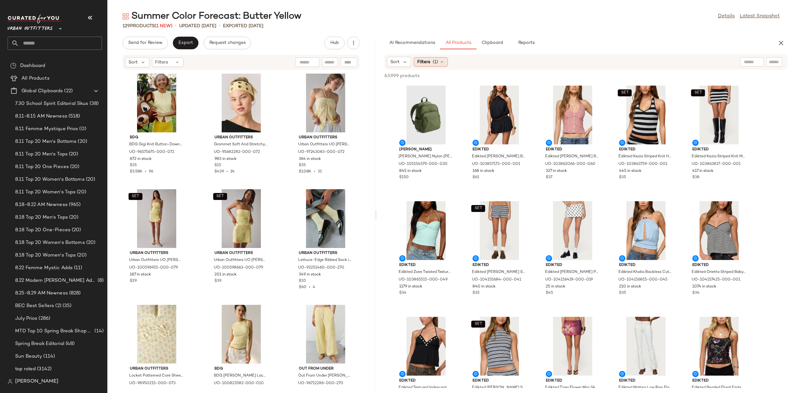
click at [429, 58] on div "Filters (1)" at bounding box center [431, 61] width 34 height 9
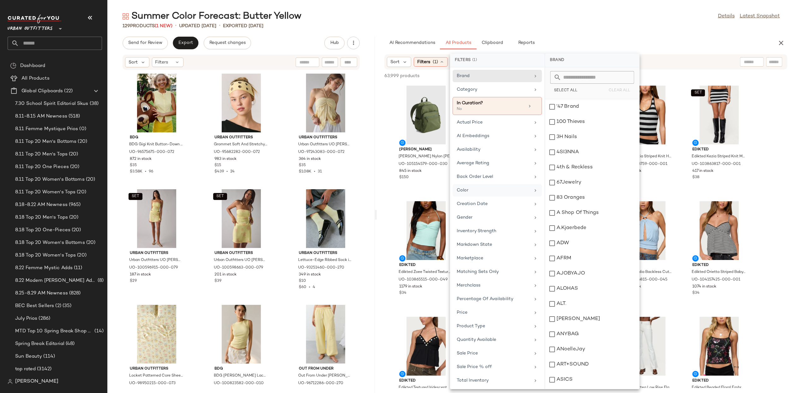
click at [480, 190] on div "Color" at bounding box center [494, 190] width 74 height 7
click at [575, 78] on input "text" at bounding box center [596, 77] width 69 height 13
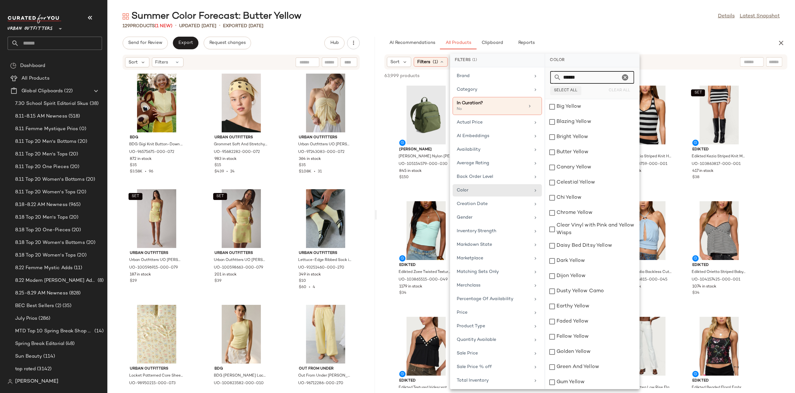
type input "******"
click at [566, 89] on span "Select All" at bounding box center [566, 90] width 24 height 4
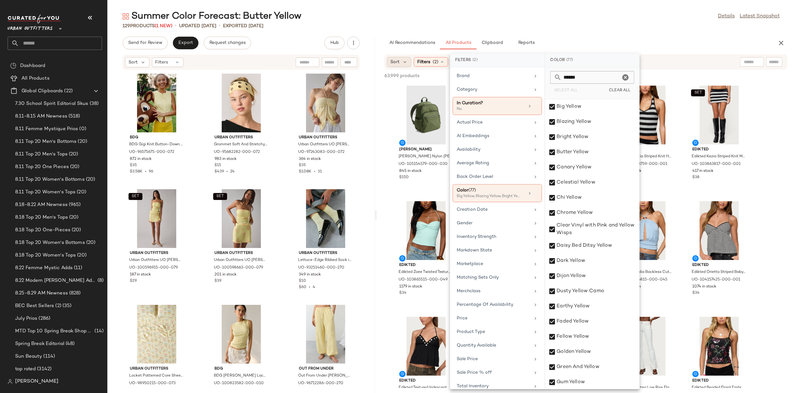
click at [401, 63] on div "Sort" at bounding box center [399, 62] width 24 height 10
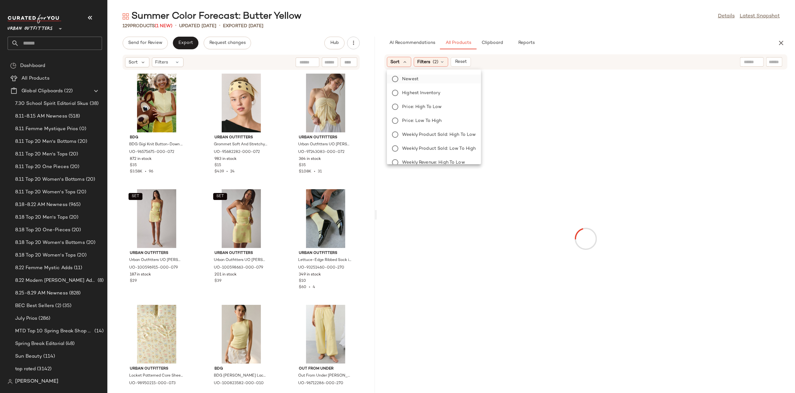
click at [418, 83] on label "Newest" at bounding box center [438, 79] width 76 height 9
click at [566, 34] on div "Summer Color Forecast: Butter Yellow Details Latest Snapshot 129 Products (1 Ne…" at bounding box center [451, 201] width 688 height 383
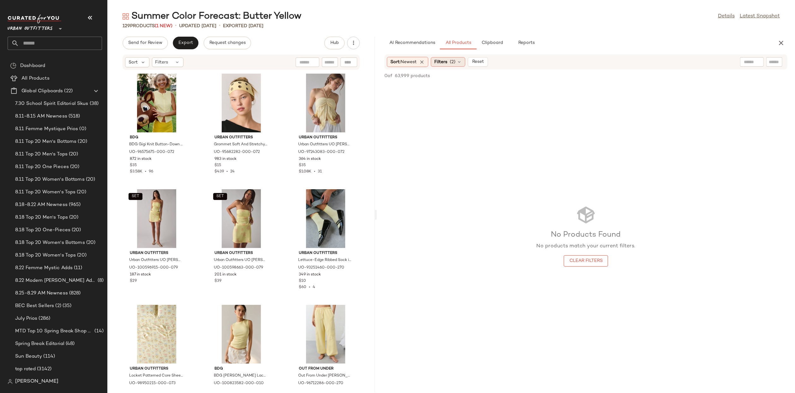
click at [453, 59] on span "(2)" at bounding box center [453, 62] width 6 height 7
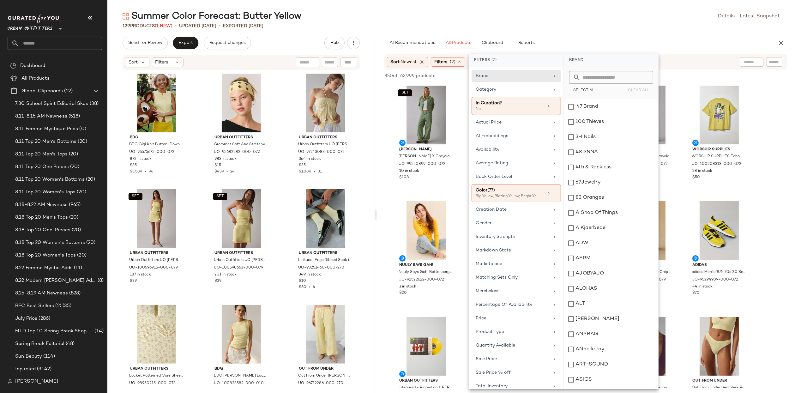
click at [639, 38] on div "AI Recommendations All Products Clipboard Reports" at bounding box center [575, 43] width 383 height 13
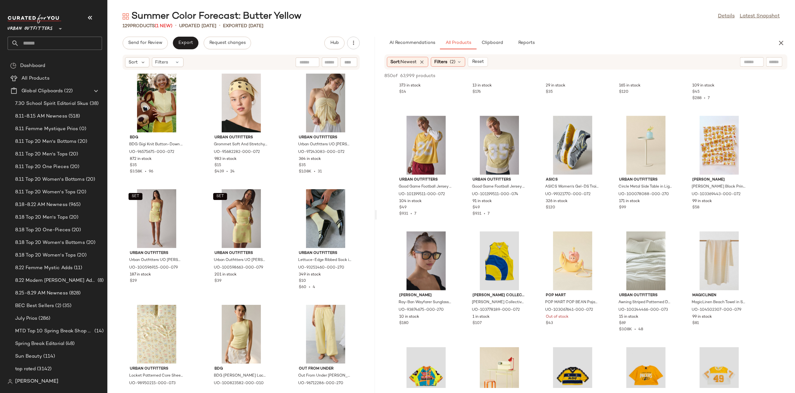
scroll to position [492, 0]
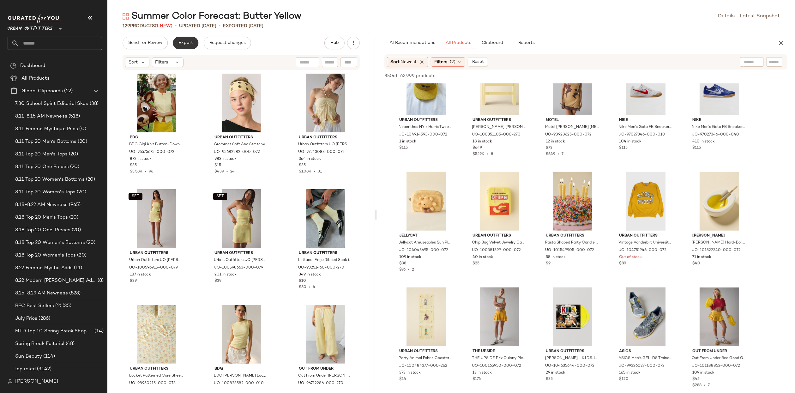
click at [182, 46] on button "Export" at bounding box center [186, 43] width 26 height 13
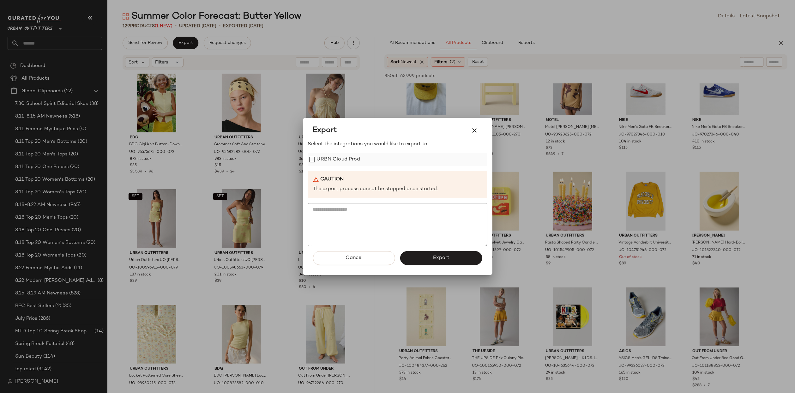
click at [331, 157] on label "URBN Cloud Prod" at bounding box center [339, 159] width 44 height 13
click at [432, 258] on button "Export" at bounding box center [441, 258] width 82 height 14
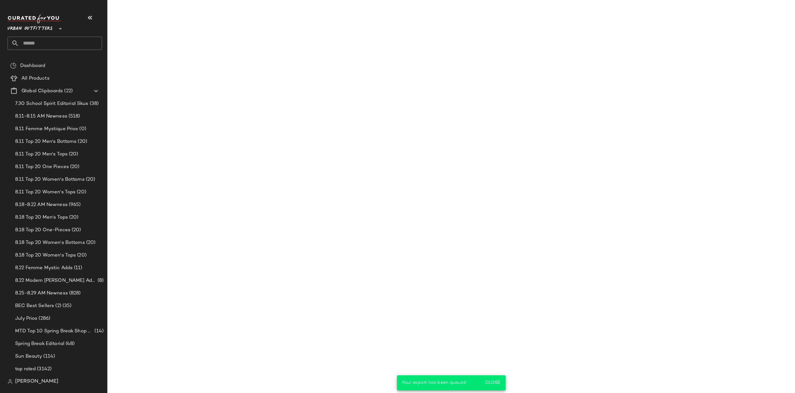
scroll to position [607, 0]
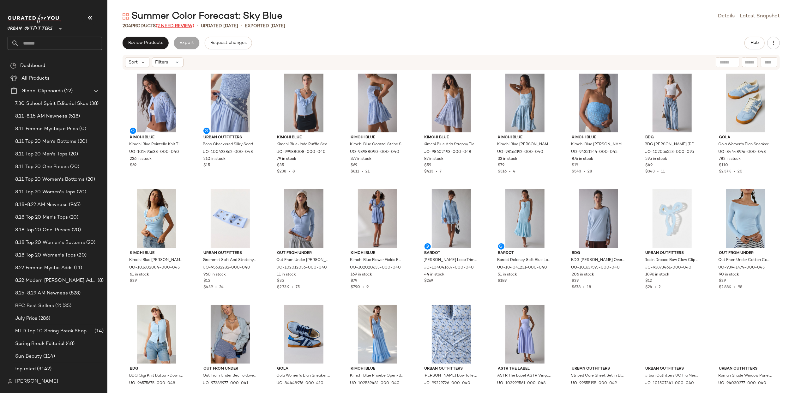
click at [176, 25] on span "(2 Need Review)" at bounding box center [175, 26] width 39 height 5
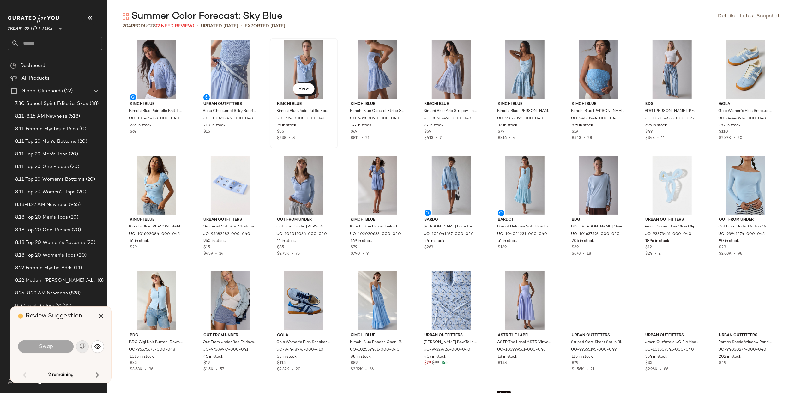
scroll to position [809, 0]
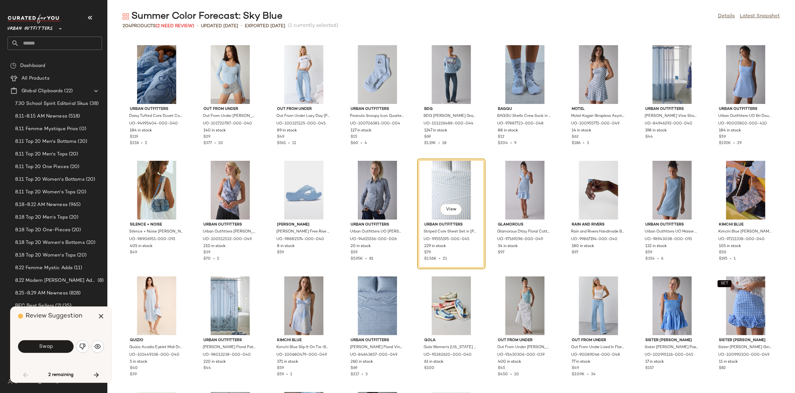
click at [42, 353] on div "Swap" at bounding box center [61, 346] width 86 height 15
click at [55, 346] on button "Swap" at bounding box center [46, 346] width 56 height 13
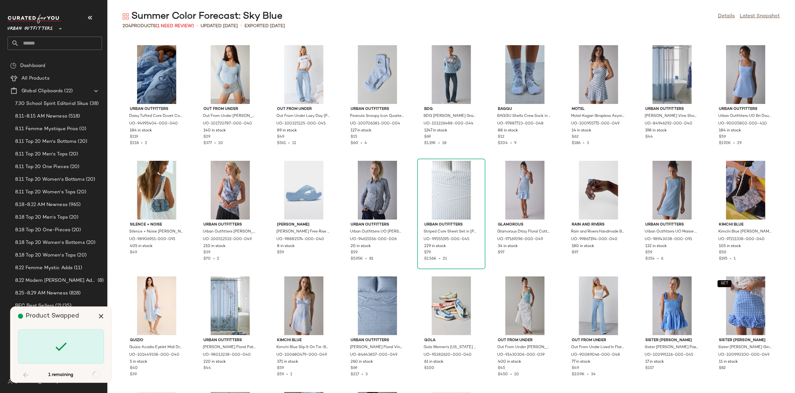
scroll to position [1387, 0]
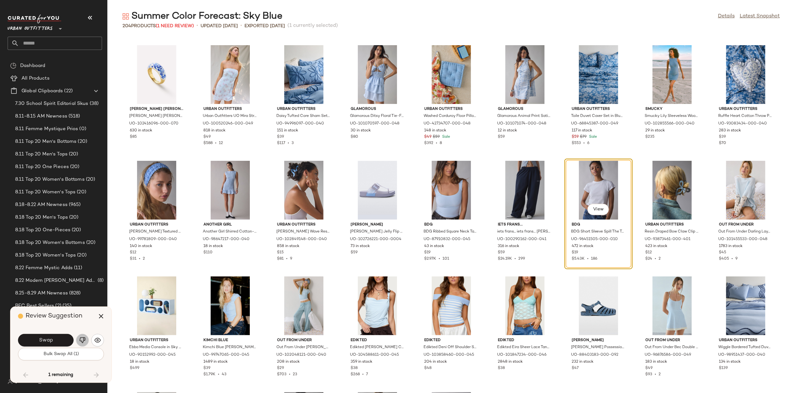
click at [87, 342] on button "button" at bounding box center [82, 340] width 13 height 13
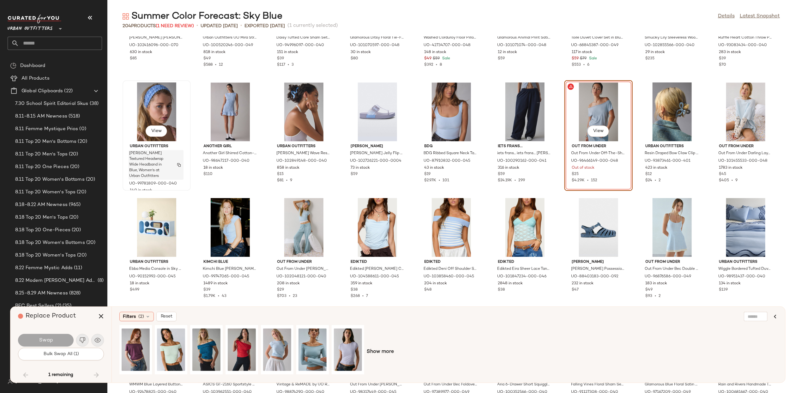
scroll to position [1467, 0]
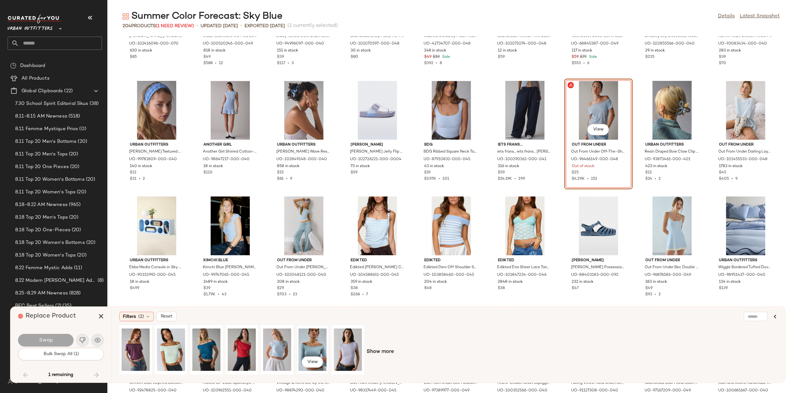
click at [320, 352] on div "View" at bounding box center [312, 349] width 28 height 45
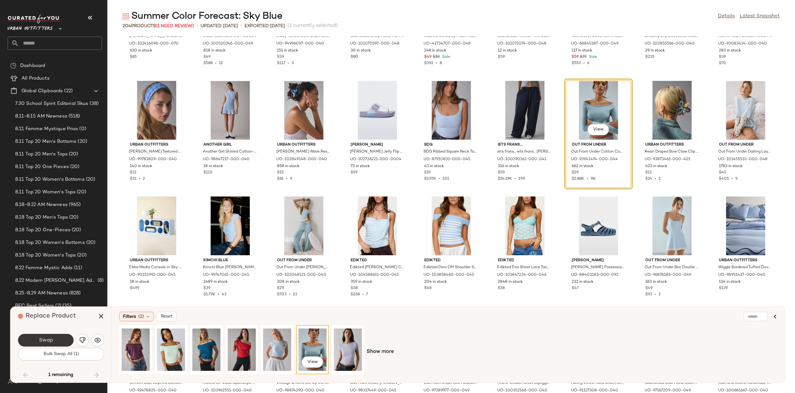
click at [53, 341] on button "Swap" at bounding box center [46, 340] width 56 height 13
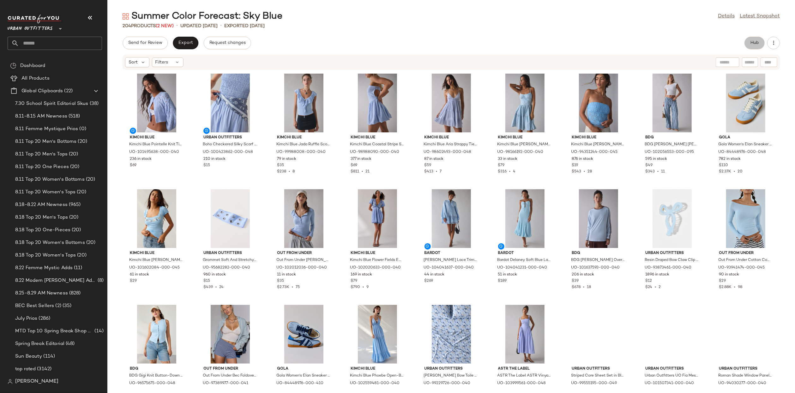
click at [749, 46] on button "Hub" at bounding box center [754, 43] width 20 height 13
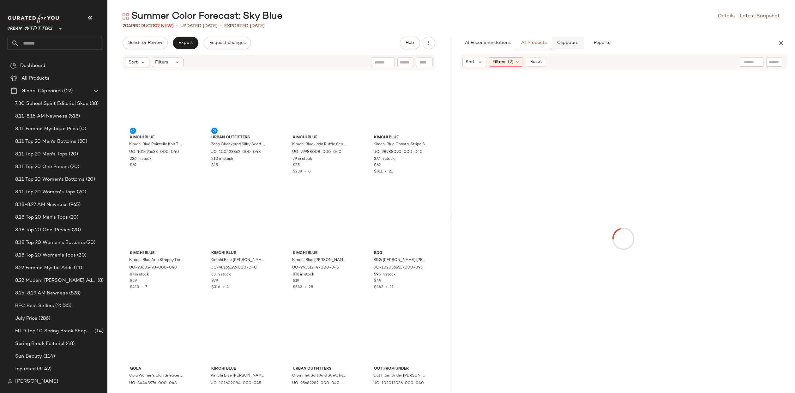
click at [573, 41] on span "Clipboard" at bounding box center [568, 42] width 22 height 5
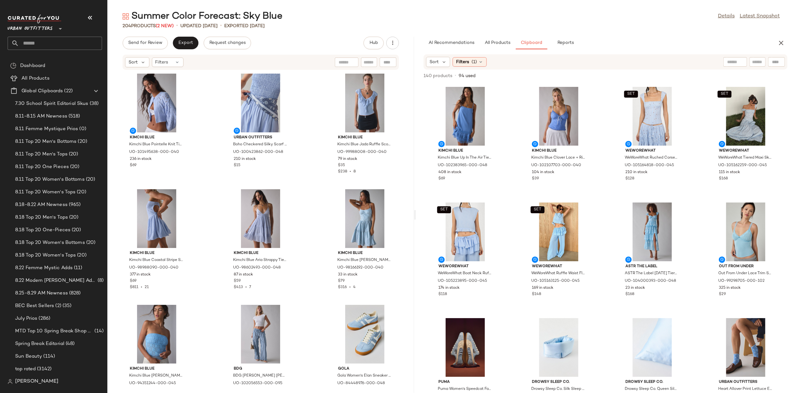
drag, startPoint x: 451, startPoint y: 210, endPoint x: 416, endPoint y: 222, distance: 37.2
click at [416, 222] on div "Summer Color Forecast: Sky Blue Details Latest Snapshot 204 Products (2 New) • …" at bounding box center [451, 201] width 688 height 383
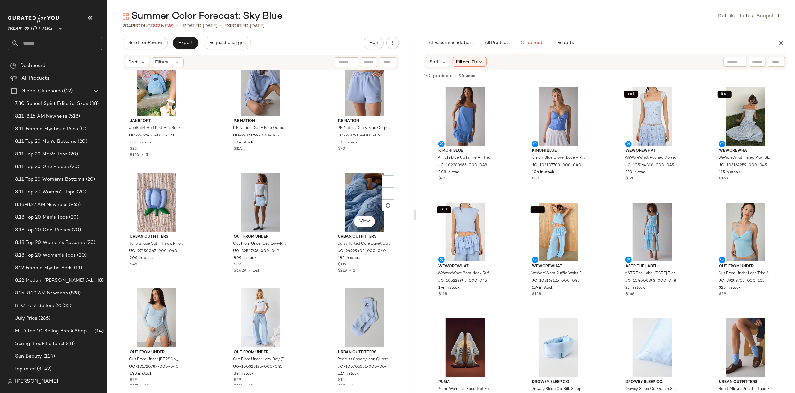
scroll to position [1975, 0]
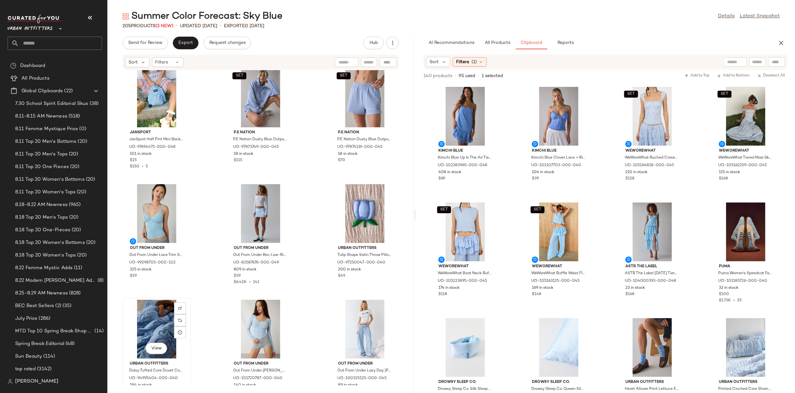
click at [151, 323] on div "View" at bounding box center [157, 329] width 64 height 59
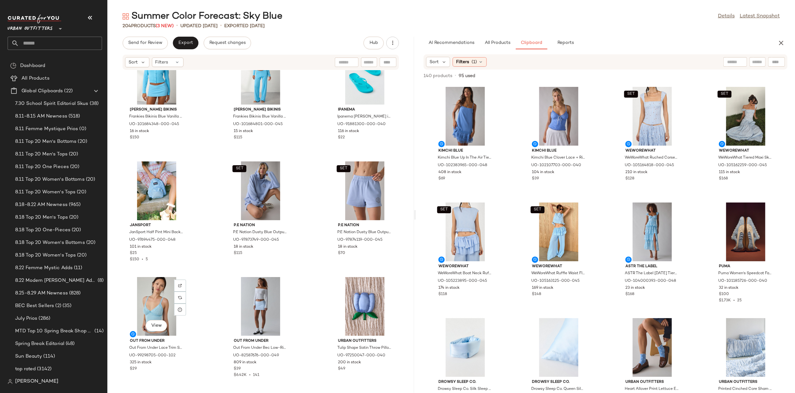
scroll to position [1939, 0]
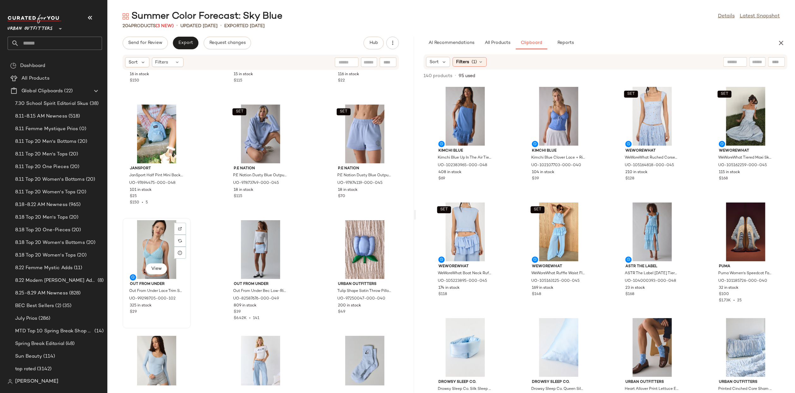
click at [157, 232] on div "View" at bounding box center [157, 249] width 64 height 59
click at [334, 346] on div "View" at bounding box center [365, 365] width 64 height 59
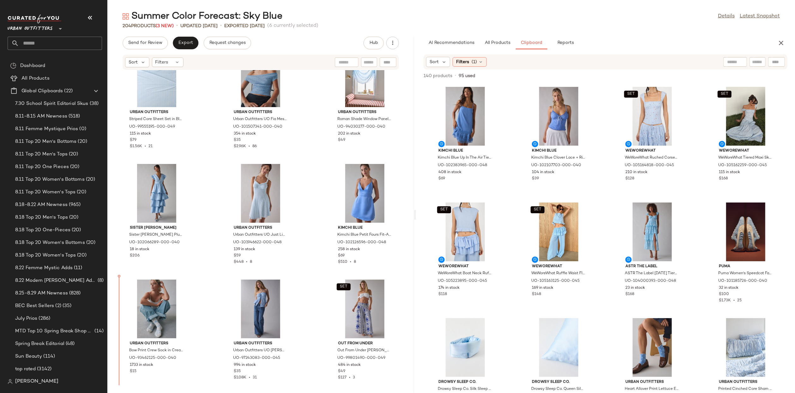
scroll to position [963, 0]
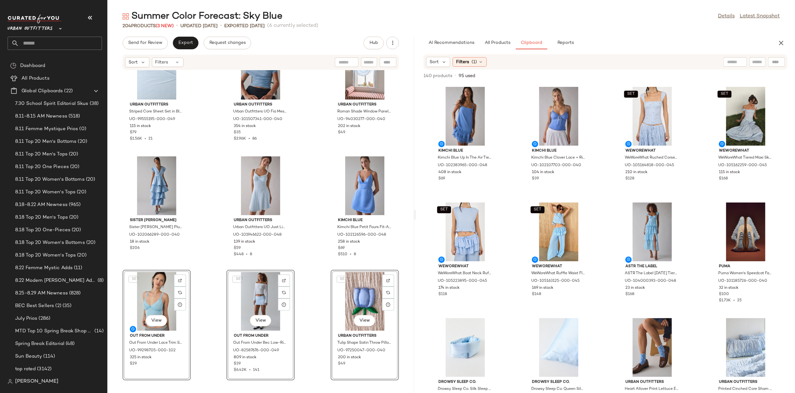
click at [214, 268] on div "Urban Outfitters Striped Core Sheet Set in Blue at Urban Outfitters UO-99555195…" at bounding box center [260, 227] width 307 height 315
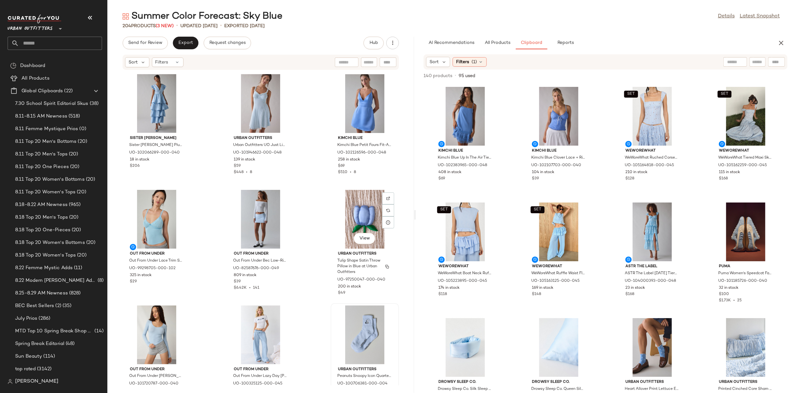
scroll to position [1024, 0]
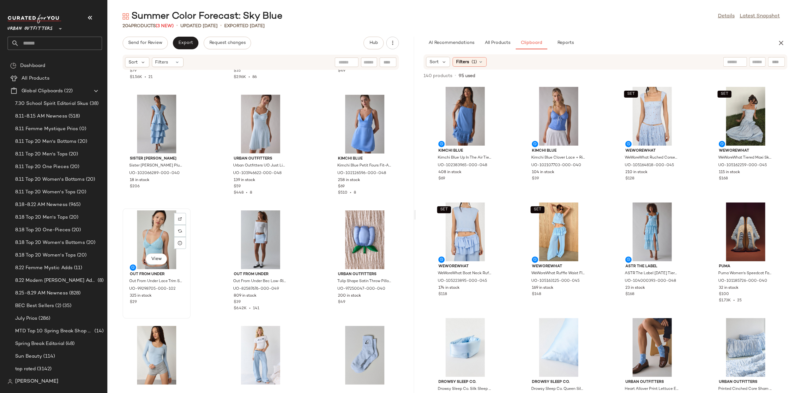
click at [160, 233] on div "View" at bounding box center [157, 239] width 64 height 59
click at [367, 236] on div "View" at bounding box center [365, 239] width 64 height 59
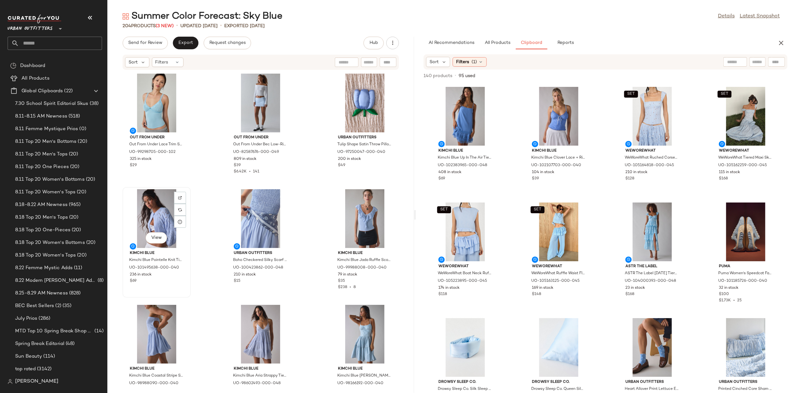
click at [160, 196] on div "View" at bounding box center [157, 218] width 64 height 59
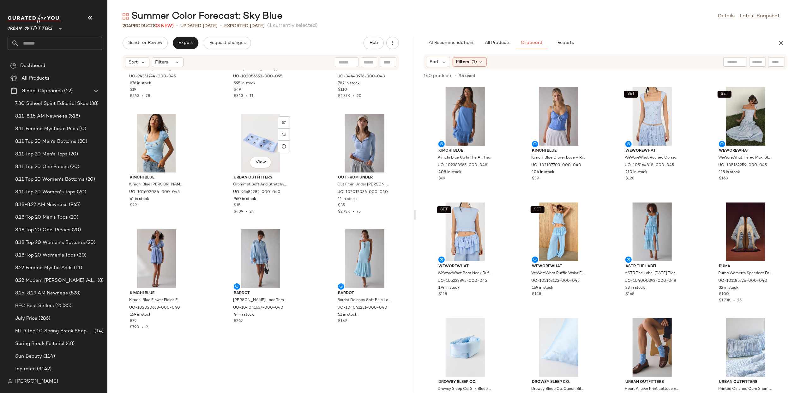
scroll to position [505, 0]
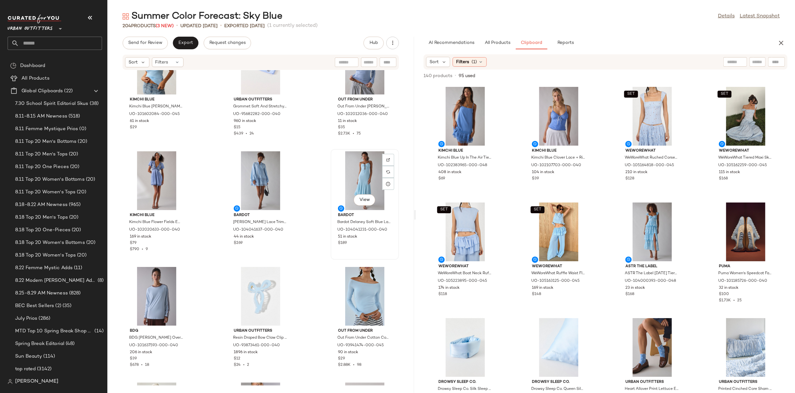
click at [354, 178] on div "View" at bounding box center [365, 180] width 64 height 59
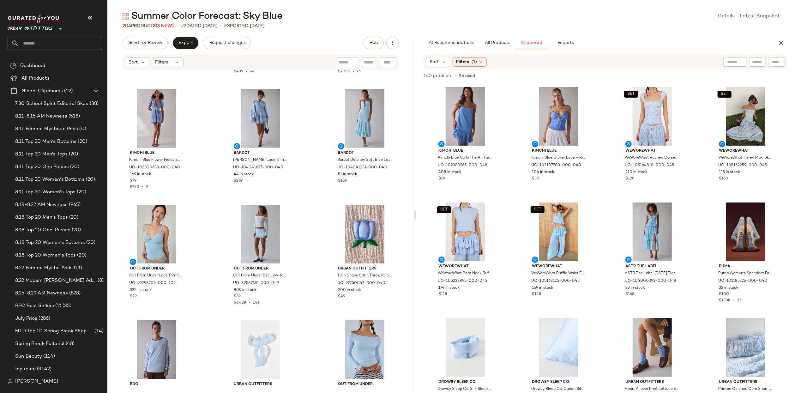
scroll to position [511, 0]
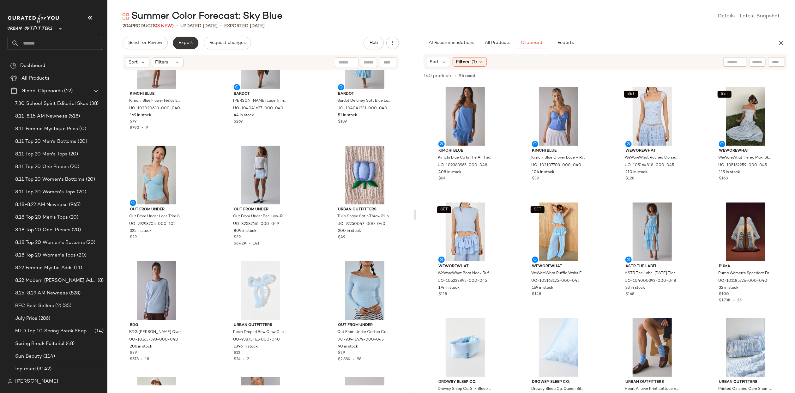
click at [190, 45] on span "Export" at bounding box center [185, 42] width 15 height 5
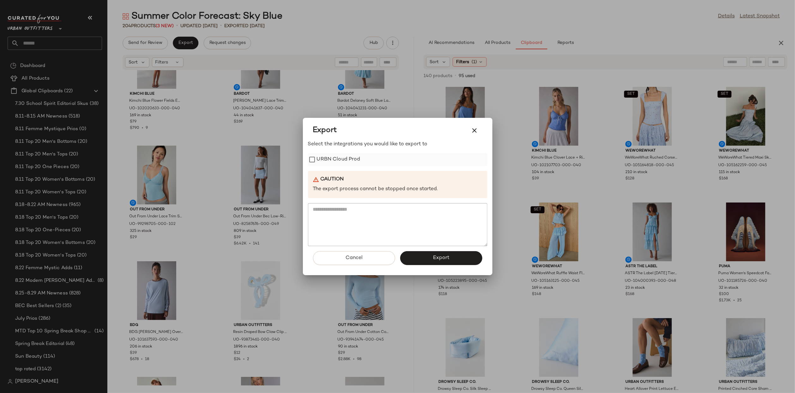
click at [361, 155] on div "URBN Cloud Prod" at bounding box center [397, 159] width 179 height 13
click at [350, 159] on label "URBN Cloud Prod" at bounding box center [339, 159] width 44 height 13
click at [443, 262] on button "Export" at bounding box center [441, 258] width 82 height 14
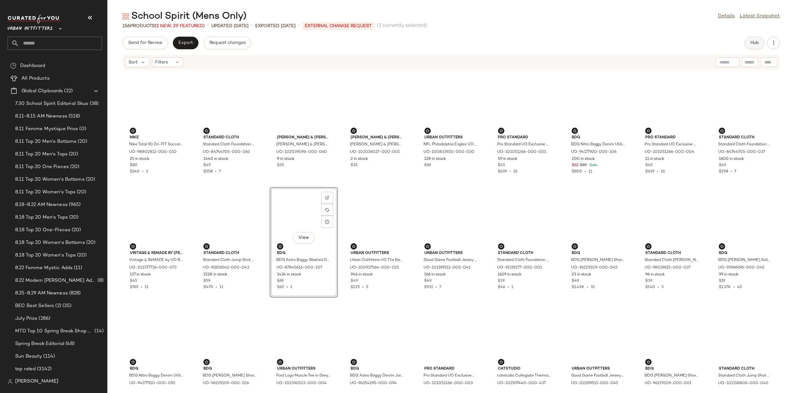
click at [752, 46] on button "Hub" at bounding box center [754, 43] width 20 height 13
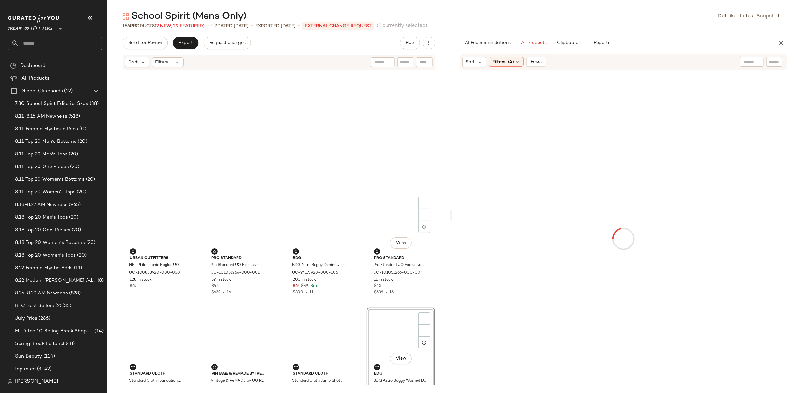
scroll to position [121, 0]
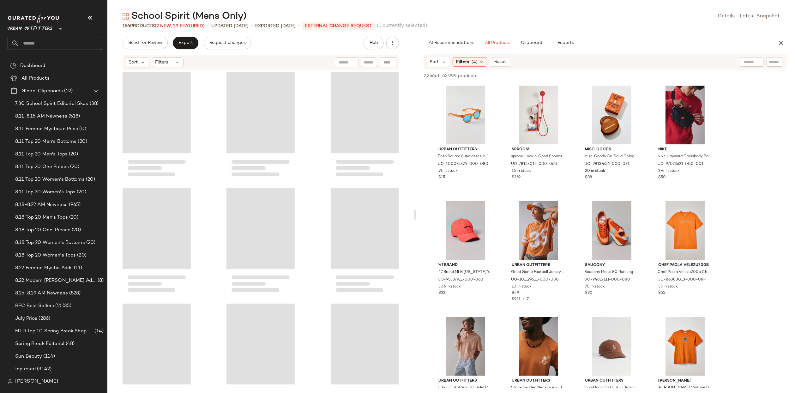
drag, startPoint x: 451, startPoint y: 211, endPoint x: 416, endPoint y: 223, distance: 37.2
click at [416, 223] on div "School Spirit (Mens Only) Details Latest Snapshot 156 Products (2 New, 29 Featu…" at bounding box center [451, 201] width 688 height 383
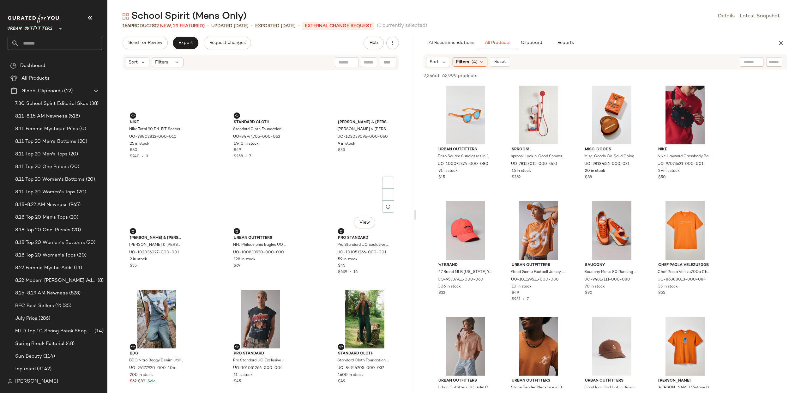
scroll to position [0, 0]
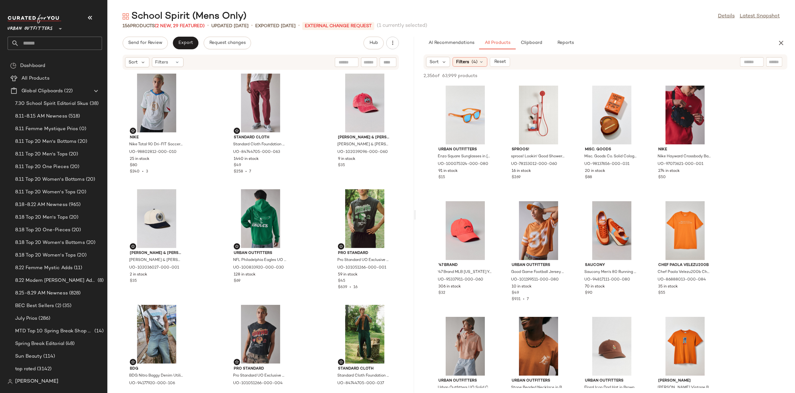
click at [387, 62] on div at bounding box center [388, 61] width 17 height 9
paste input "**********"
type input "**********"
click at [780, 64] on div at bounding box center [753, 61] width 59 height 9
click at [497, 59] on button "Reset" at bounding box center [500, 61] width 20 height 9
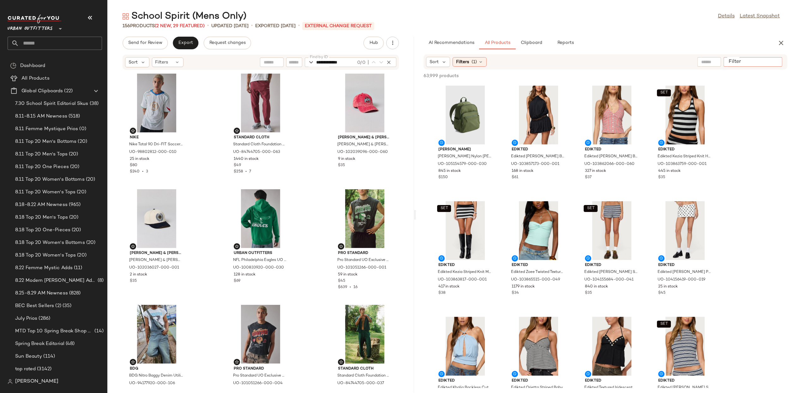
click at [775, 63] on input "Filter" at bounding box center [753, 62] width 54 height 7
paste input "**********"
type input "**********"
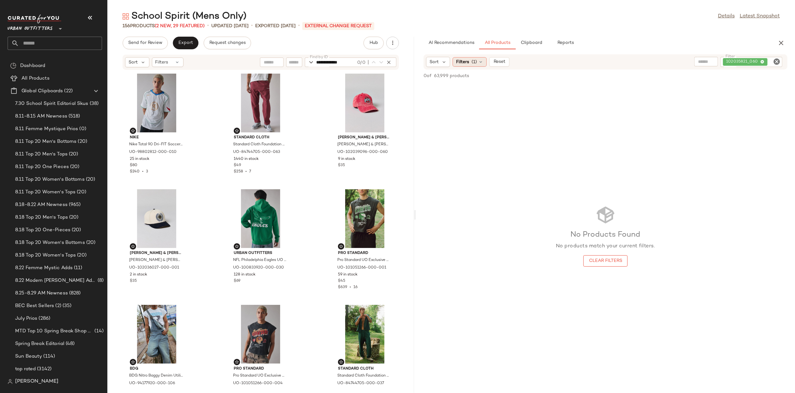
click at [467, 63] on span "Filters" at bounding box center [462, 62] width 13 height 7
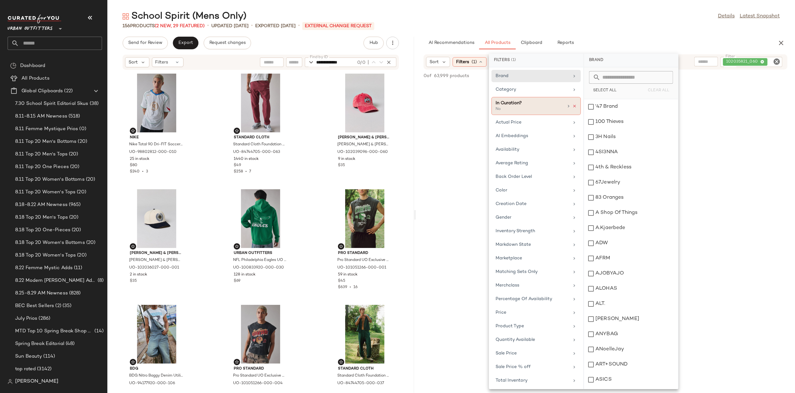
click at [572, 106] on icon at bounding box center [574, 106] width 4 height 4
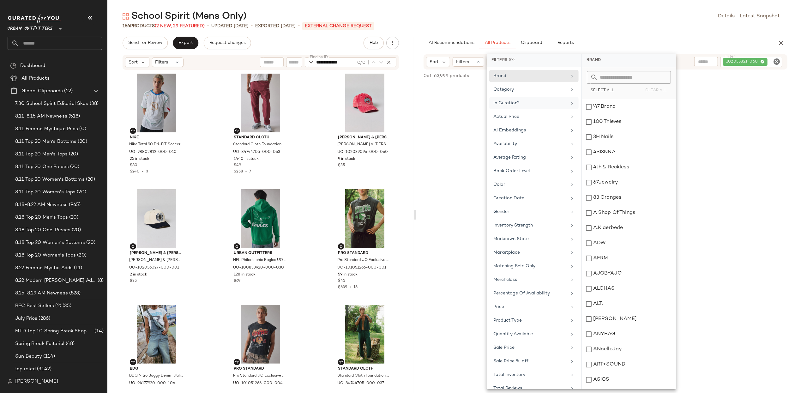
click at [666, 24] on div "156 Products (2 New, 29 Featured) • updated [DATE] • Exported [DATE] • External…" at bounding box center [451, 26] width 688 height 6
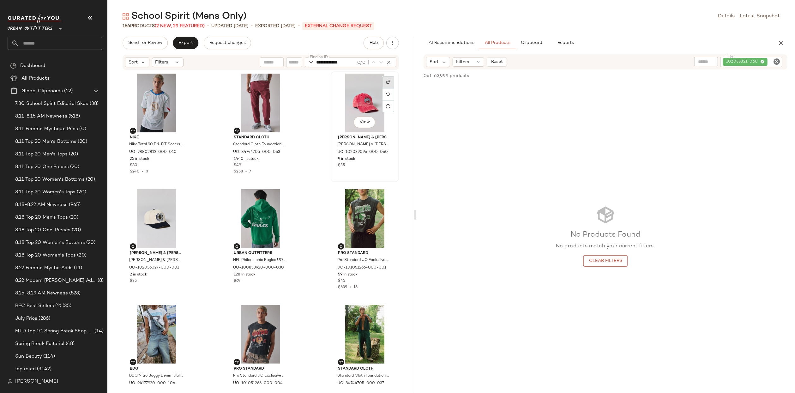
click at [387, 83] on div at bounding box center [388, 82] width 12 height 12
click at [386, 63] on icon "button" at bounding box center [389, 62] width 6 height 6
type input "*****"
click at [778, 60] on icon "Clear Filter" at bounding box center [777, 62] width 8 height 8
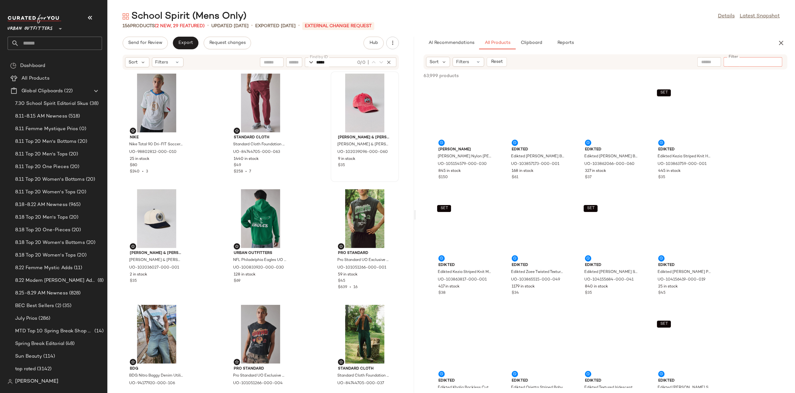
paste input "*********"
type input "*********"
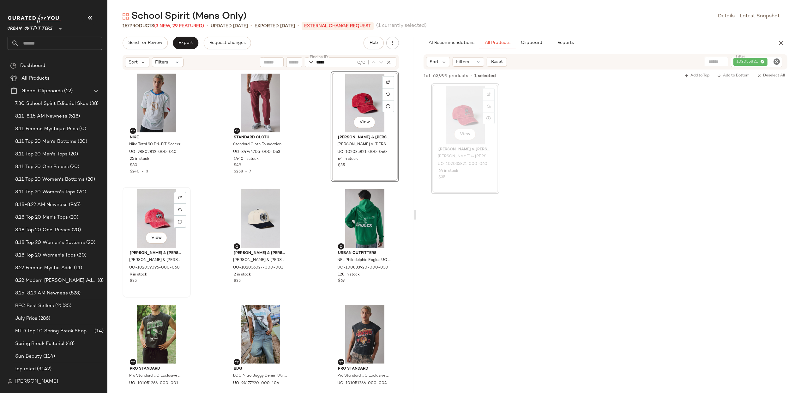
click at [160, 206] on div "View" at bounding box center [157, 218] width 64 height 59
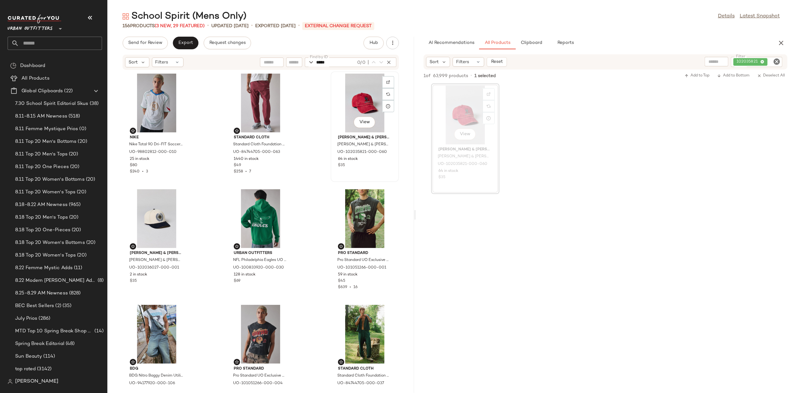
click at [345, 95] on div "View" at bounding box center [365, 103] width 64 height 59
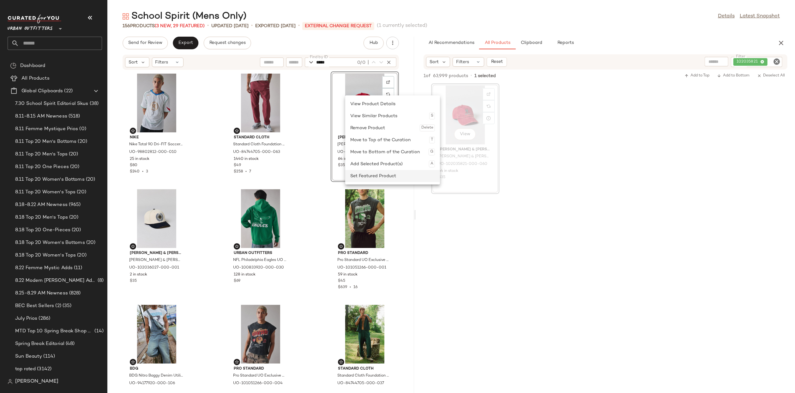
click at [382, 174] on div "Set Featured Product" at bounding box center [392, 176] width 85 height 12
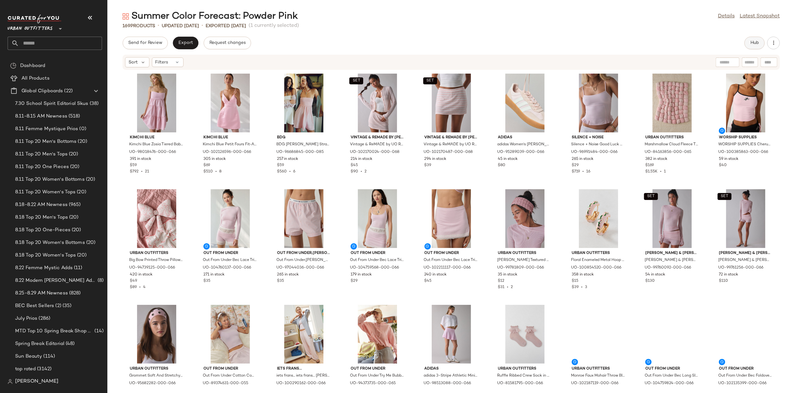
click at [747, 39] on button "Hub" at bounding box center [754, 43] width 20 height 13
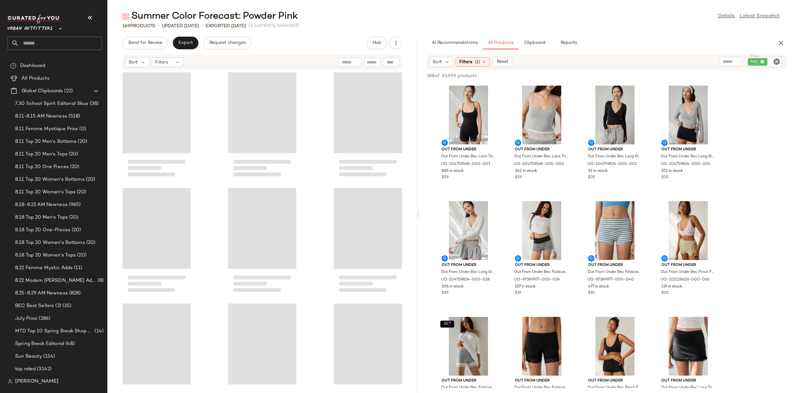
drag, startPoint x: 450, startPoint y: 209, endPoint x: 408, endPoint y: 225, distance: 45.0
click at [412, 224] on div "Summer Color Forecast: Powder Pink Details Latest Snapshot 169 Products • updat…" at bounding box center [451, 201] width 688 height 383
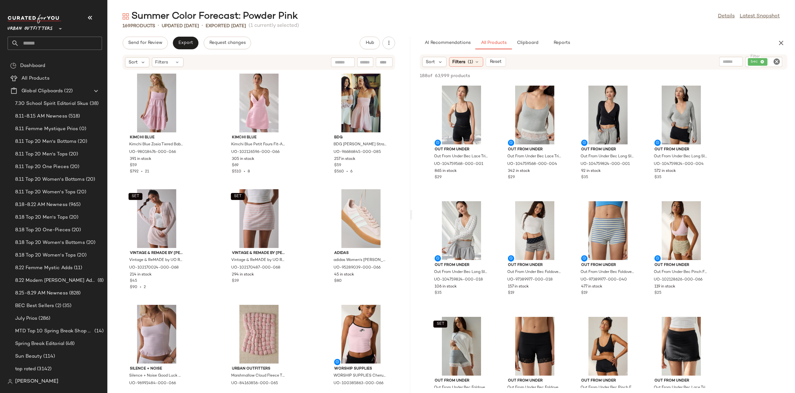
click at [774, 63] on icon "Clear Filter" at bounding box center [777, 62] width 8 height 8
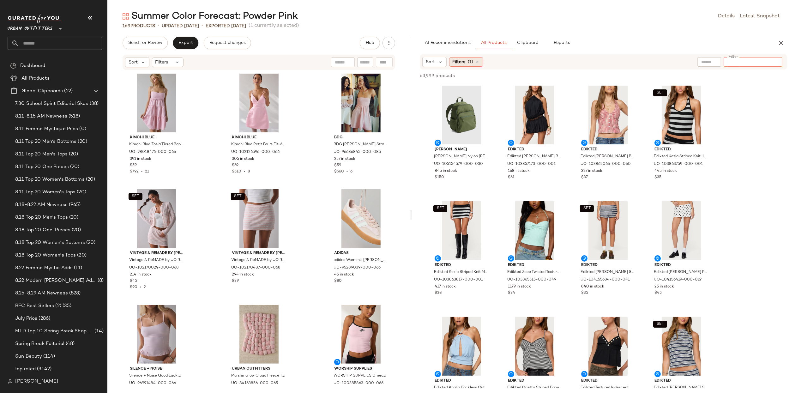
click at [468, 57] on div "Filters (1)" at bounding box center [466, 61] width 34 height 9
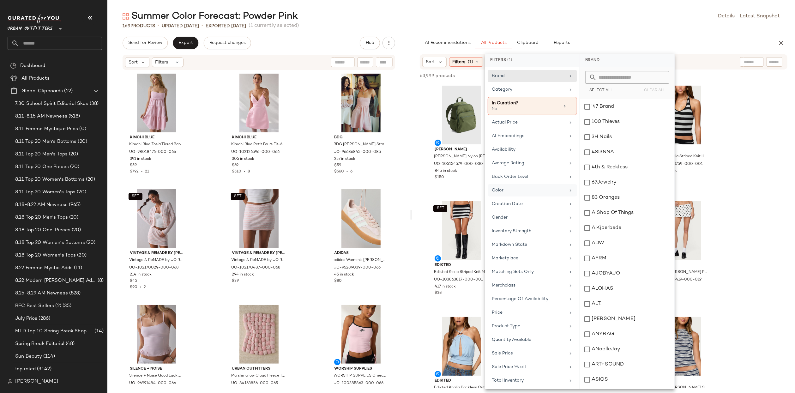
click at [506, 184] on div "Color" at bounding box center [532, 190] width 89 height 12
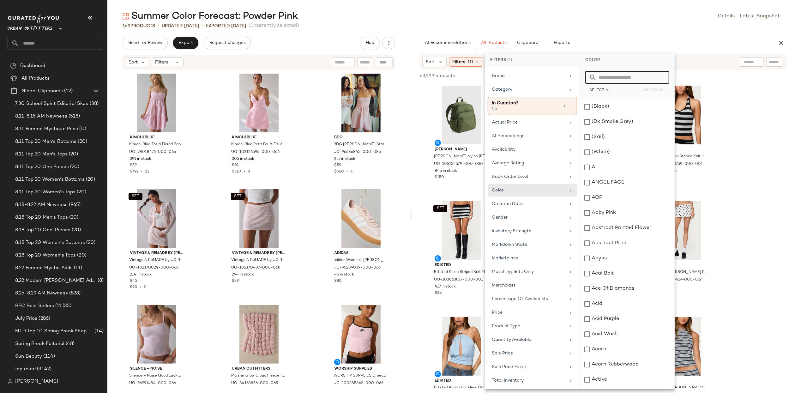
click at [639, 78] on input "text" at bounding box center [631, 77] width 69 height 13
type input "****"
click at [611, 93] on button "Select All" at bounding box center [600, 90] width 31 height 9
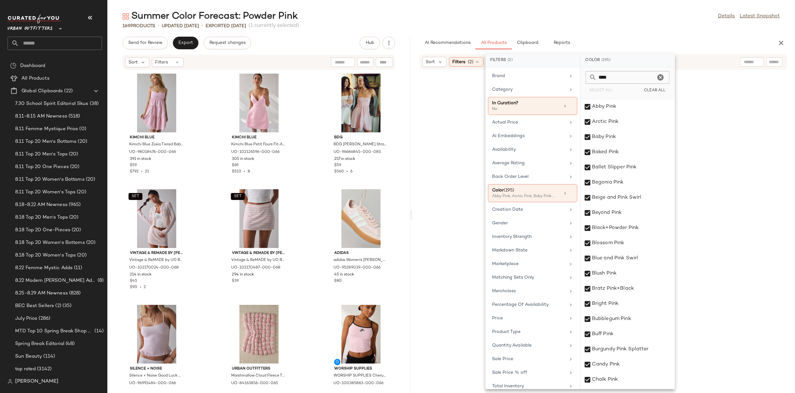
click at [672, 27] on div "169 Products • updated Aug 22nd • Exported Aug 22nd (1 currently selected)" at bounding box center [451, 26] width 688 height 6
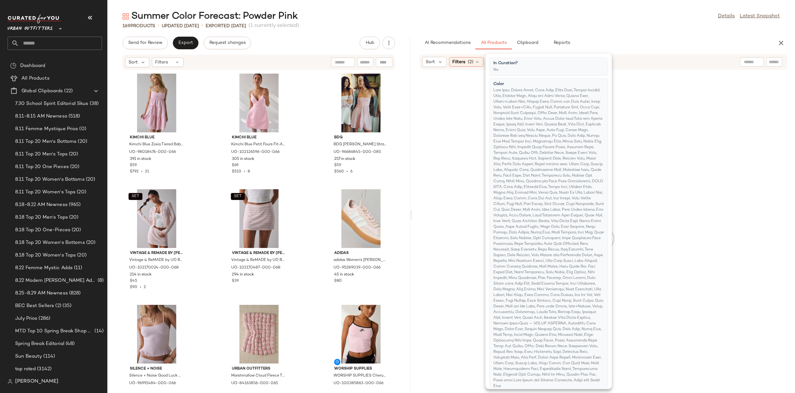
click at [672, 27] on div "169 Products • updated Aug 22nd • Exported Aug 22nd (1 currently selected)" at bounding box center [451, 26] width 688 height 6
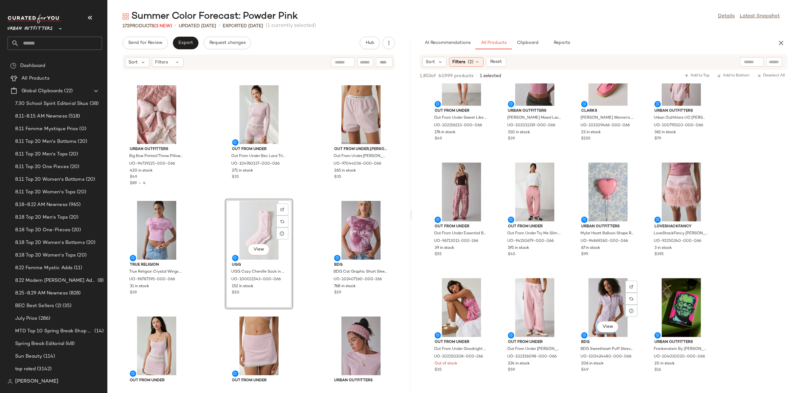
scroll to position [834, 0]
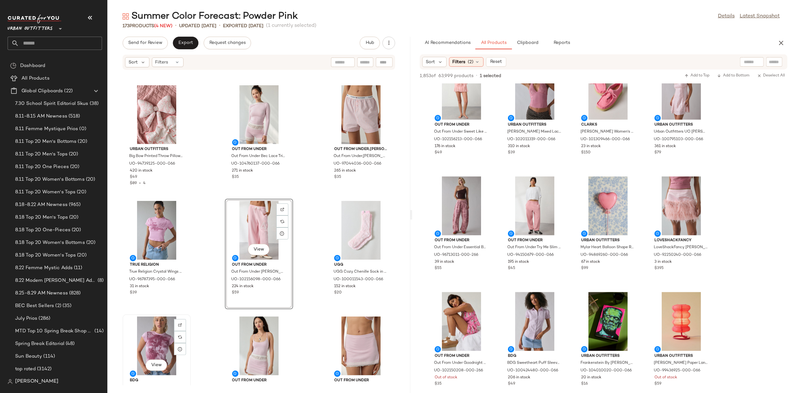
click at [158, 337] on div "View" at bounding box center [157, 345] width 64 height 59
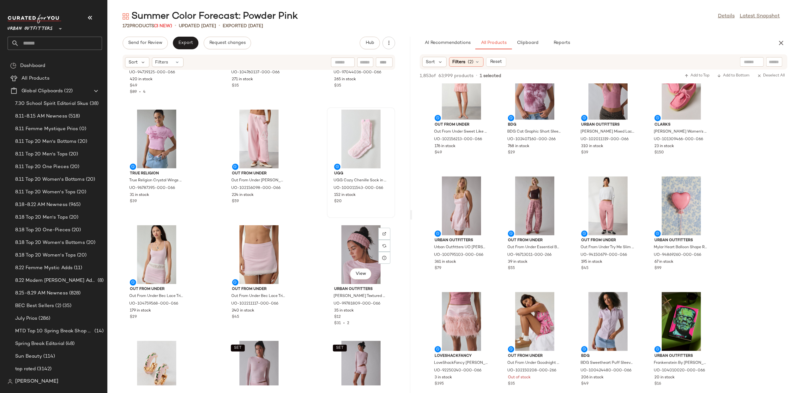
scroll to position [458, 0]
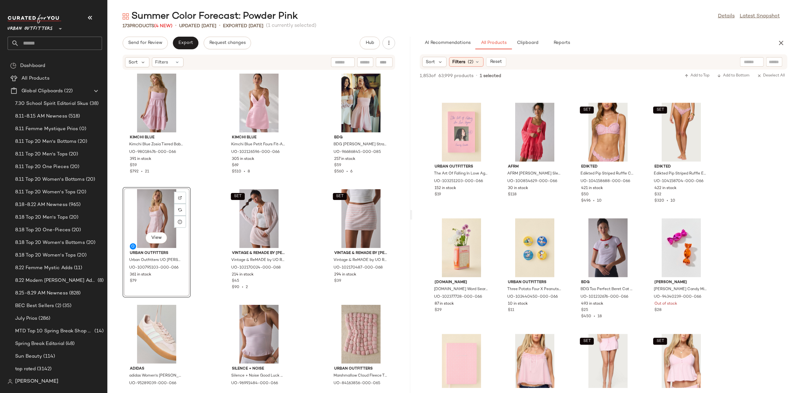
click at [202, 271] on div "Kimchi Blue Kimchi Blue Zosia Tiered Babydoll Mini Dress in Pink, Women's at Ur…" at bounding box center [258, 227] width 303 height 315
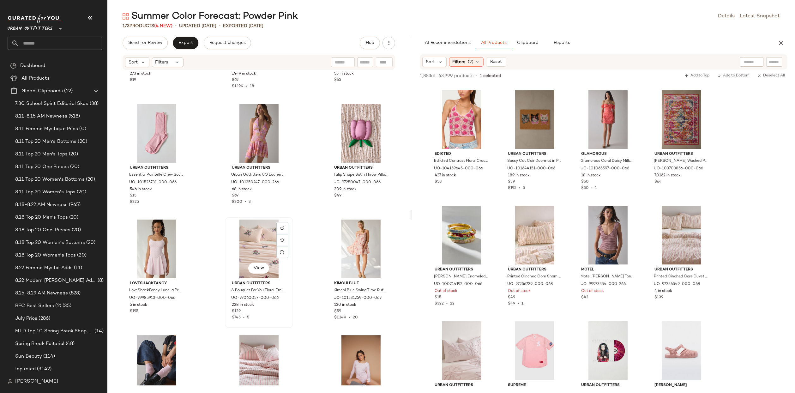
scroll to position [1865, 0]
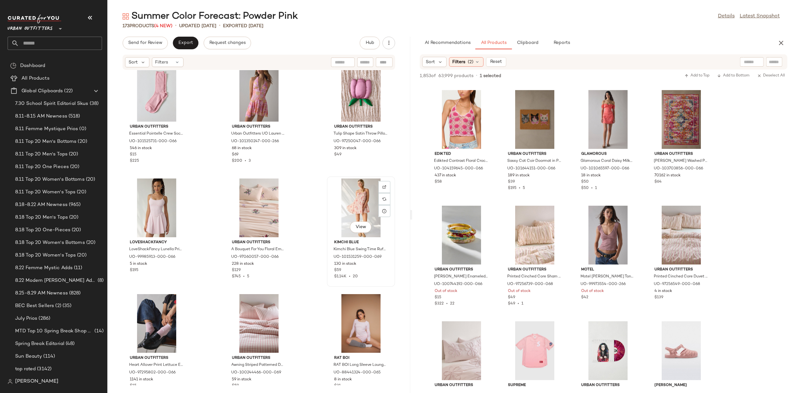
click at [364, 203] on div "View" at bounding box center [361, 207] width 64 height 59
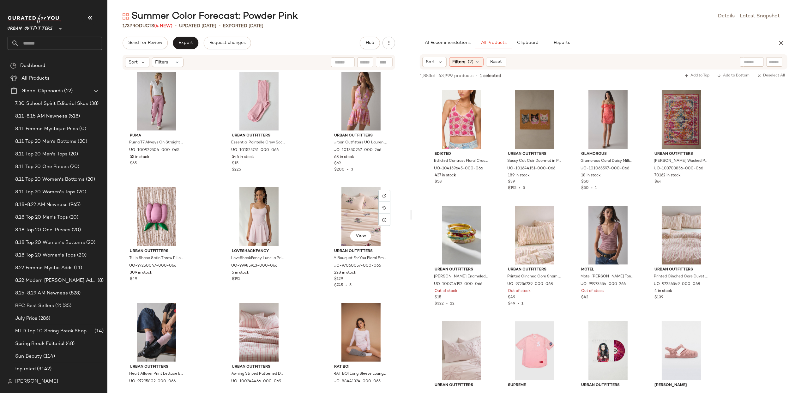
scroll to position [1853, 0]
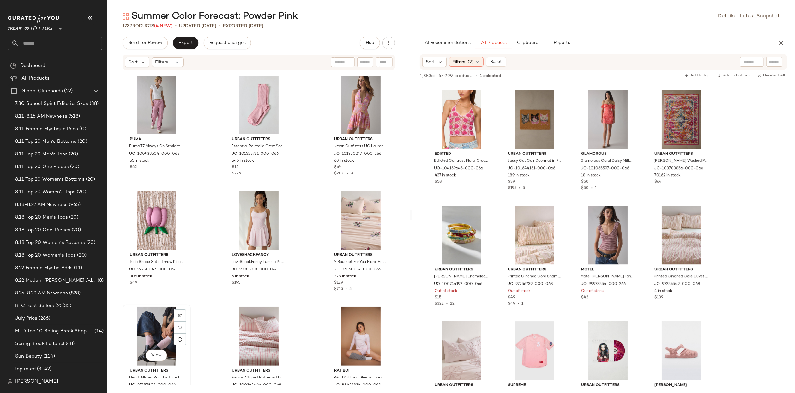
click at [137, 321] on div "View" at bounding box center [157, 336] width 64 height 59
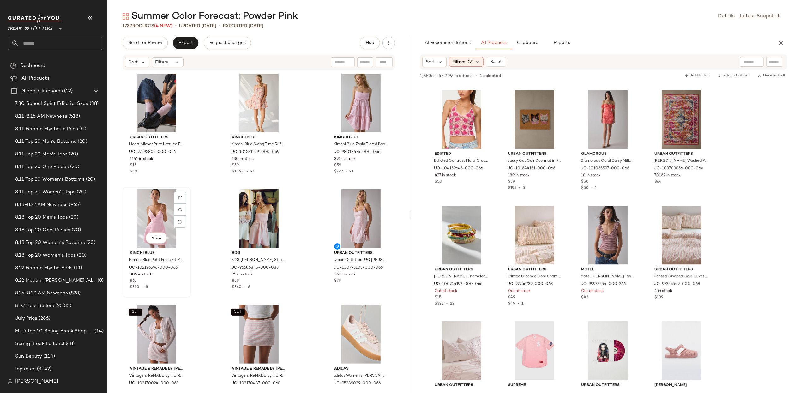
click at [164, 208] on div "View" at bounding box center [157, 218] width 64 height 59
click at [346, 102] on div "View" at bounding box center [361, 103] width 64 height 59
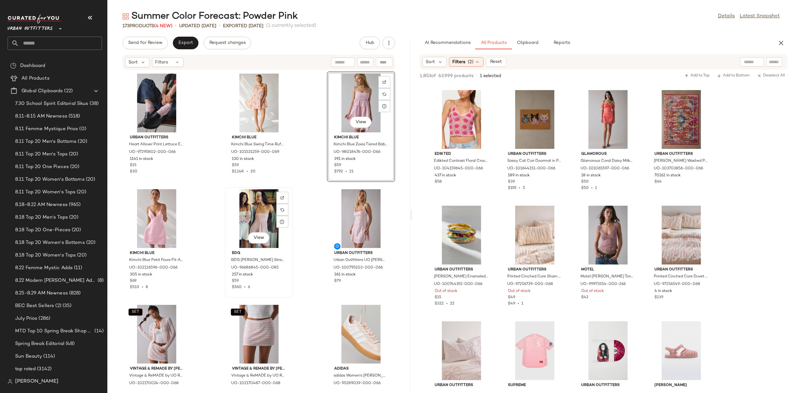
click at [251, 217] on div "View" at bounding box center [259, 218] width 64 height 59
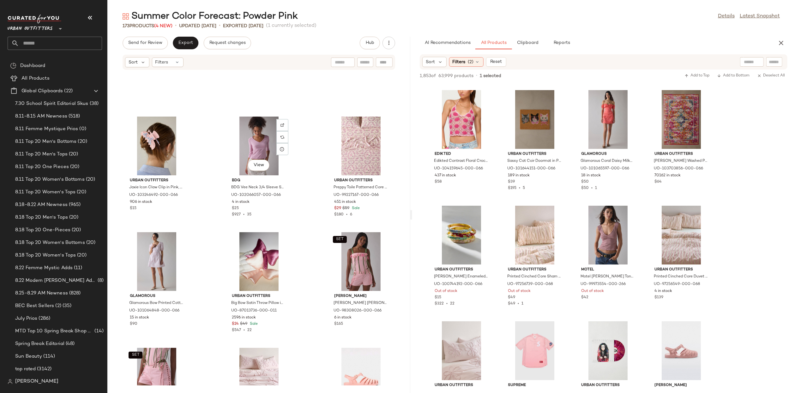
scroll to position [2271, 0]
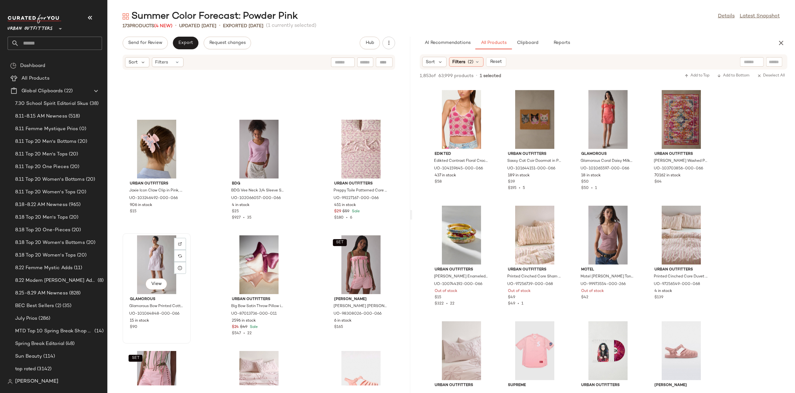
click at [150, 244] on div "View" at bounding box center [157, 264] width 64 height 59
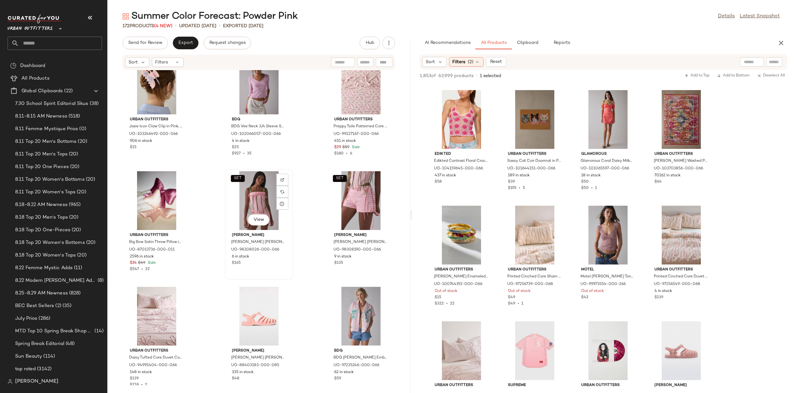
scroll to position [2443, 0]
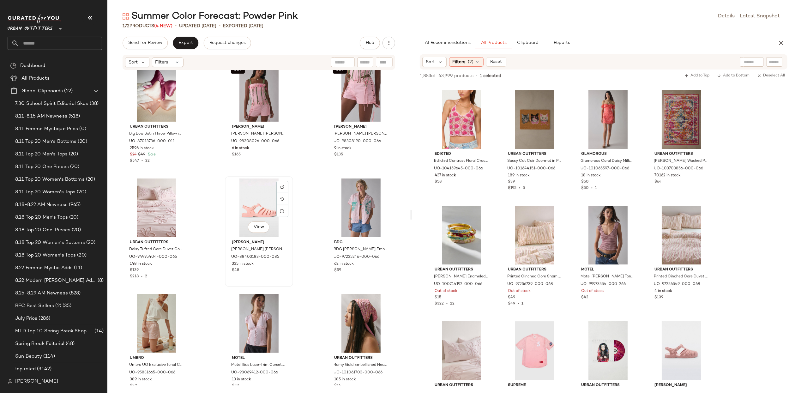
click at [256, 210] on div "View" at bounding box center [259, 207] width 64 height 59
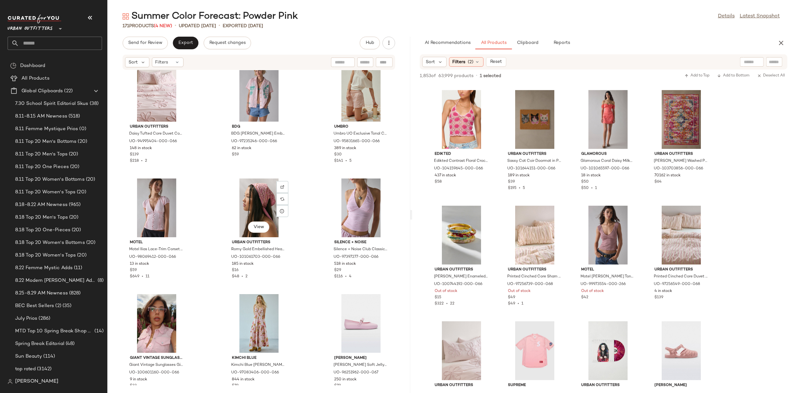
scroll to position [2585, 0]
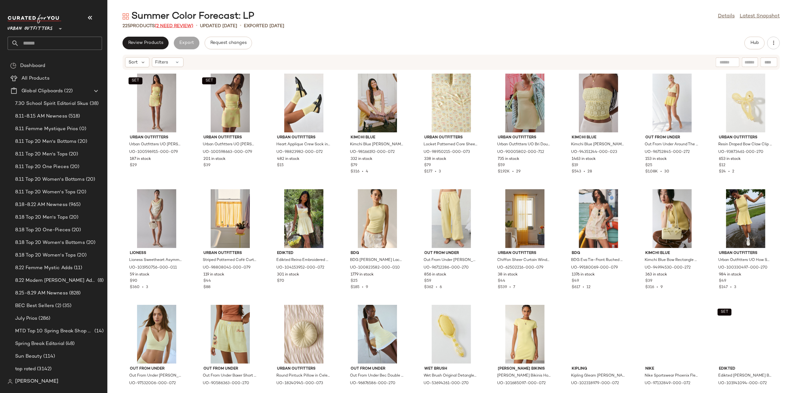
click at [176, 25] on span "(2 Need Review)" at bounding box center [174, 26] width 39 height 5
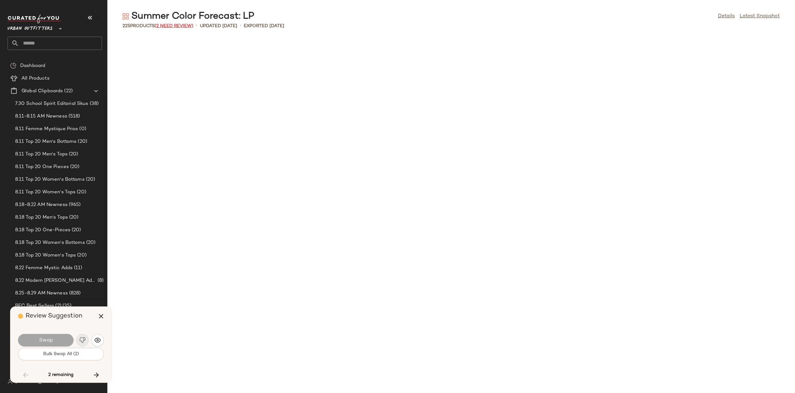
scroll to position [925, 0]
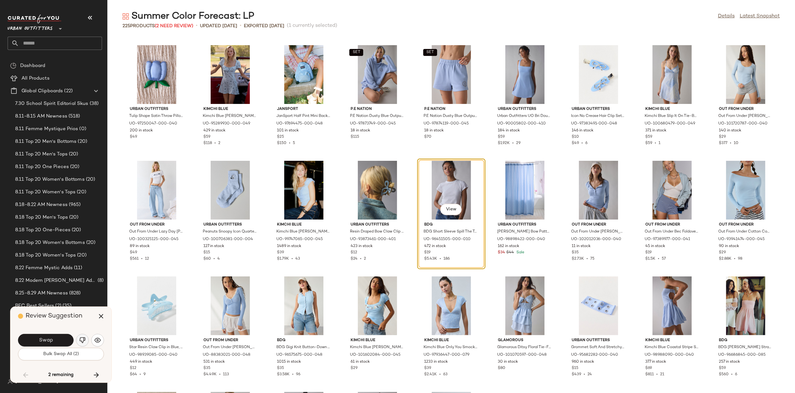
click at [87, 342] on button "button" at bounding box center [82, 340] width 13 height 13
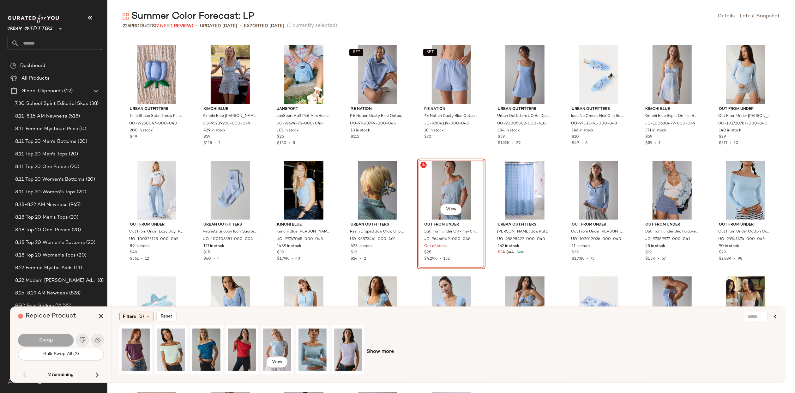
click at [283, 344] on div "View" at bounding box center [277, 349] width 28 height 45
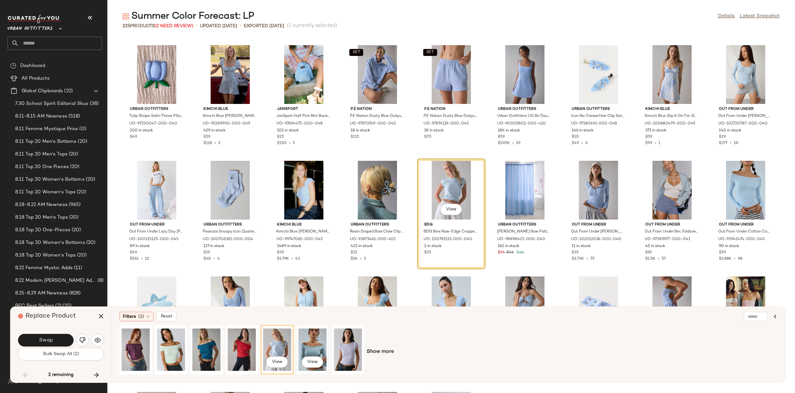
click at [298, 343] on div "View" at bounding box center [312, 350] width 31 height 48
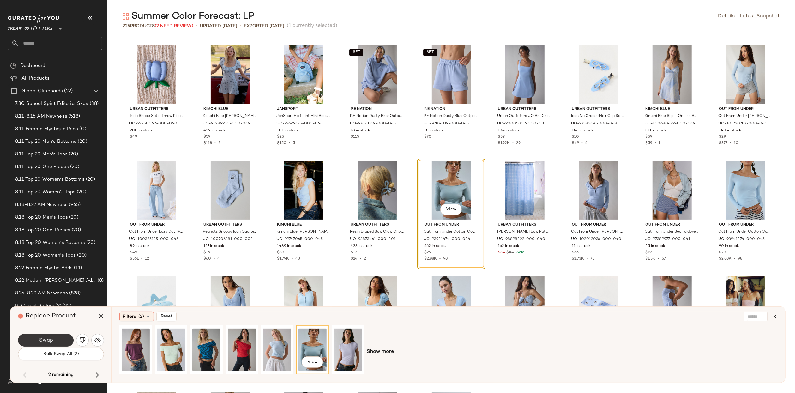
click at [61, 342] on button "Swap" at bounding box center [46, 340] width 56 height 13
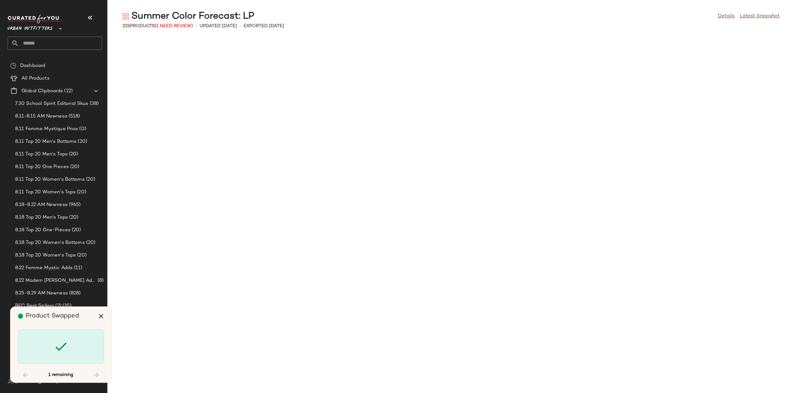
scroll to position [2427, 0]
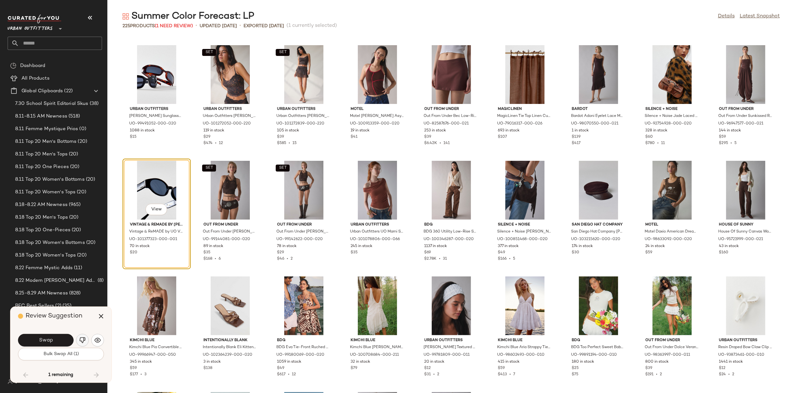
click at [84, 337] on button "button" at bounding box center [82, 340] width 13 height 13
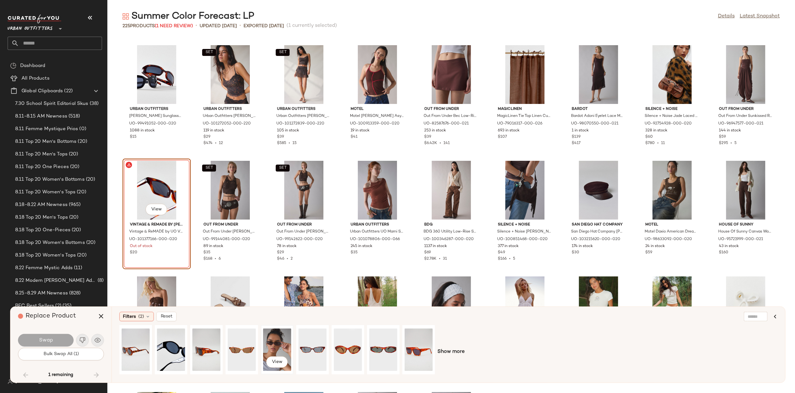
click at [277, 341] on div "View" at bounding box center [277, 349] width 28 height 45
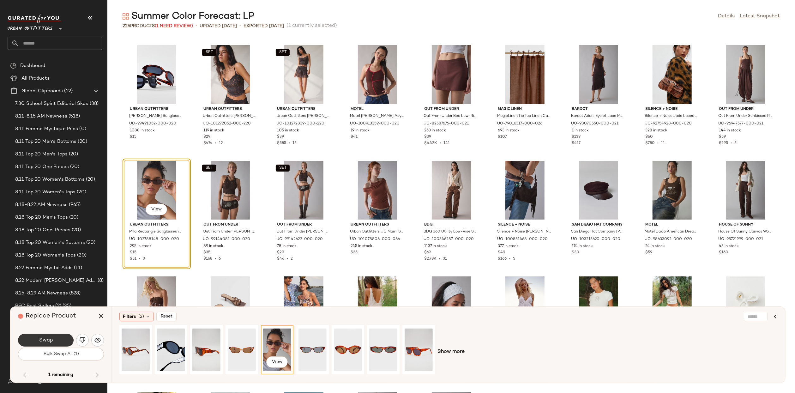
click at [54, 339] on button "Swap" at bounding box center [46, 340] width 56 height 13
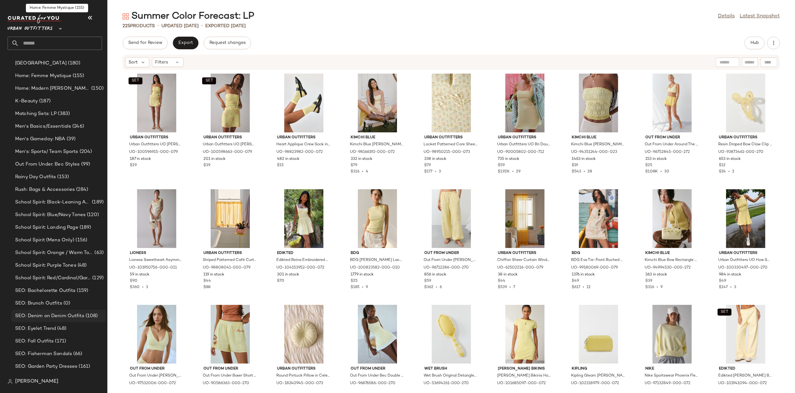
scroll to position [2539, 0]
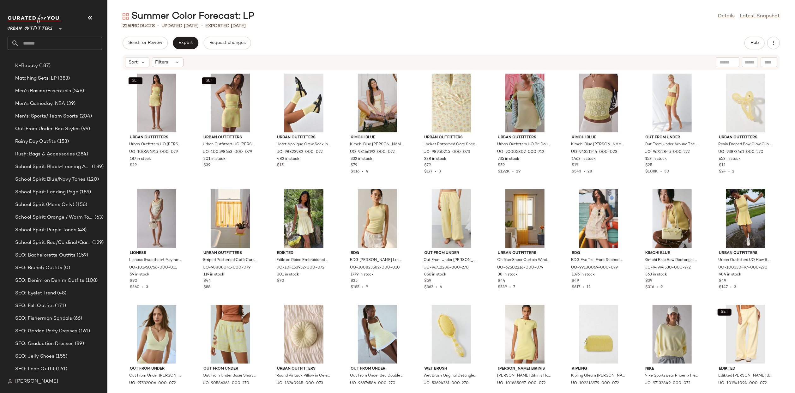
click at [66, 38] on input "text" at bounding box center [60, 43] width 83 height 13
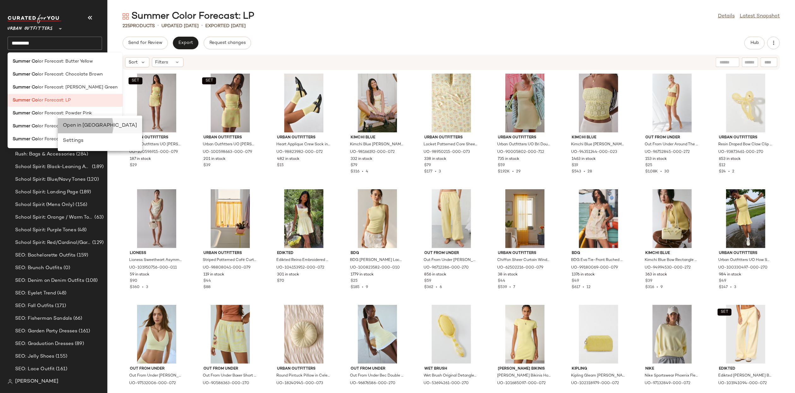
click at [83, 126] on div "Open in [GEOGRAPHIC_DATA]" at bounding box center [100, 126] width 74 height 8
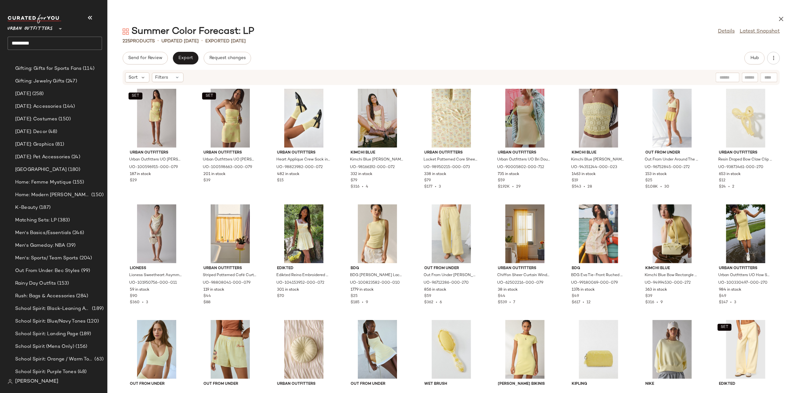
scroll to position [2539, 0]
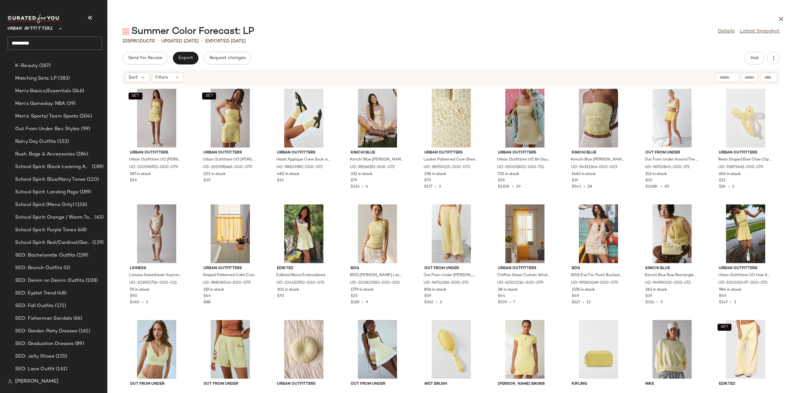
click at [55, 44] on input "*********" at bounding box center [55, 43] width 94 height 13
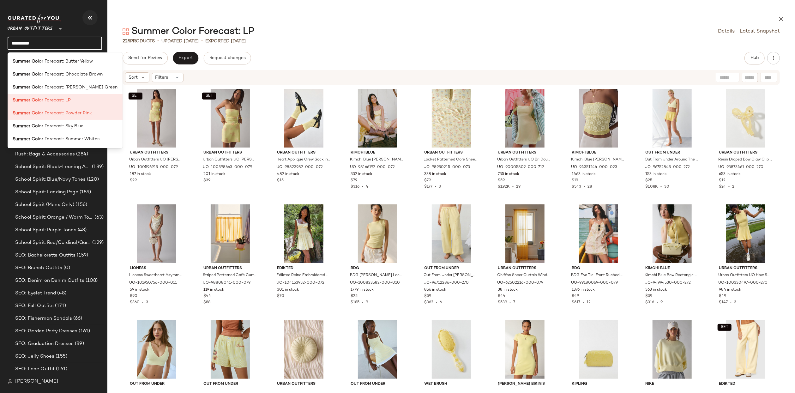
click at [94, 20] on button "button" at bounding box center [89, 17] width 15 height 15
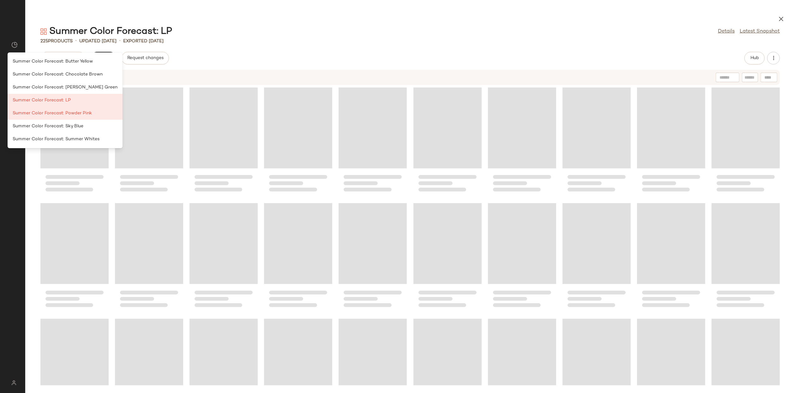
scroll to position [0, 0]
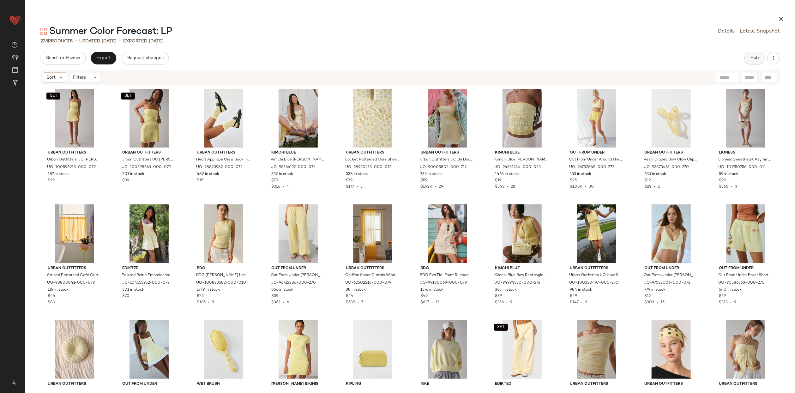
click at [752, 62] on button "Hub" at bounding box center [754, 58] width 20 height 13
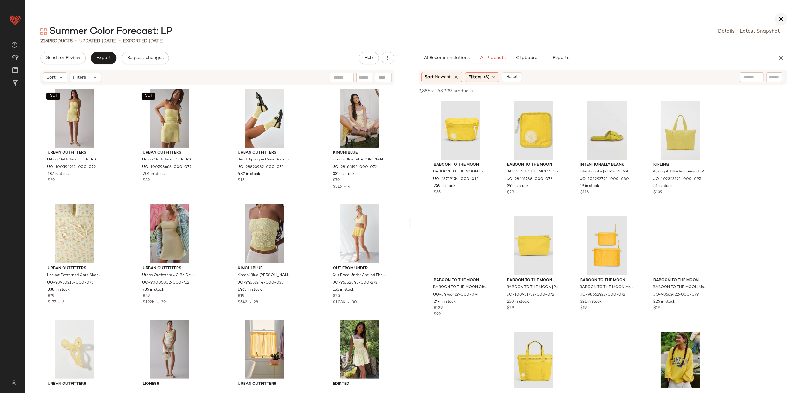
click at [776, 18] on button "button" at bounding box center [781, 19] width 13 height 13
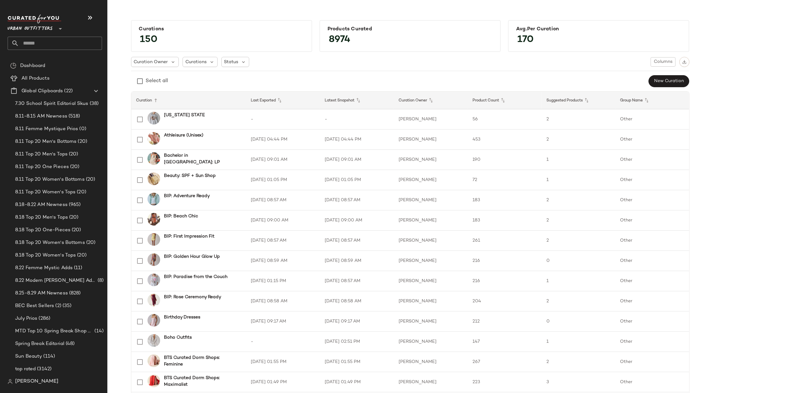
click at [54, 42] on input "text" at bounding box center [60, 43] width 83 height 13
type input "***"
click at [28, 63] on span "Dashboard" at bounding box center [32, 65] width 25 height 7
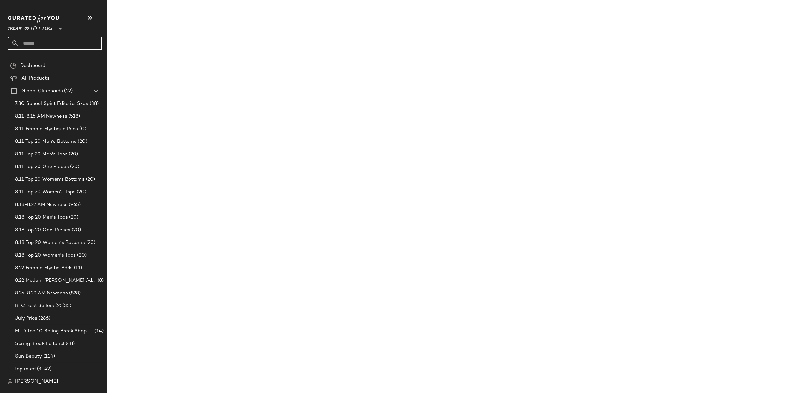
click at [55, 44] on input "text" at bounding box center [60, 43] width 83 height 13
type input "*"
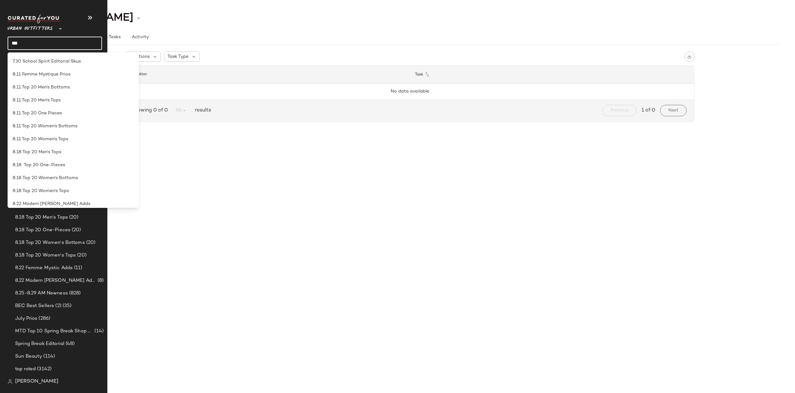
type input "****"
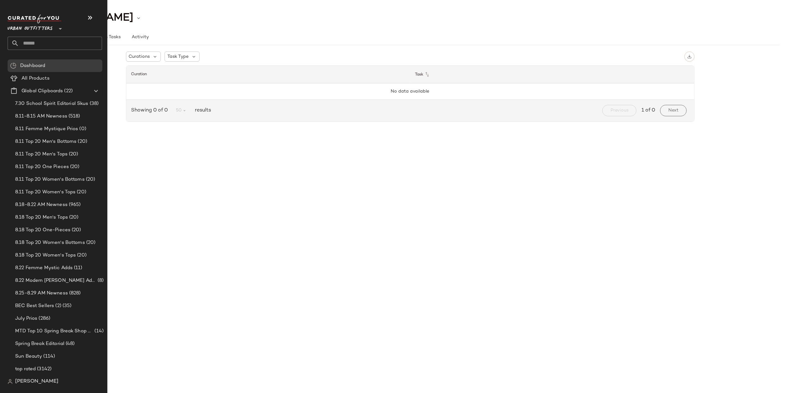
click at [41, 49] on input "text" at bounding box center [60, 43] width 83 height 13
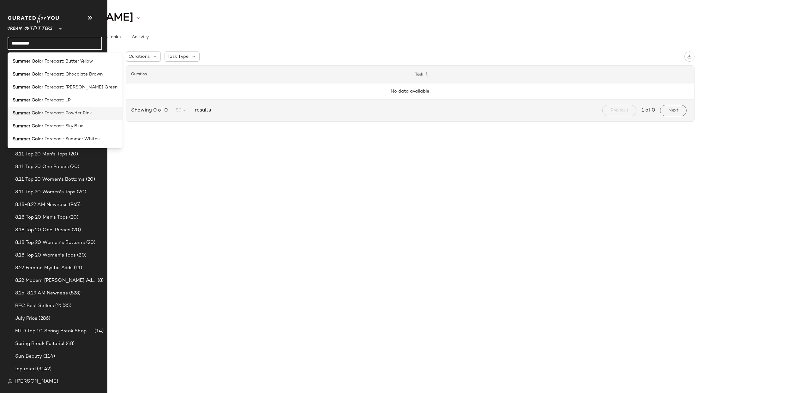
type input "*********"
click at [35, 108] on div "Summer Co lor Forecast: Powder Pink" at bounding box center [65, 113] width 115 height 13
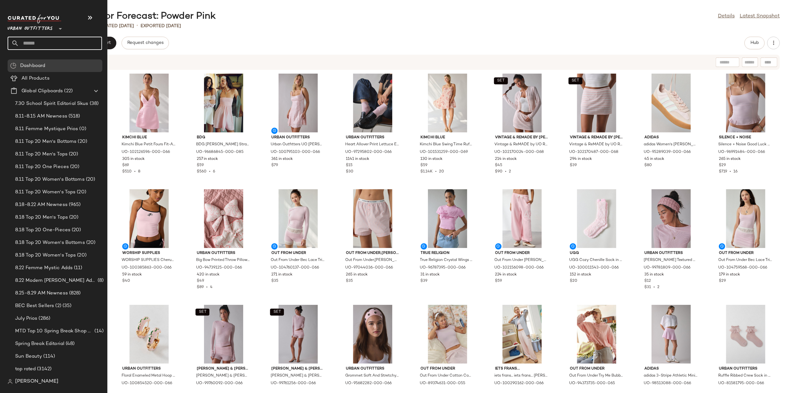
click at [42, 38] on input "text" at bounding box center [60, 43] width 83 height 13
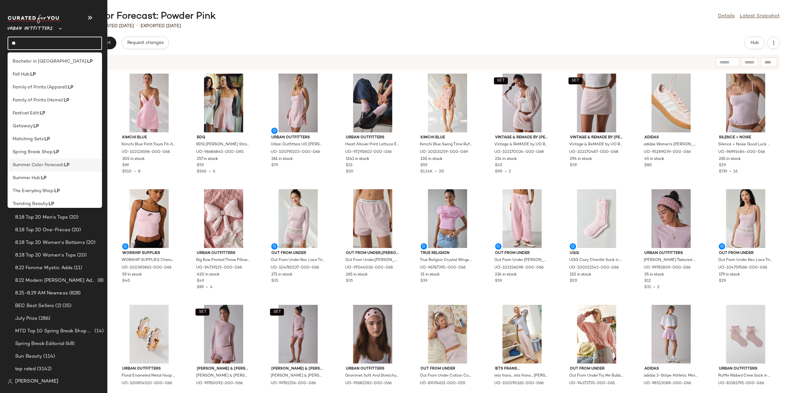
type input "**"
click at [74, 167] on div "Open in Split View" at bounding box center [106, 170] width 74 height 8
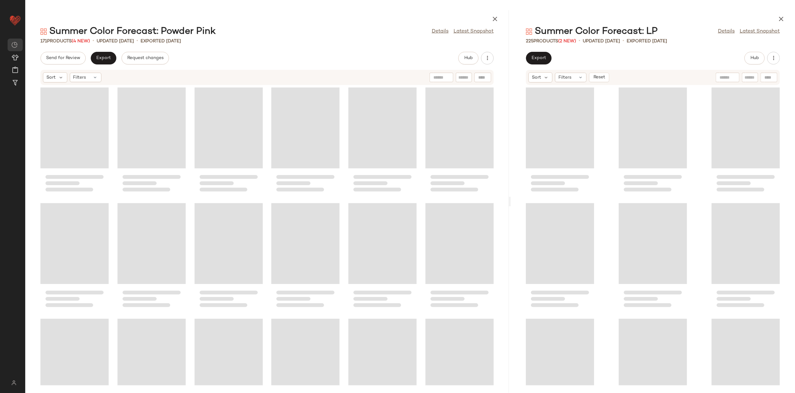
drag, startPoint x: 409, startPoint y: 200, endPoint x: 510, endPoint y: 216, distance: 102.4
click at [510, 216] on div at bounding box center [509, 201] width 2 height 383
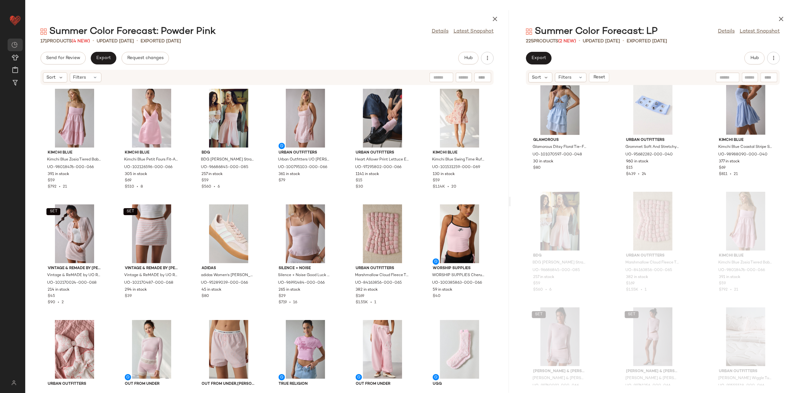
scroll to position [3356, 0]
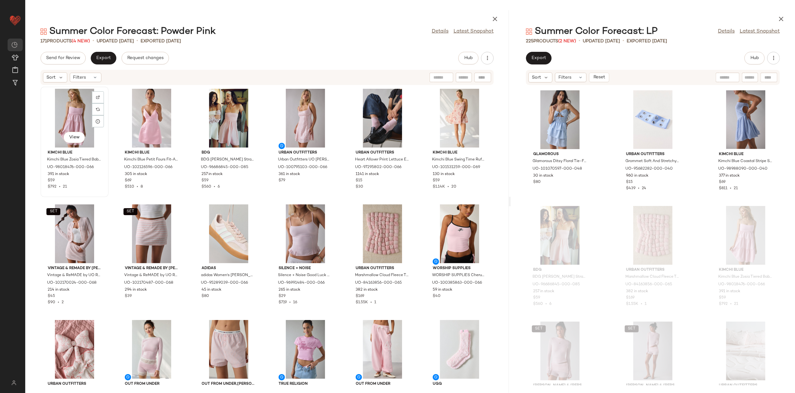
click at [80, 118] on div "View" at bounding box center [75, 118] width 64 height 59
click at [457, 119] on div "View" at bounding box center [460, 118] width 64 height 59
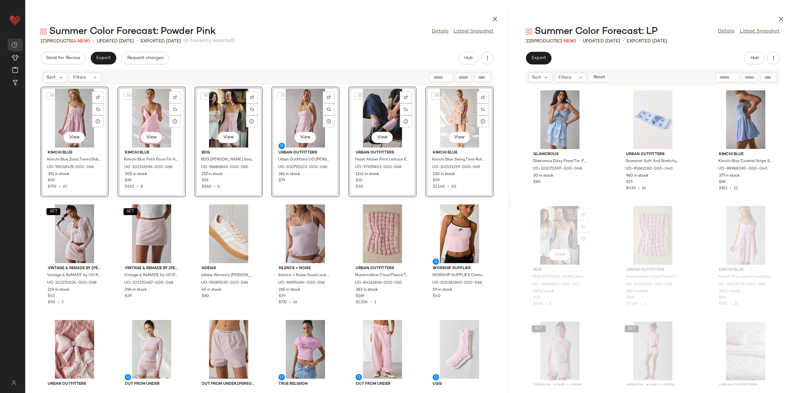
drag, startPoint x: 457, startPoint y: 119, endPoint x: 534, endPoint y: 216, distance: 123.7
click at [534, 216] on div "Summer Color Forecast: Powder Pink Details Latest Snapshot 171 Products (4 New)…" at bounding box center [410, 201] width 770 height 383
click at [339, 201] on div "SET View Kimchi Blue Kimchi Blue Zosia Tiered Babydoll Mini Dress in Pink, Wome…" at bounding box center [267, 235] width 484 height 300
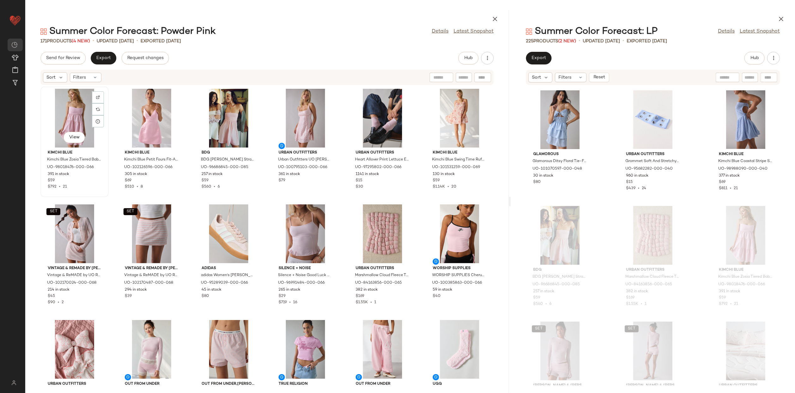
click at [64, 110] on div "View" at bounding box center [75, 118] width 64 height 59
click at [222, 221] on div "View" at bounding box center [229, 233] width 64 height 59
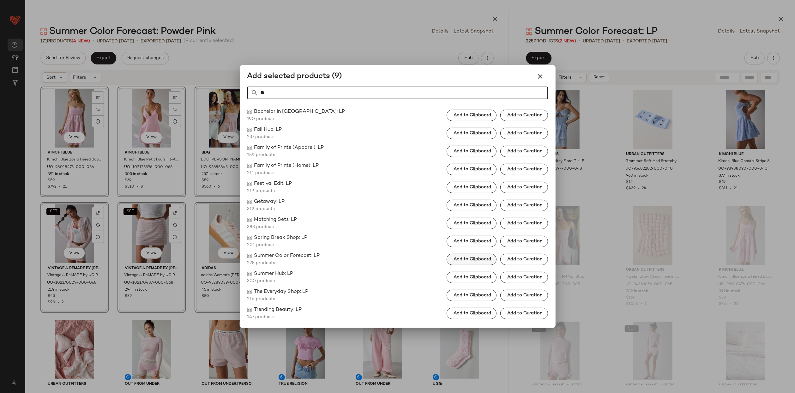
type input "**"
click at [461, 259] on span "Add to Clipboard" at bounding box center [472, 259] width 38 height 5
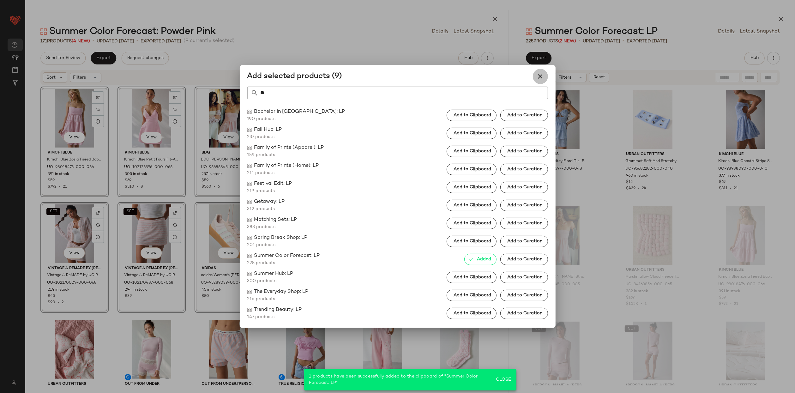
click at [545, 80] on button "button" at bounding box center [540, 76] width 15 height 15
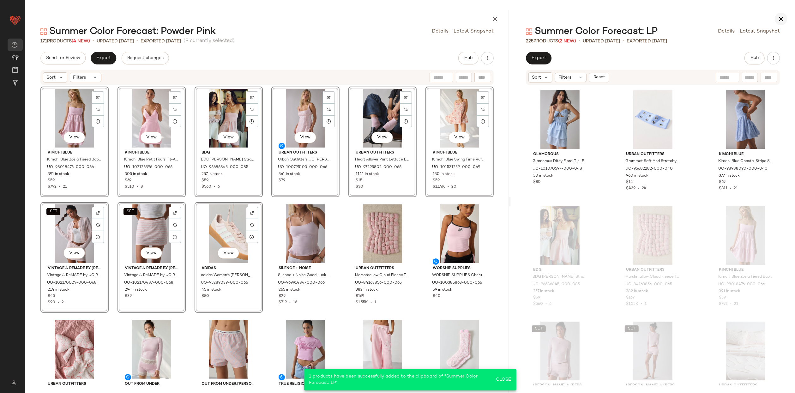
click at [779, 20] on icon "button" at bounding box center [781, 19] width 8 height 8
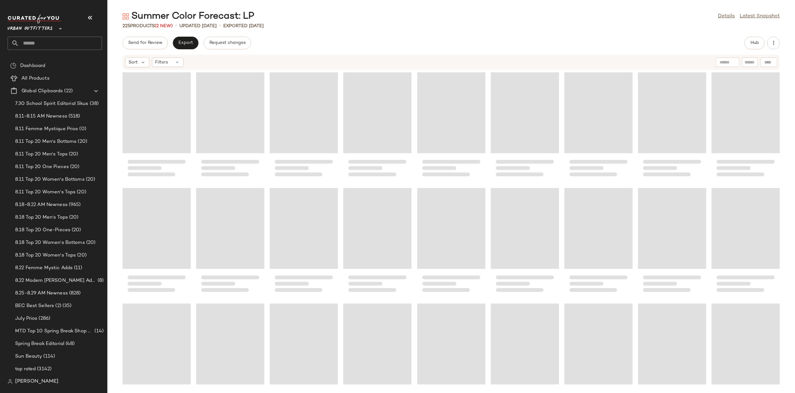
click at [751, 46] on button "Hub" at bounding box center [754, 43] width 20 height 13
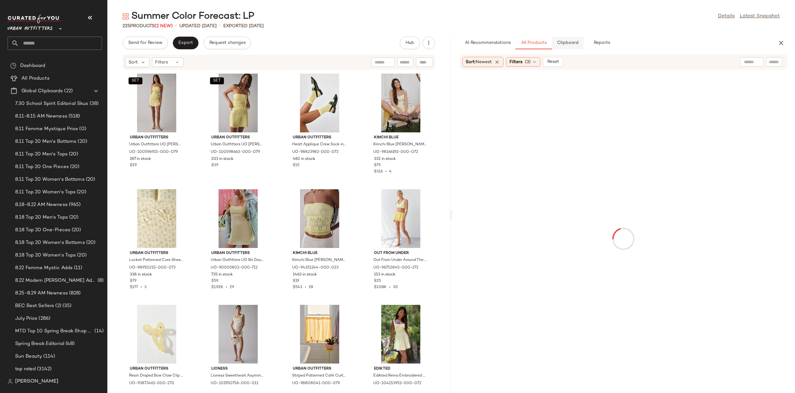
click at [557, 46] on button "Clipboard" at bounding box center [568, 43] width 32 height 13
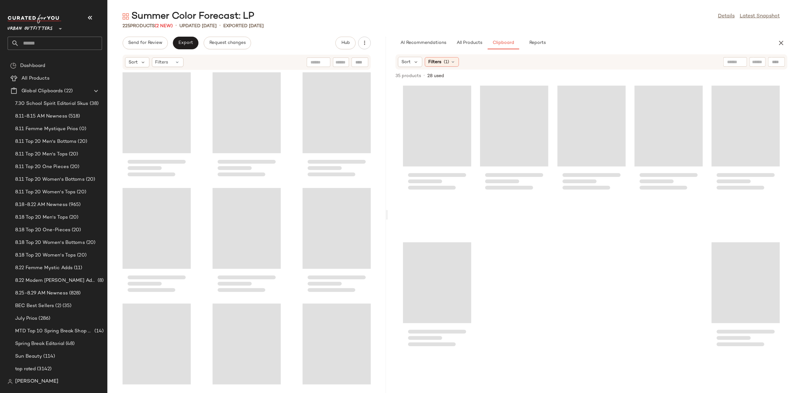
drag, startPoint x: 452, startPoint y: 211, endPoint x: 388, endPoint y: 229, distance: 65.7
click at [388, 229] on div "Summer Color Forecast: LP Details Latest Snapshot 225 Products (2 New) • update…" at bounding box center [451, 201] width 688 height 383
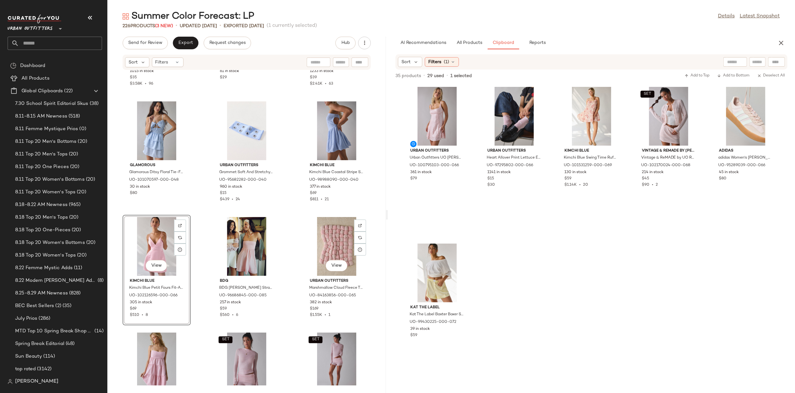
scroll to position [3352, 0]
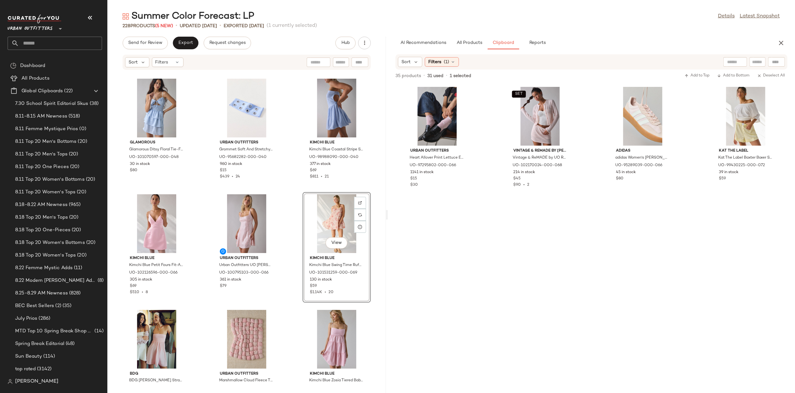
click at [288, 243] on div "BDG BDG Gigi Knit Button-Down Tank Top in Light Blue, Women's at Urban Outfitte…" at bounding box center [246, 227] width 279 height 315
click at [433, 118] on div "View" at bounding box center [437, 116] width 64 height 59
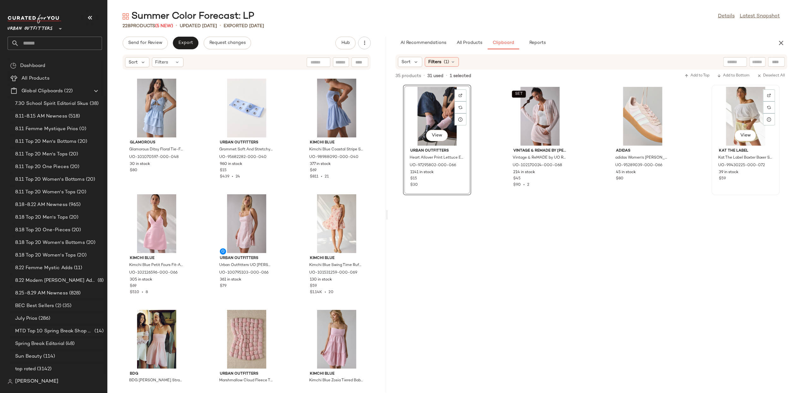
click at [747, 113] on div "View" at bounding box center [746, 116] width 64 height 59
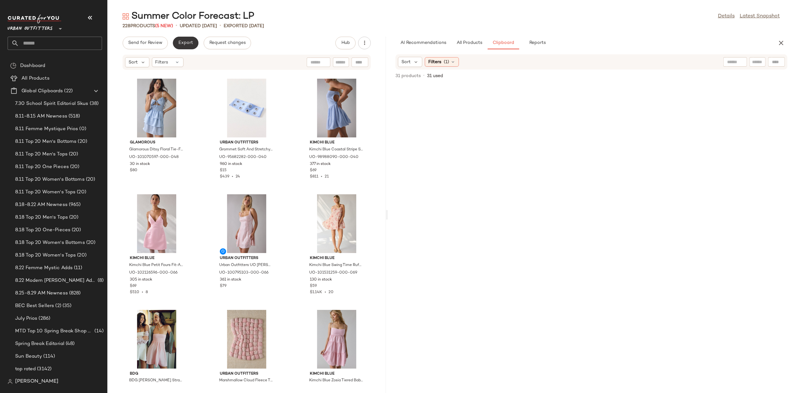
click at [184, 41] on span "Export" at bounding box center [185, 42] width 15 height 5
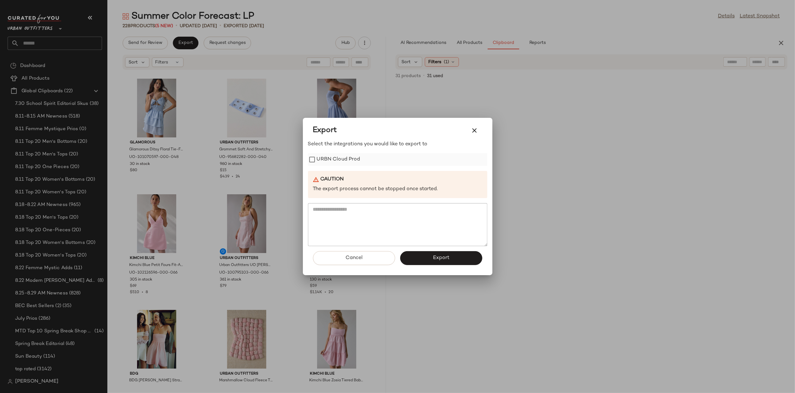
click at [358, 162] on label "URBN Cloud Prod" at bounding box center [339, 159] width 44 height 13
click at [423, 251] on button "Export" at bounding box center [441, 258] width 82 height 14
